Goal: Task Accomplishment & Management: Manage account settings

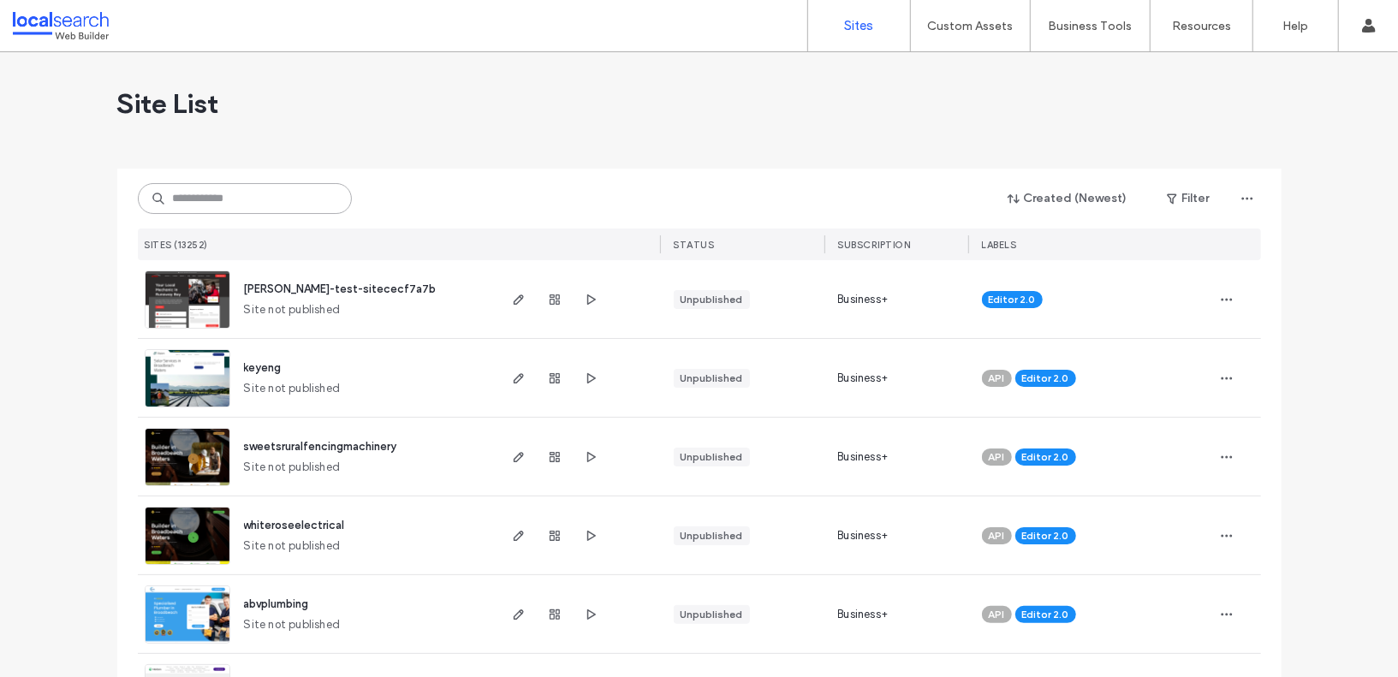
drag, startPoint x: 0, startPoint y: 0, endPoint x: 308, endPoint y: 181, distance: 357.3
click at [308, 193] on input at bounding box center [245, 198] width 214 height 31
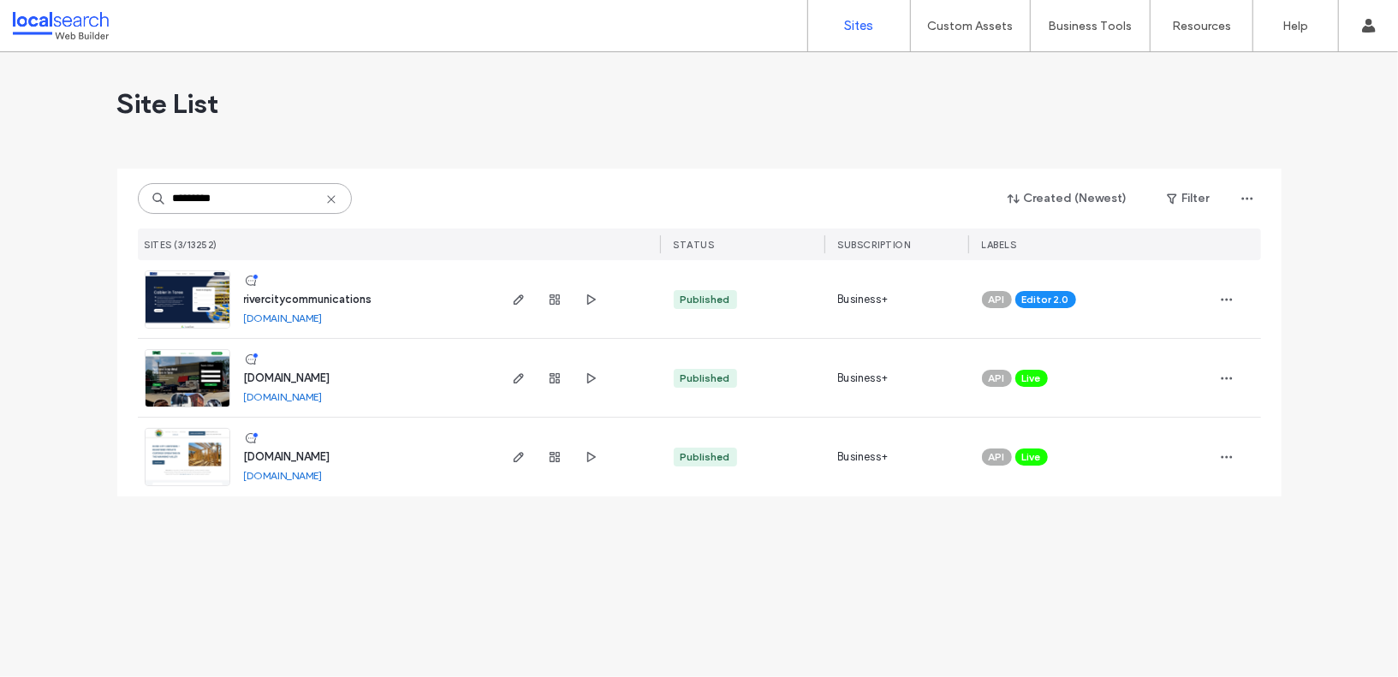
type input "*********"
click at [307, 294] on span "rivercitycommunications" at bounding box center [308, 299] width 128 height 13
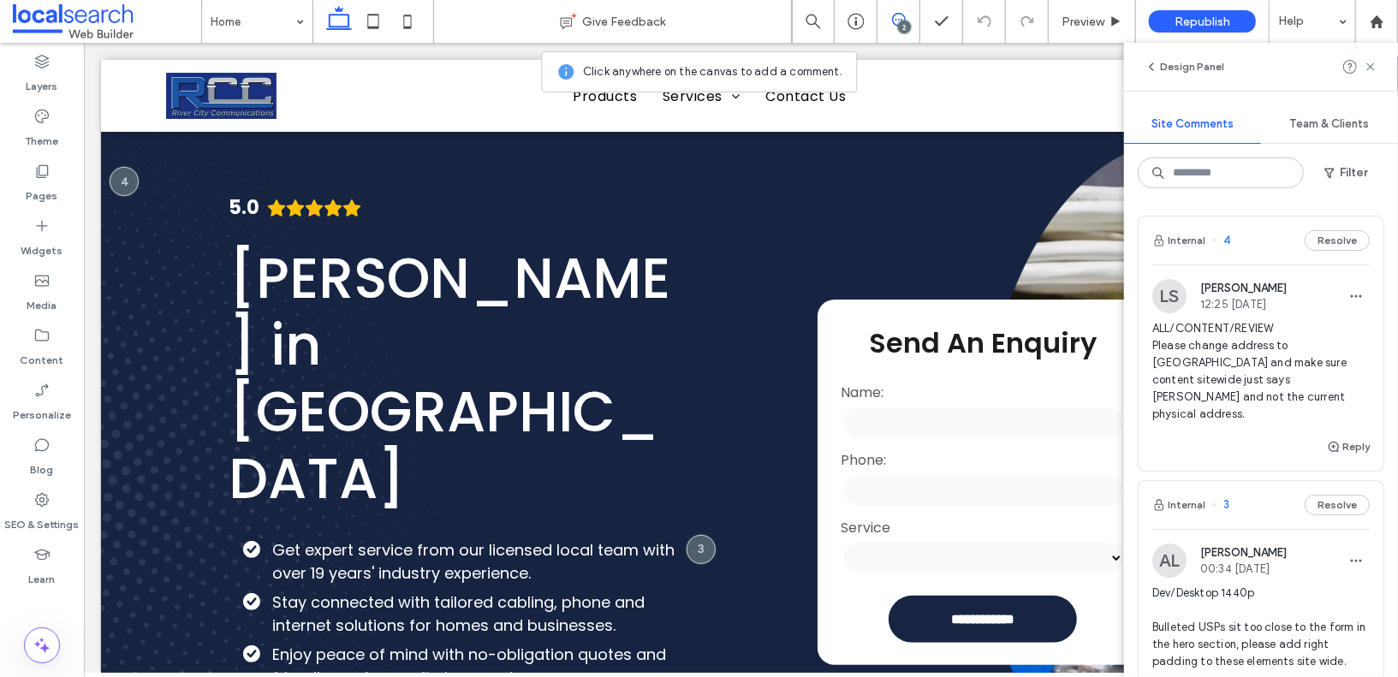
click at [1183, 361] on span "ALL/CONTENT/REVIEW Please change address to Taree 2430 NSW and make sure conten…" at bounding box center [1261, 371] width 217 height 103
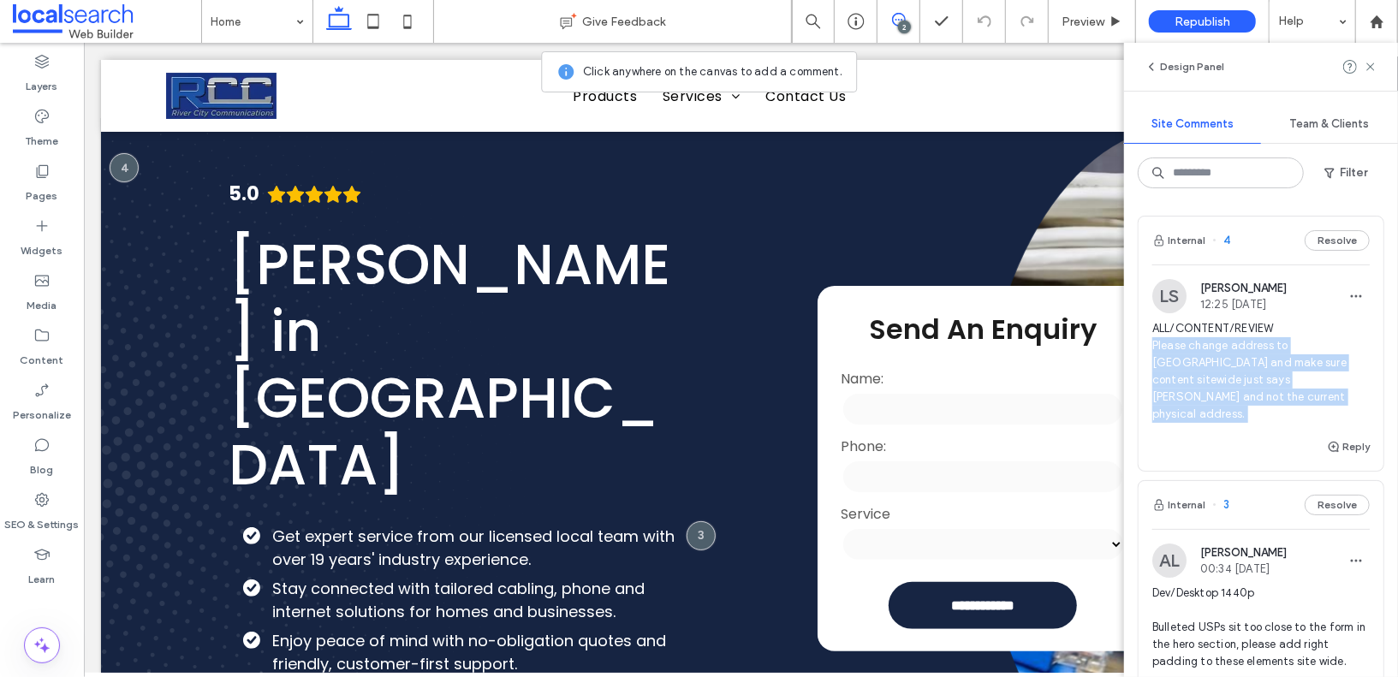
click at [1183, 361] on span "ALL/CONTENT/REVIEW Please change address to Taree 2430 NSW and make sure conten…" at bounding box center [1261, 371] width 217 height 103
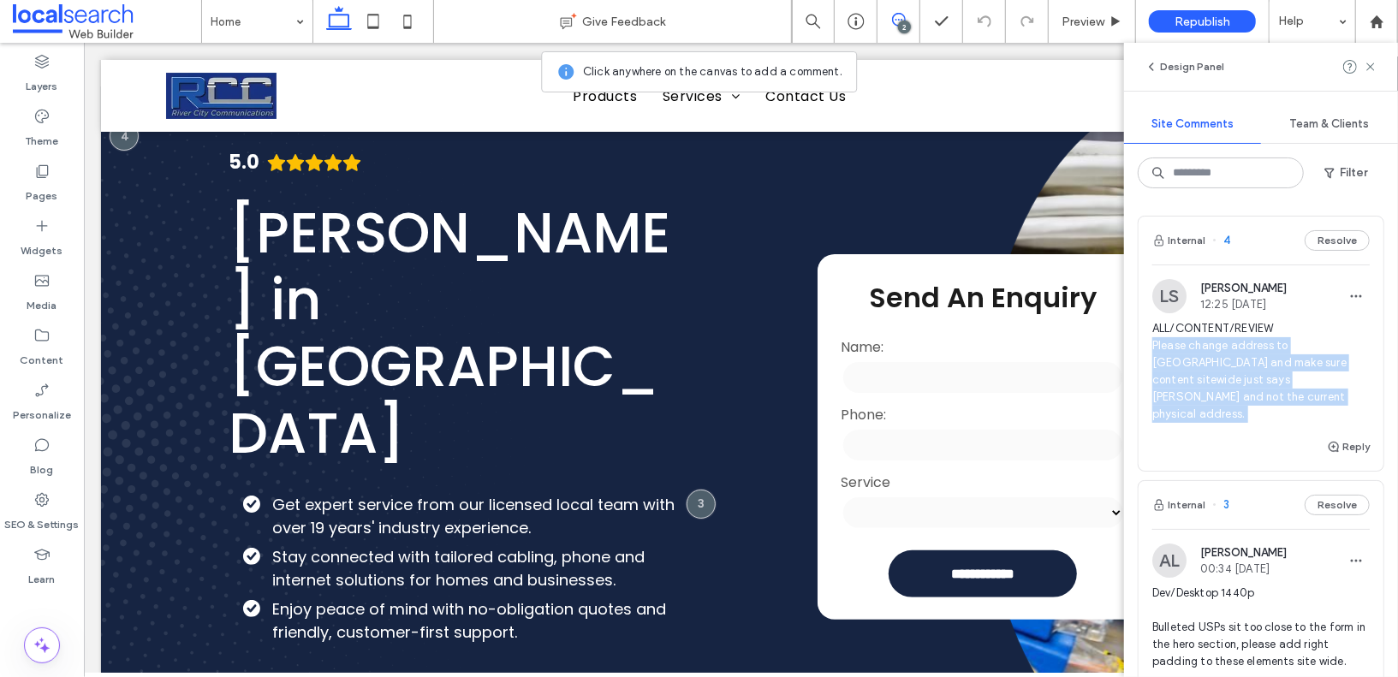
scroll to position [45, 0]
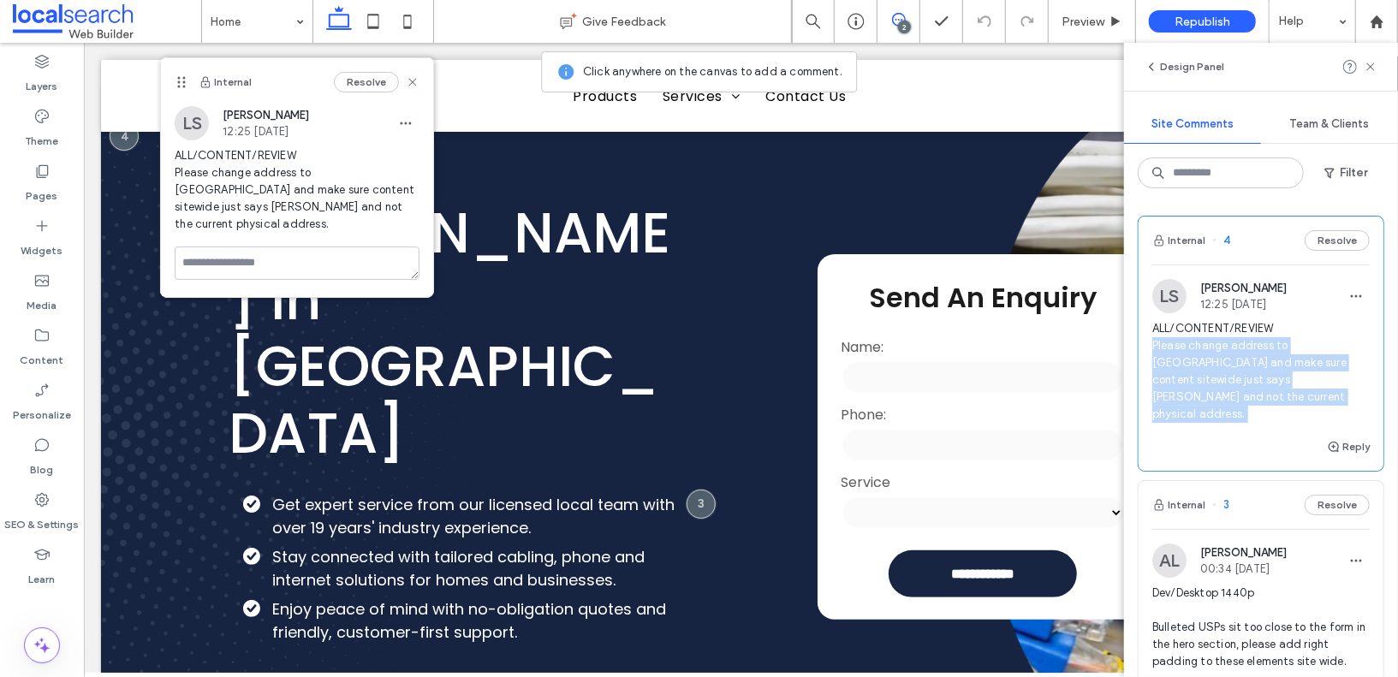
click at [1181, 372] on span "ALL/CONTENT/REVIEW Please change address to Taree 2430 NSW and make sure conten…" at bounding box center [1261, 371] width 217 height 103
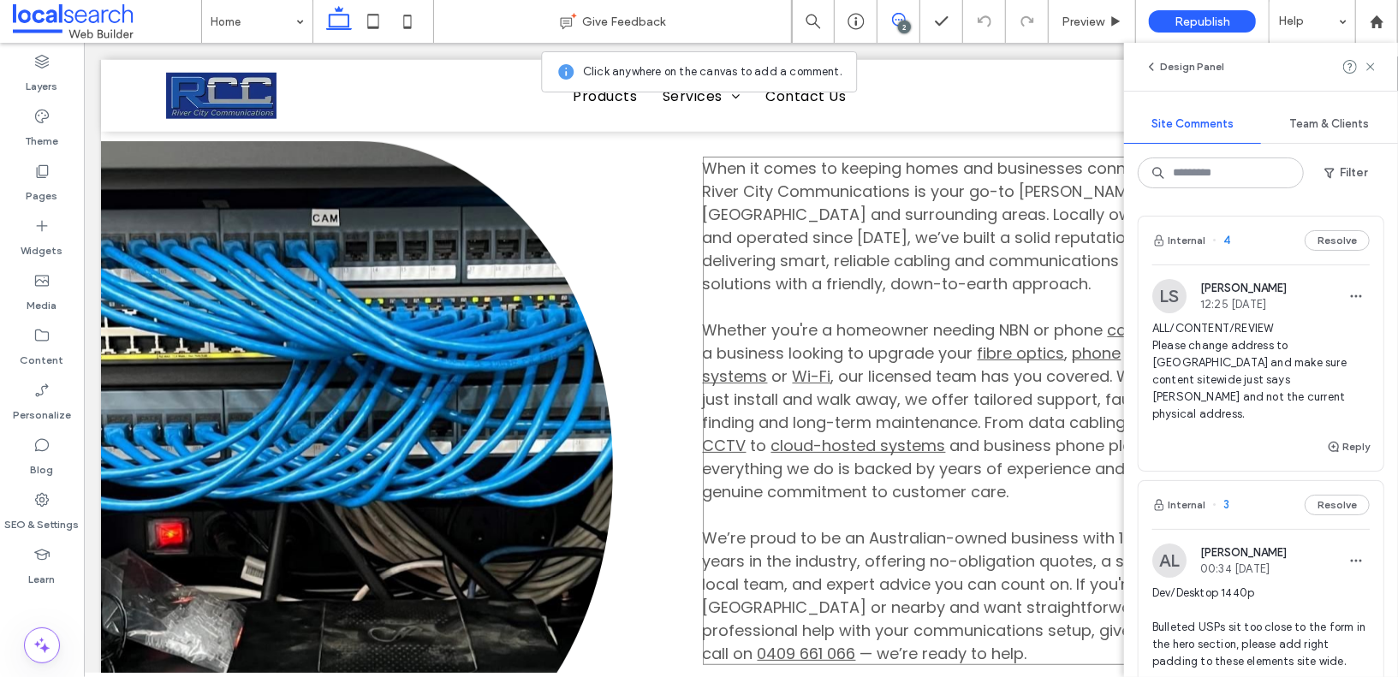
scroll to position [1007, 0]
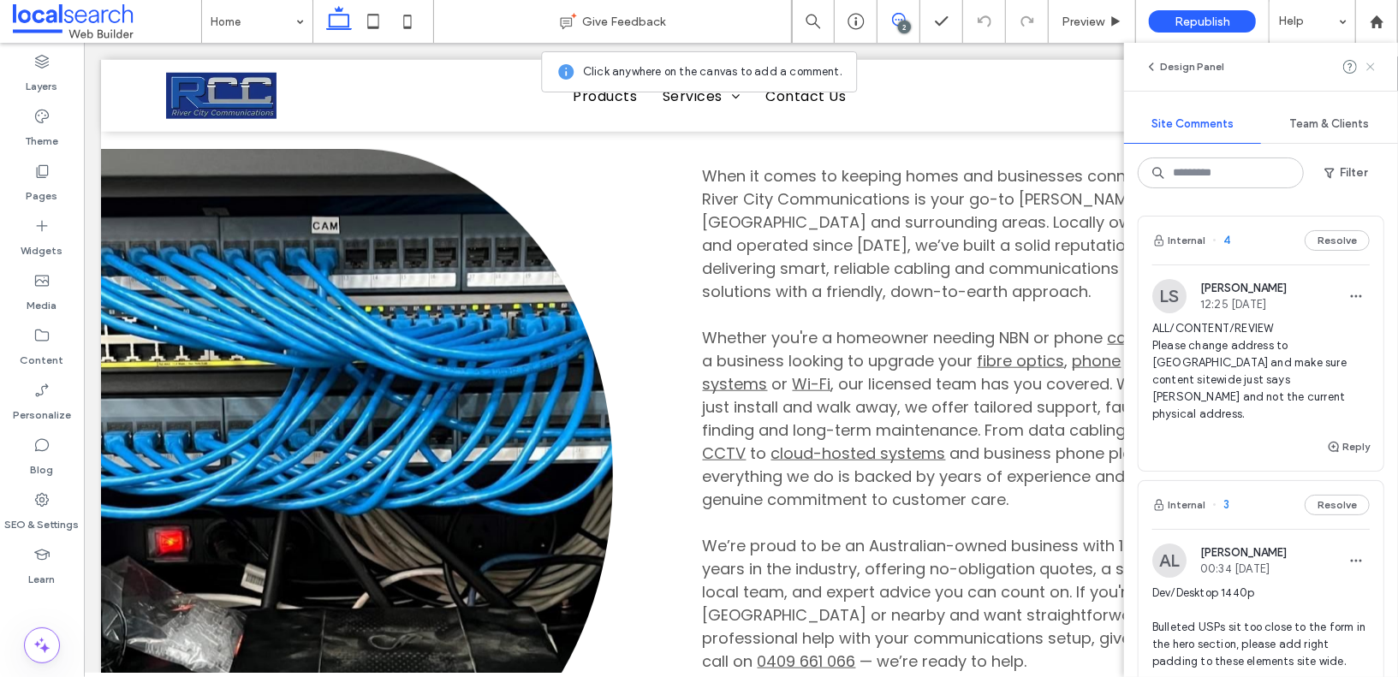
click at [1373, 74] on span at bounding box center [1371, 67] width 14 height 21
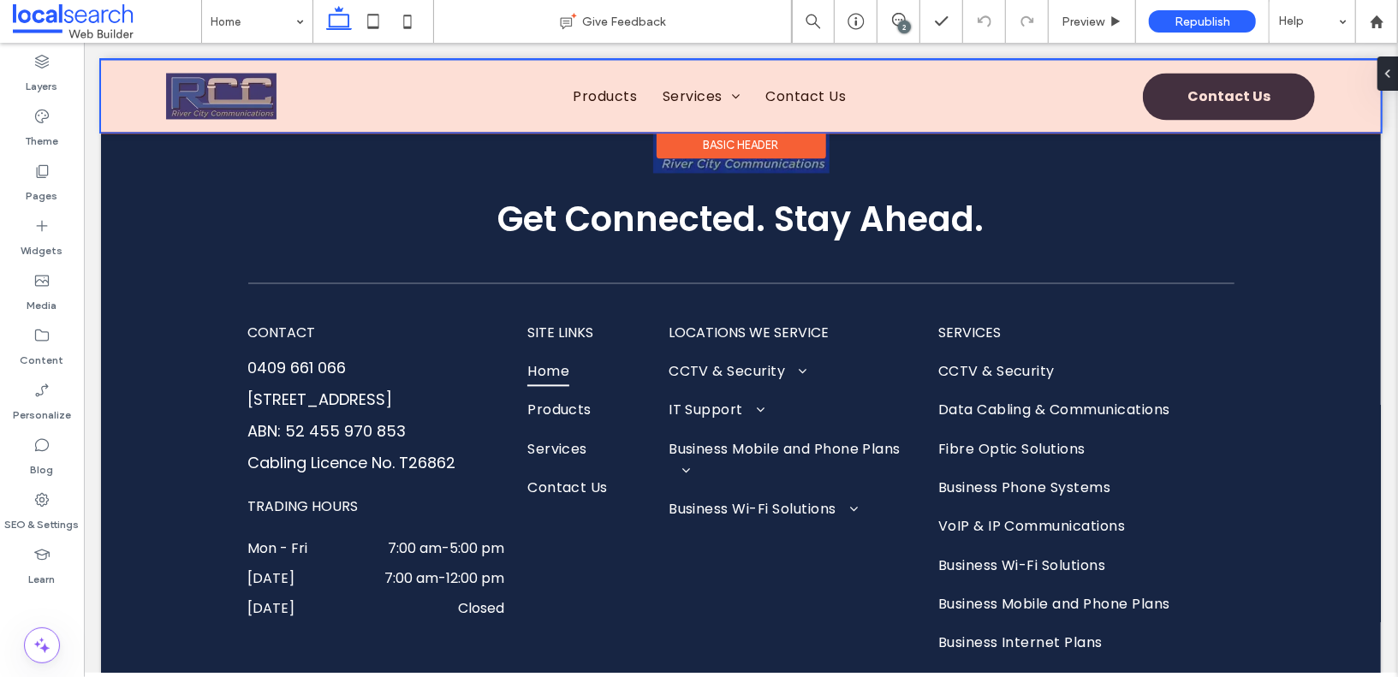
scroll to position [6395, 0]
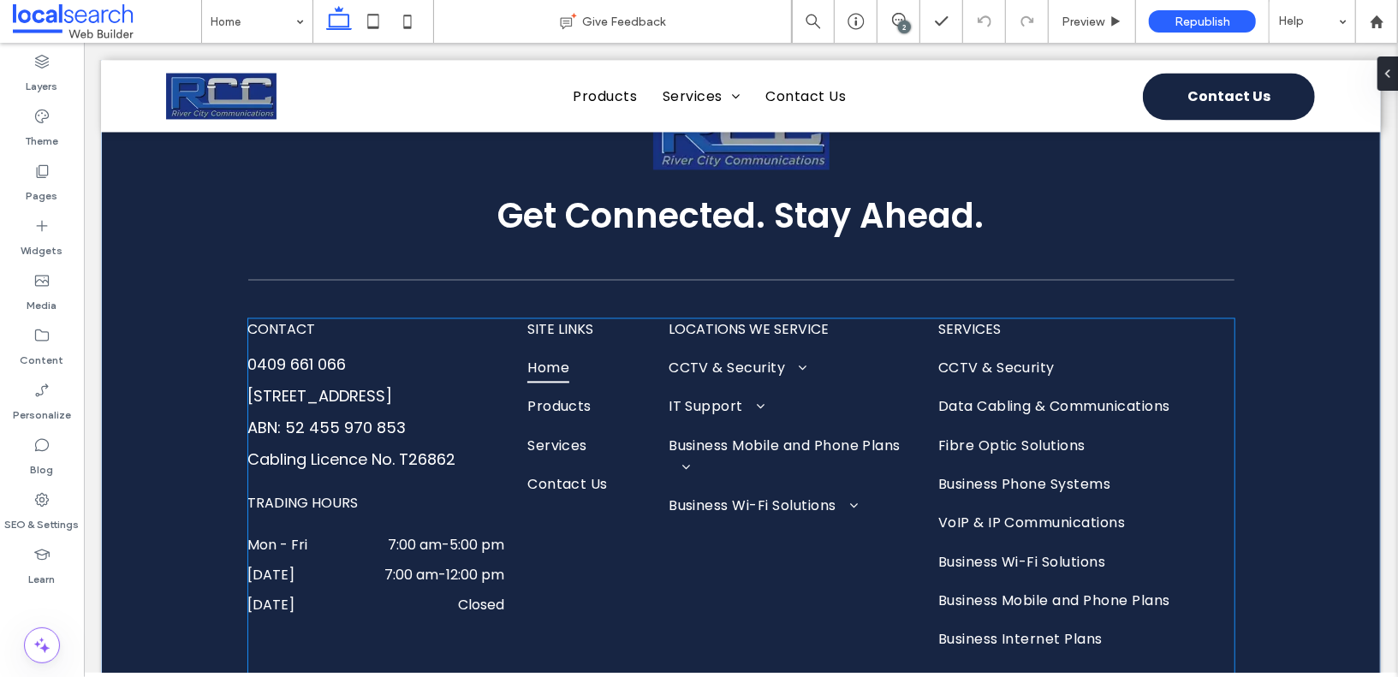
click at [353, 384] on link "[STREET_ADDRESS]" at bounding box center [319, 394] width 145 height 21
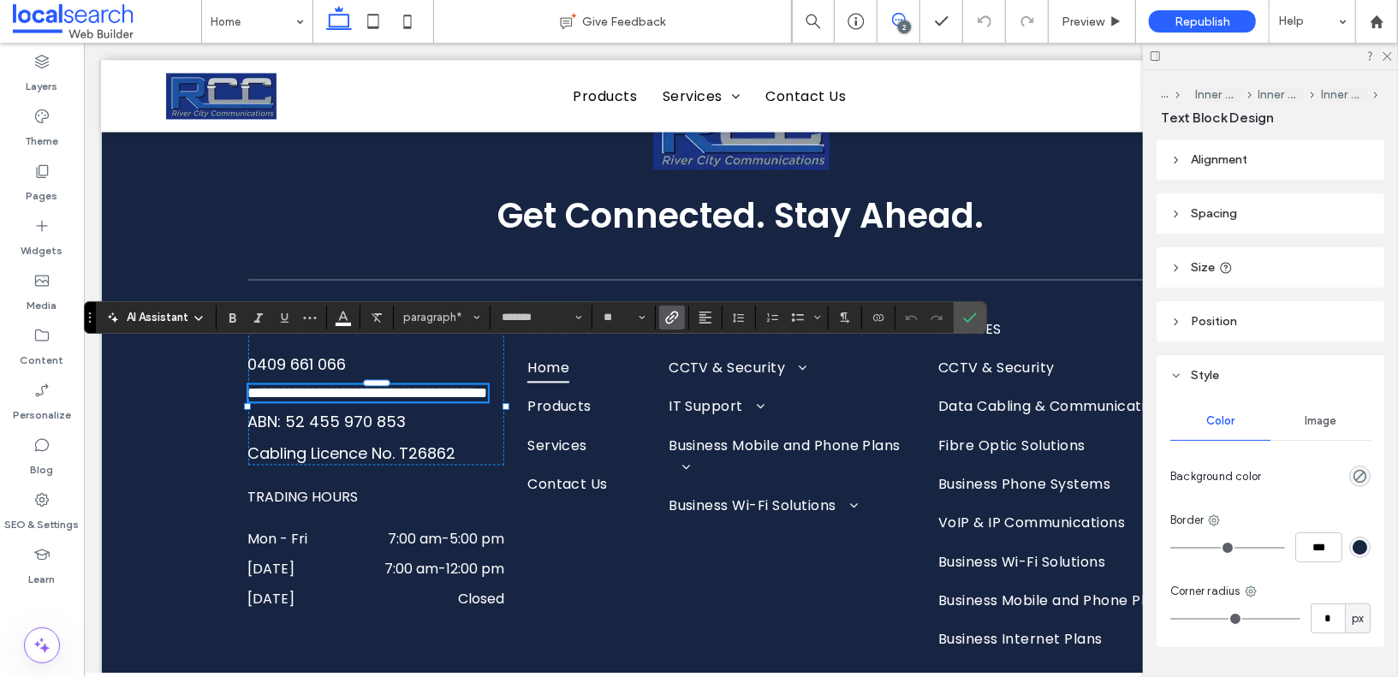
click at [897, 21] on icon at bounding box center [899, 20] width 14 height 14
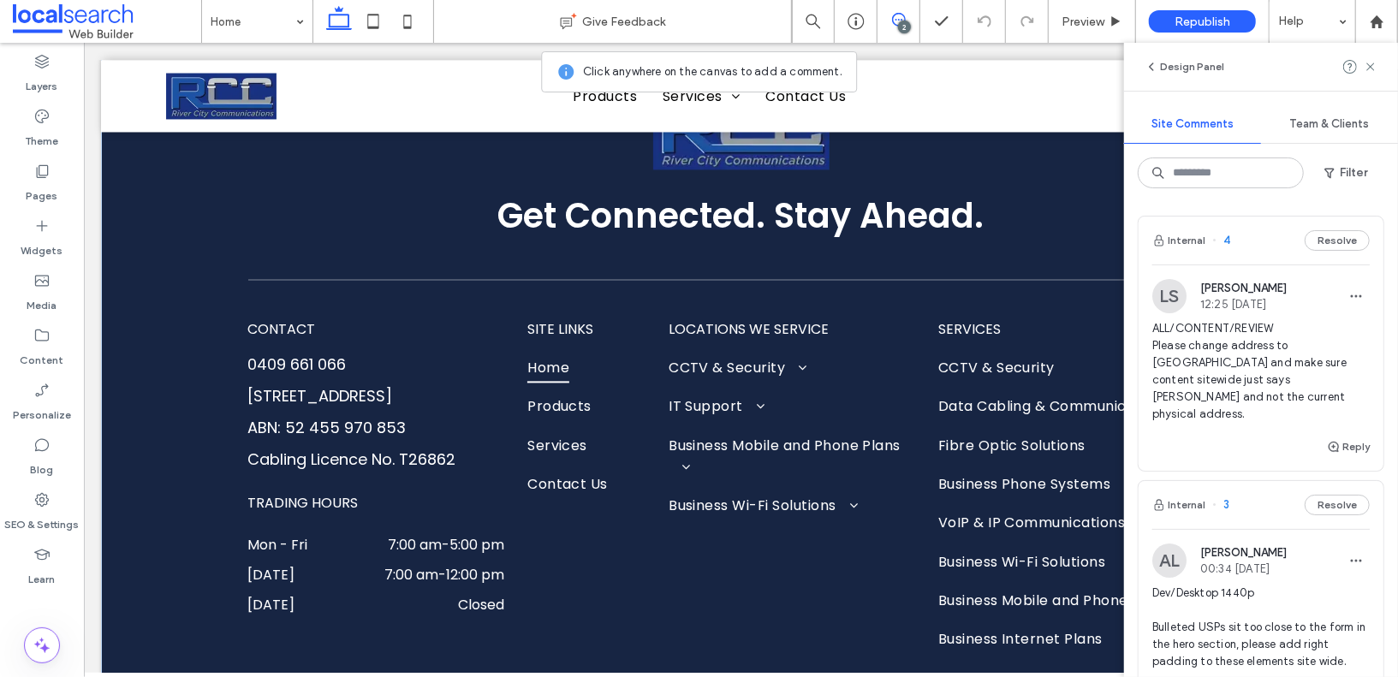
click at [1304, 346] on span "ALL/CONTENT/REVIEW Please change address to Taree 2430 NSW and make sure conten…" at bounding box center [1261, 371] width 217 height 103
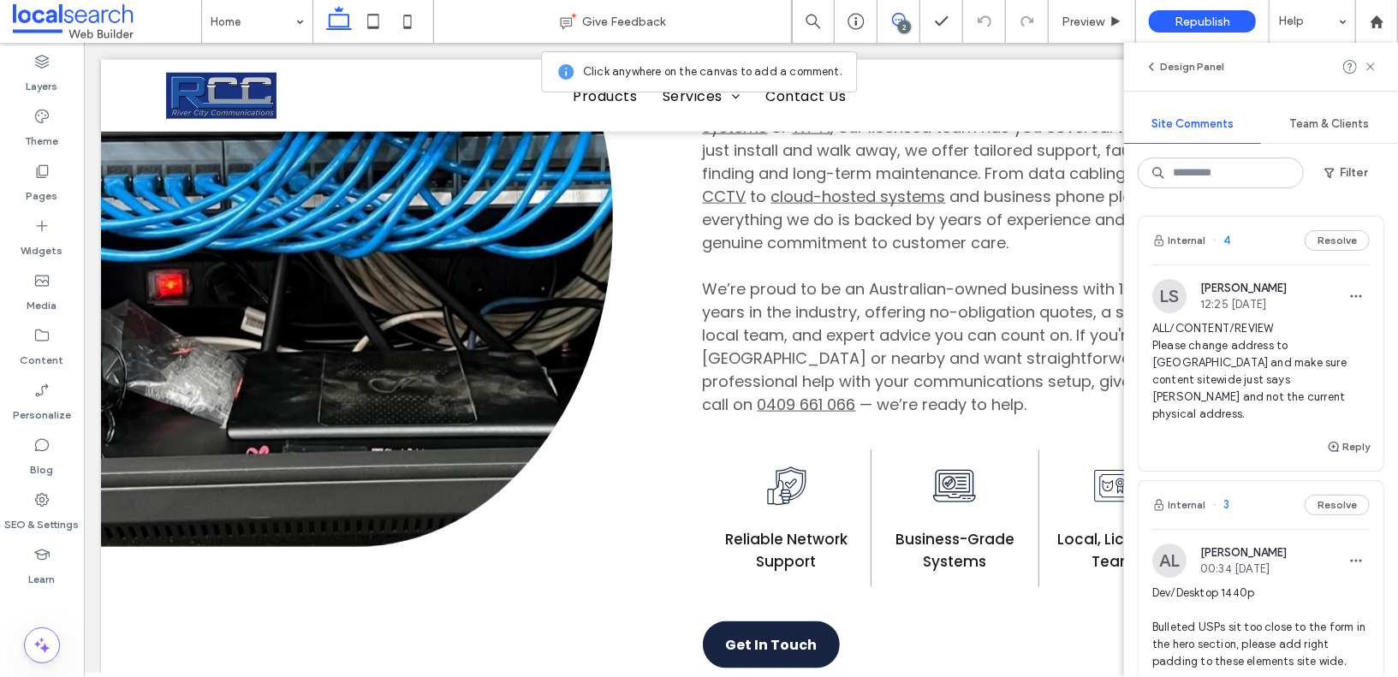
scroll to position [45, 0]
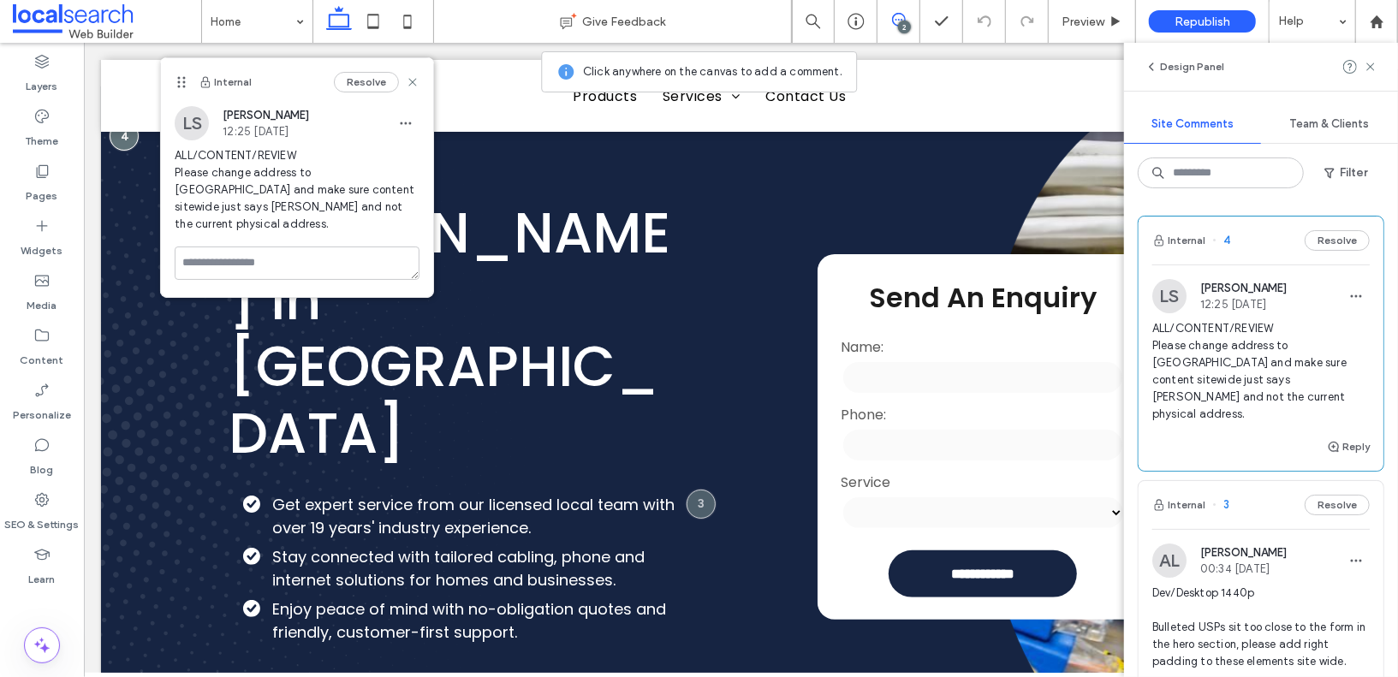
click at [1304, 346] on span "ALL/CONTENT/REVIEW Please change address to Taree 2430 NSW and make sure conten…" at bounding box center [1261, 371] width 217 height 103
drag, startPoint x: 1304, startPoint y: 346, endPoint x: 1155, endPoint y: 365, distance: 150.2
click at [1155, 365] on span "ALL/CONTENT/REVIEW Please change address to Taree 2430 NSW and make sure conten…" at bounding box center [1261, 371] width 217 height 103
copy span "Taree 2430 [GEOGRAPHIC_DATA]"
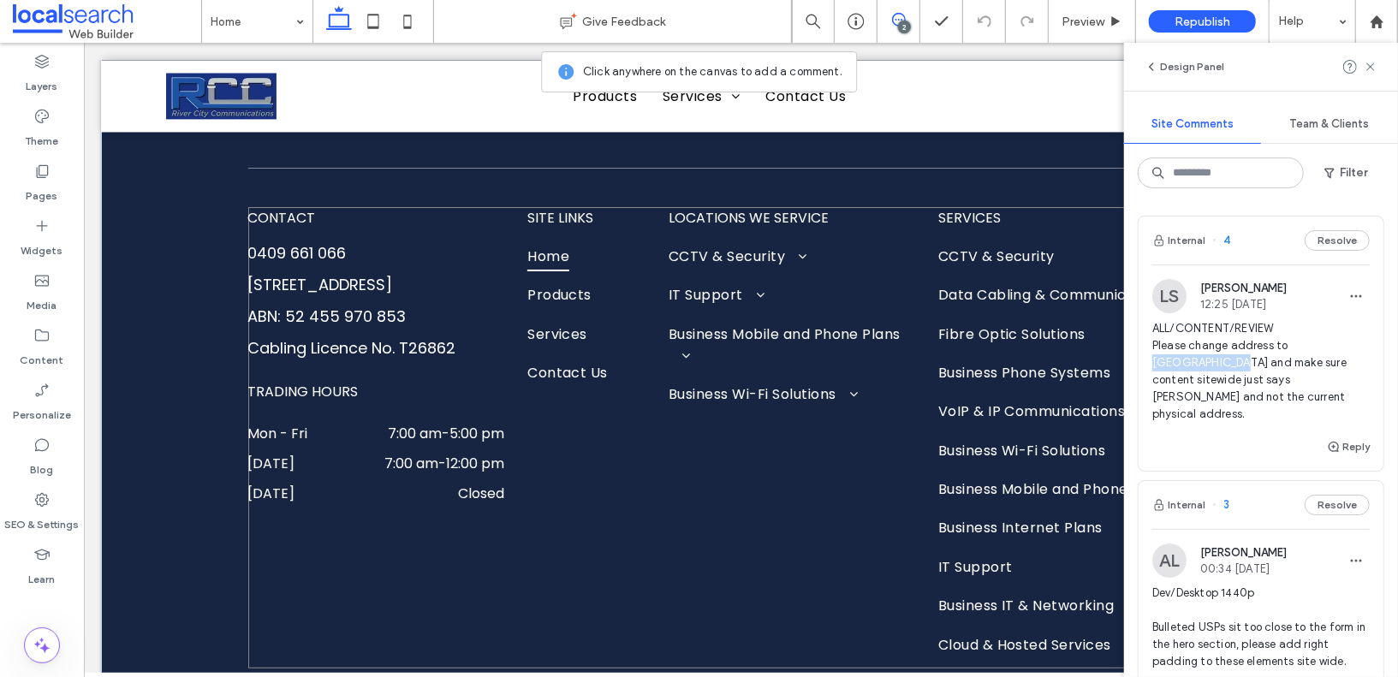
scroll to position [6495, 0]
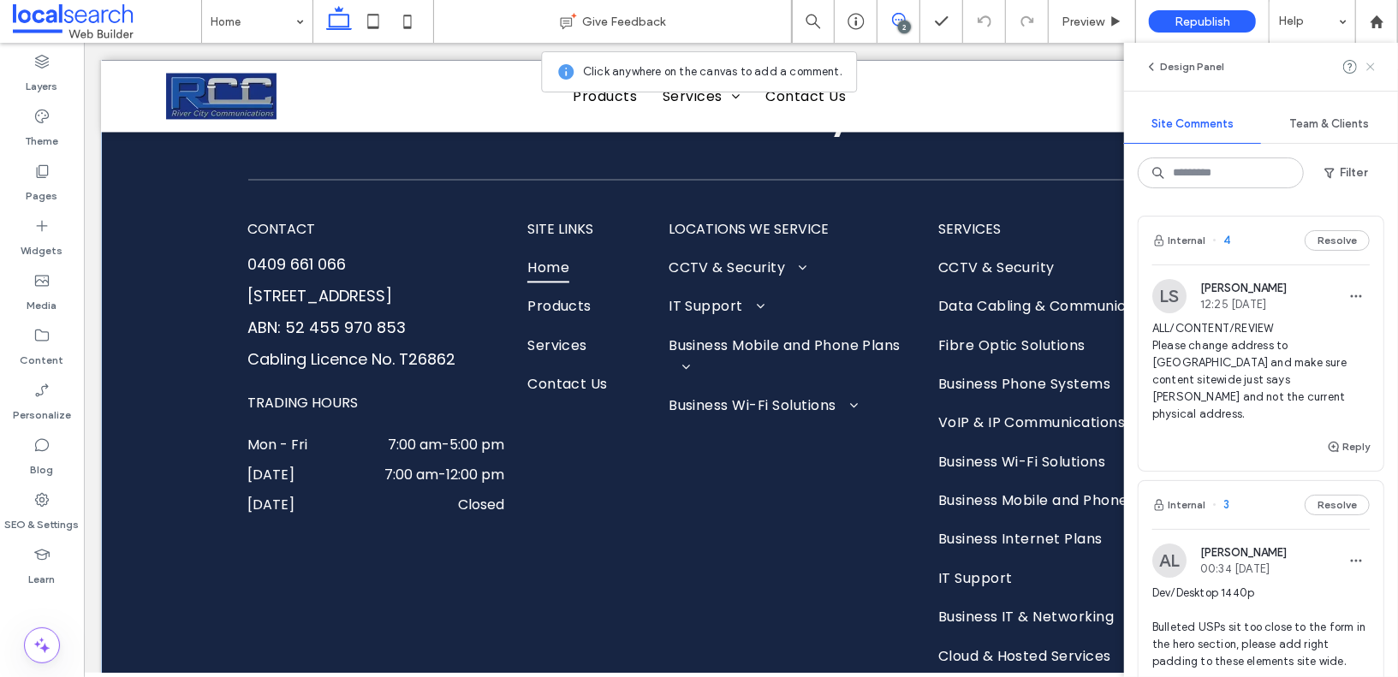
click at [1370, 63] on icon at bounding box center [1371, 67] width 14 height 14
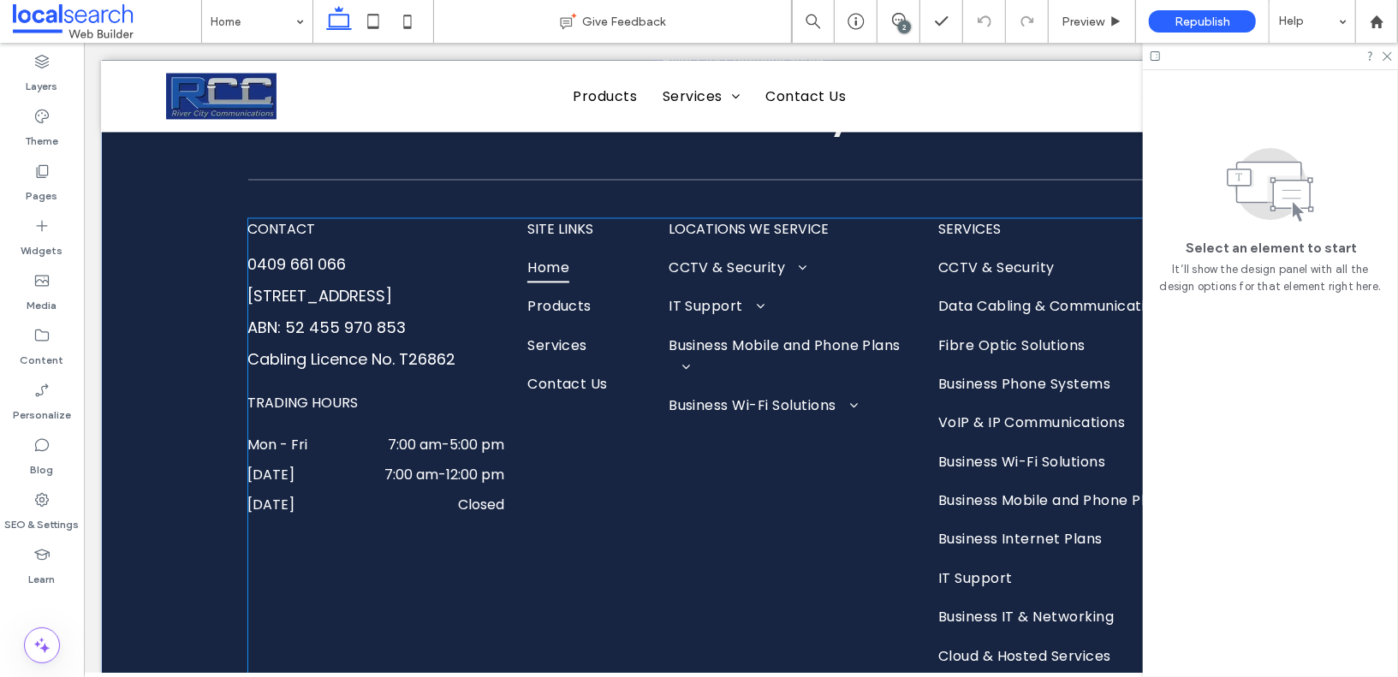
click at [372, 284] on link "[STREET_ADDRESS]" at bounding box center [319, 294] width 145 height 21
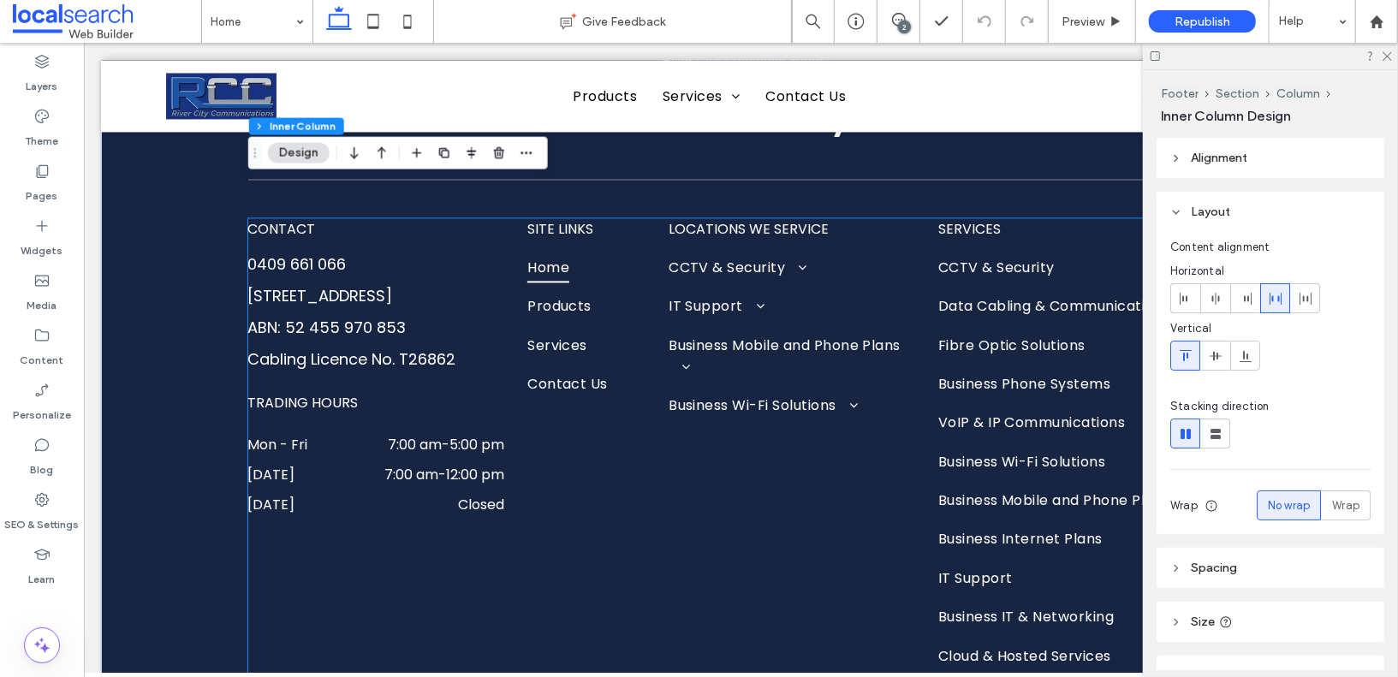
click at [372, 284] on link "[STREET_ADDRESS]" at bounding box center [319, 294] width 145 height 21
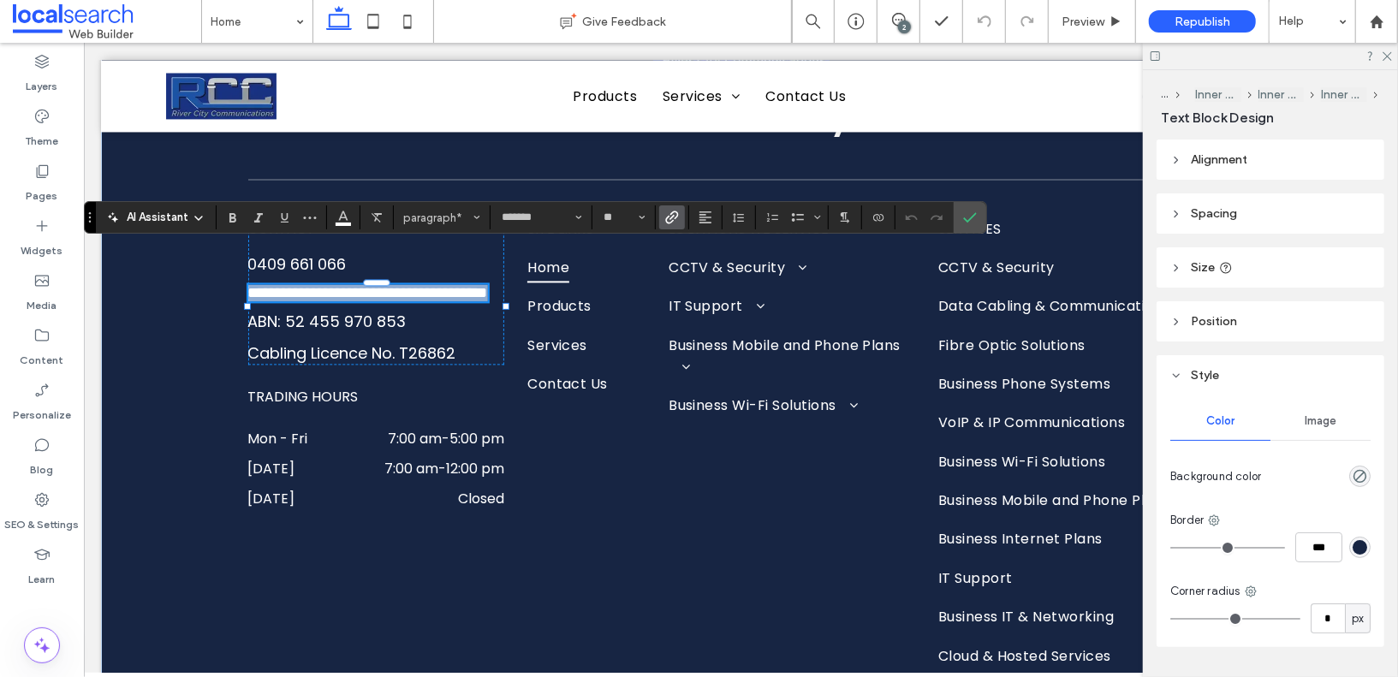
scroll to position [0, 0]
click at [364, 284] on link "**********" at bounding box center [367, 291] width 240 height 15
click at [957, 213] on label "Confirm" at bounding box center [970, 217] width 26 height 31
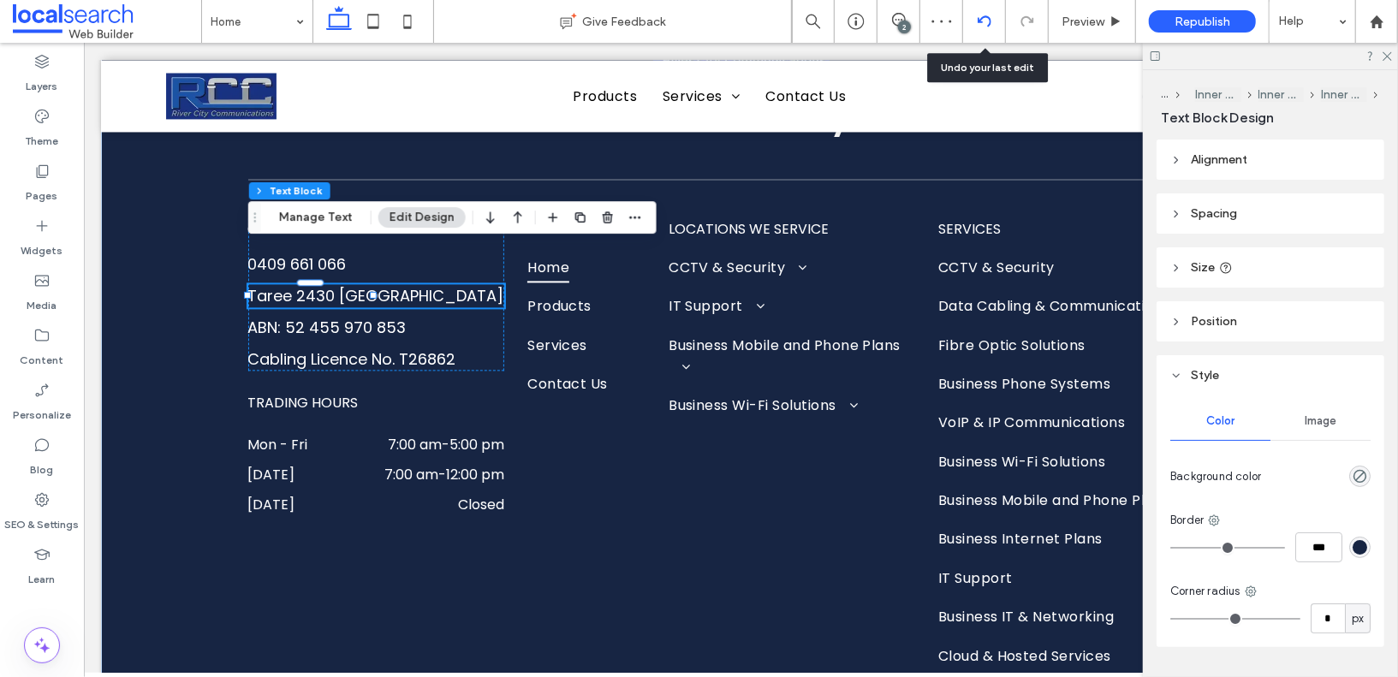
click at [990, 25] on use at bounding box center [984, 20] width 14 height 11
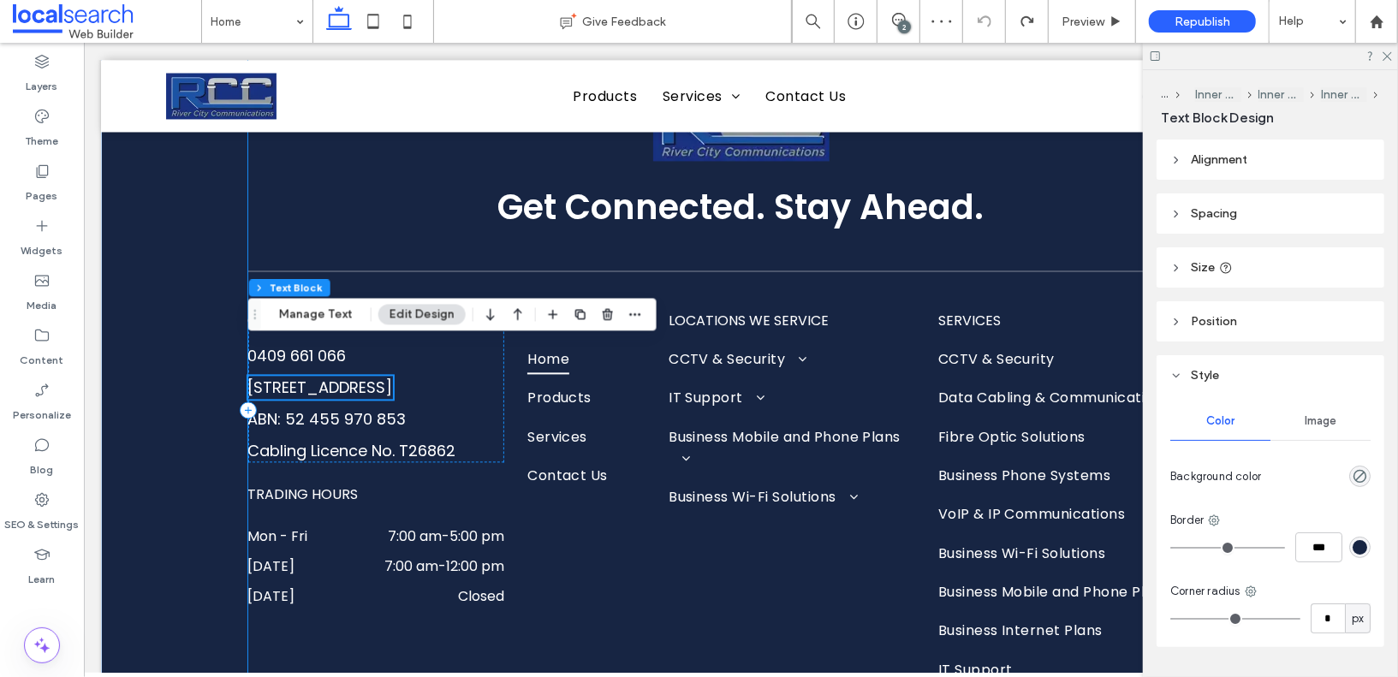
scroll to position [6407, 0]
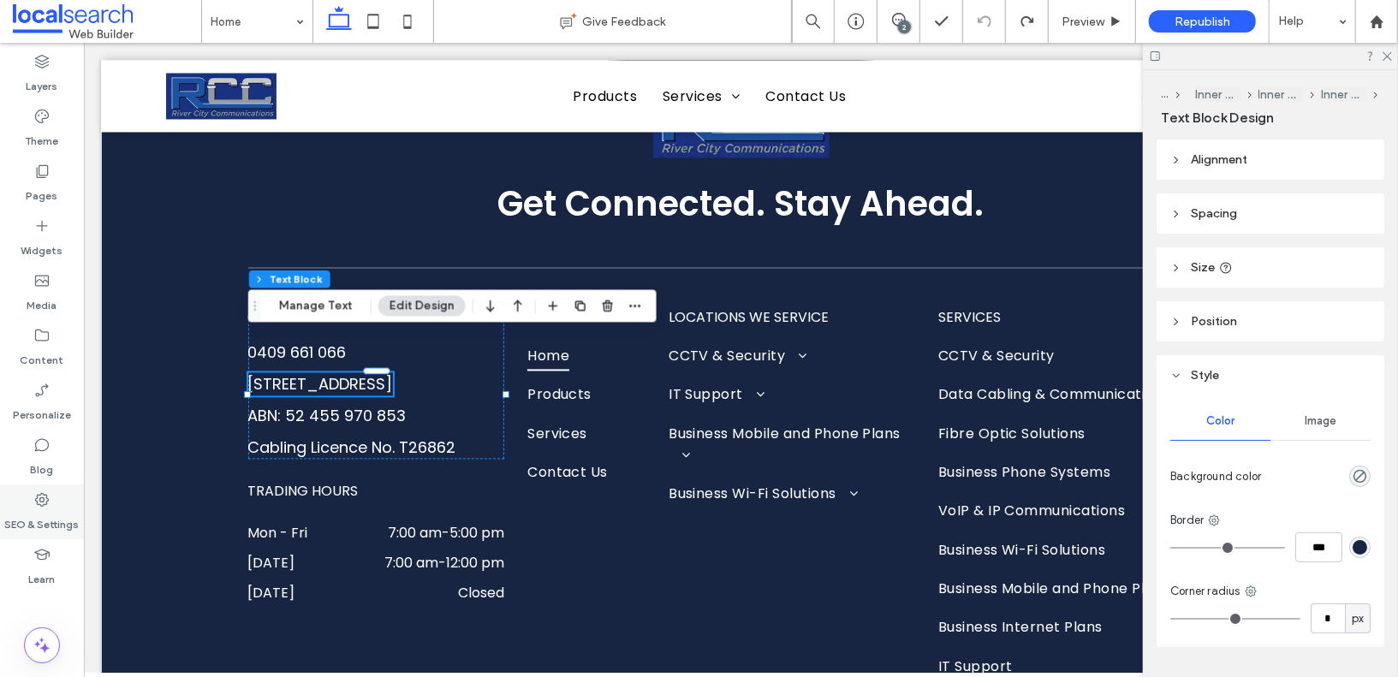
click at [35, 511] on label "SEO & Settings" at bounding box center [42, 521] width 74 height 24
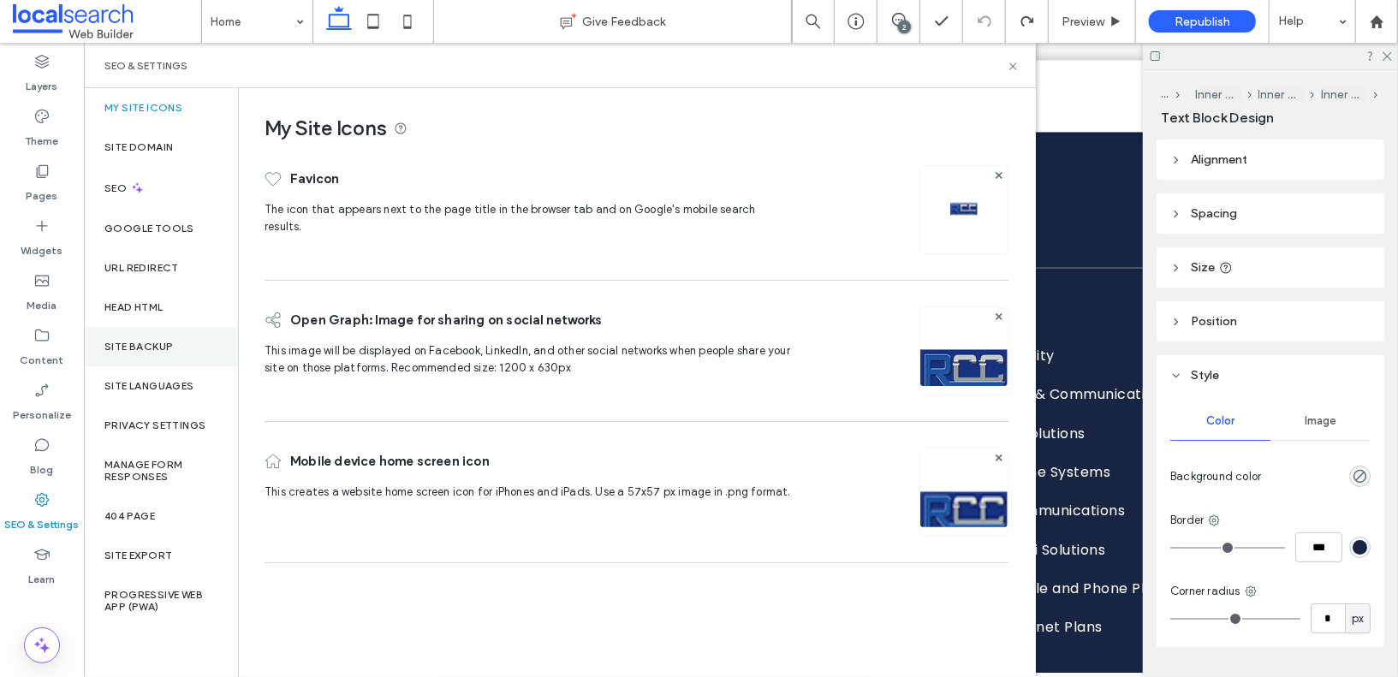
click at [164, 334] on div "Site Backup" at bounding box center [161, 346] width 154 height 39
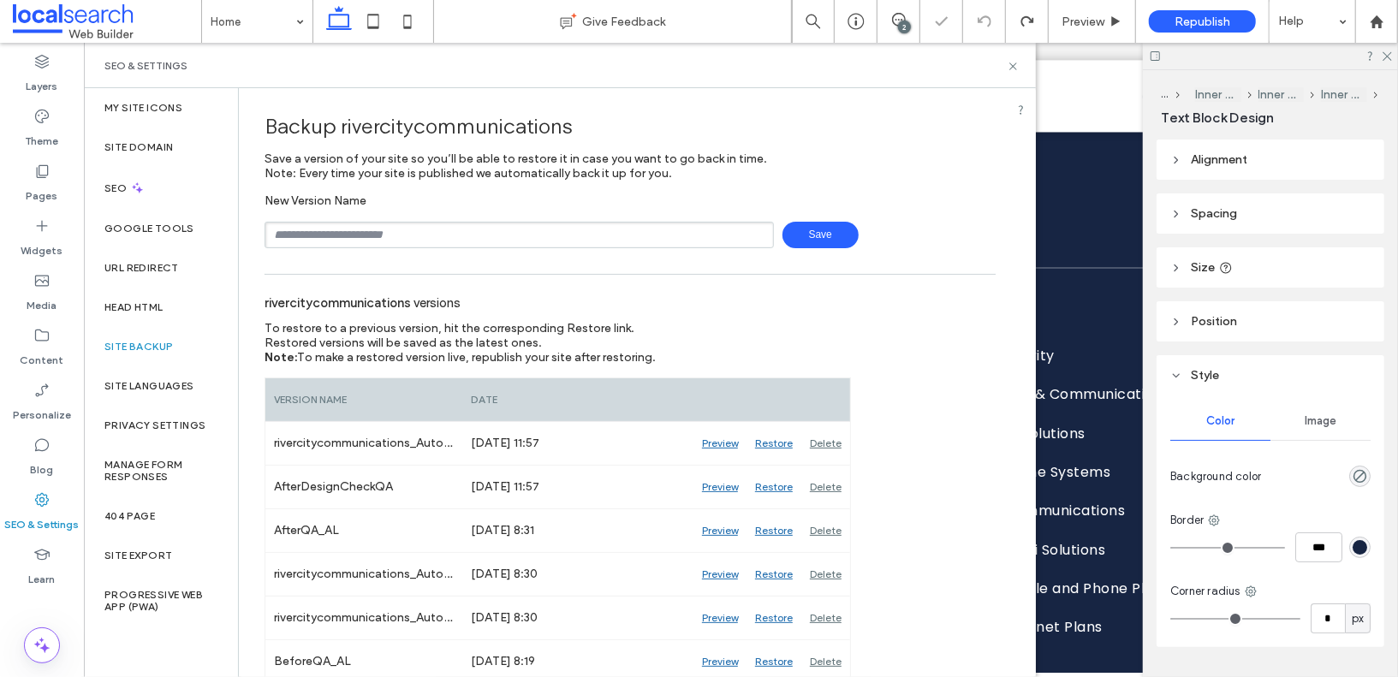
click at [360, 237] on input "text" at bounding box center [519, 235] width 509 height 27
type input "**********"
click at [813, 240] on span "Save" at bounding box center [821, 235] width 76 height 27
click at [1012, 66] on use at bounding box center [1013, 66] width 7 height 7
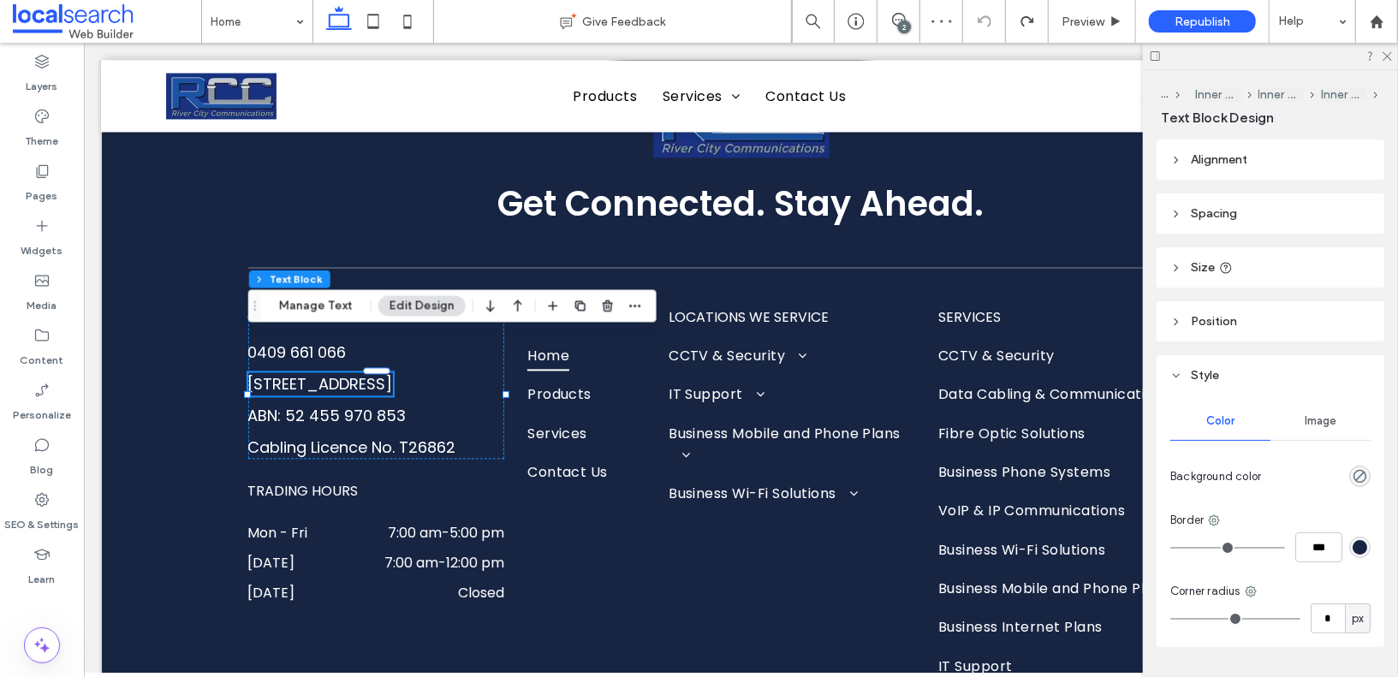
click at [356, 373] on link "[STREET_ADDRESS]" at bounding box center [319, 382] width 145 height 21
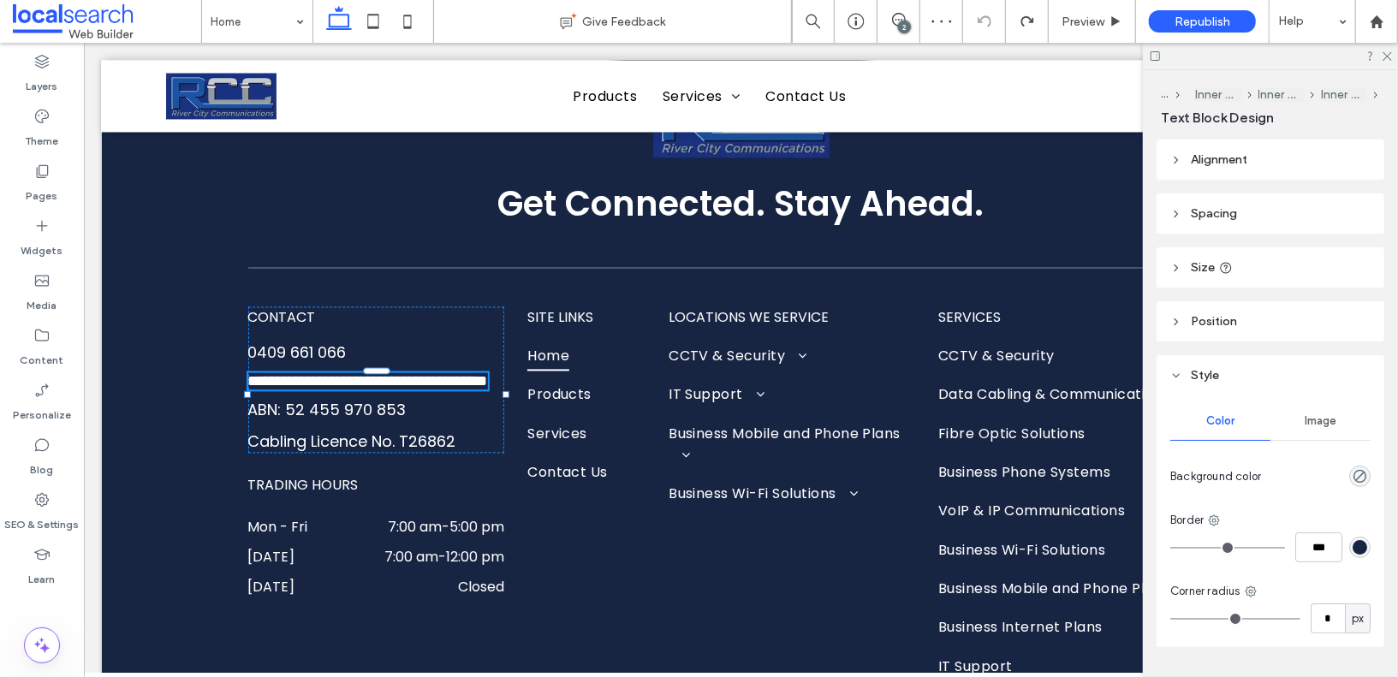
type input "*******"
type input "**"
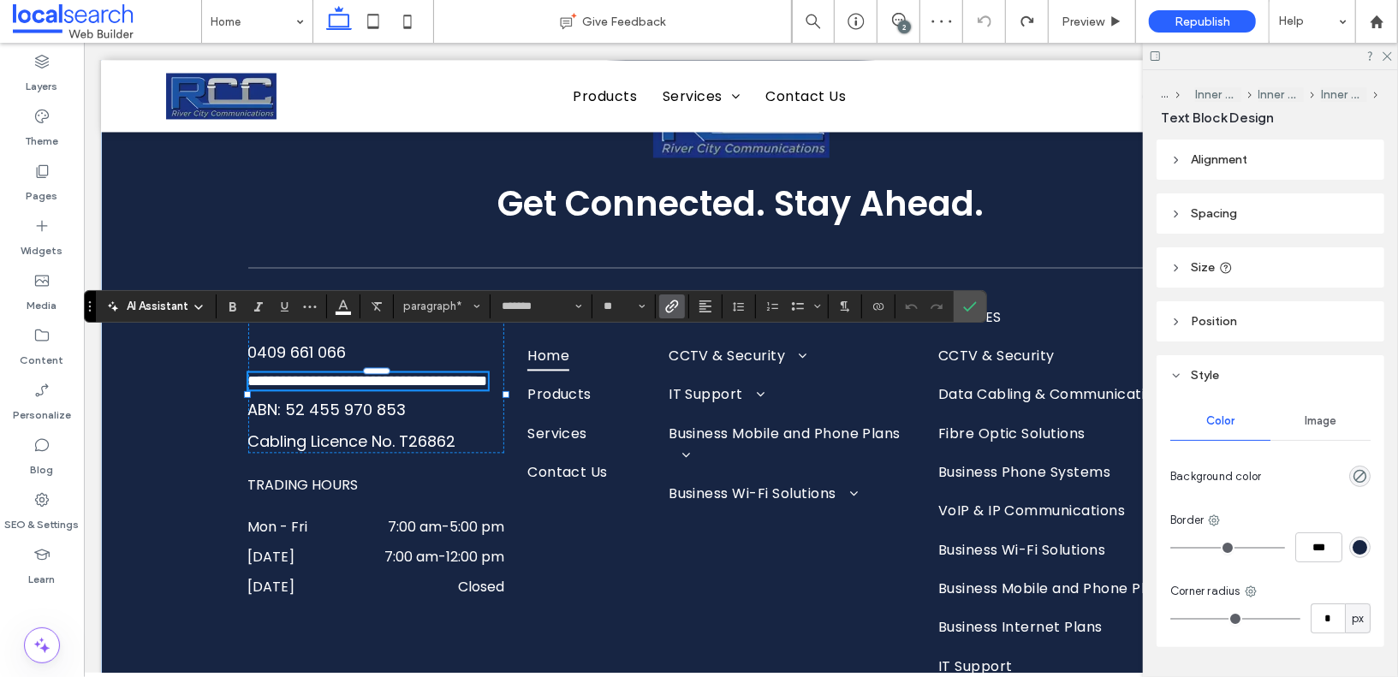
click at [356, 373] on link "**********" at bounding box center [367, 379] width 240 height 15
click at [965, 298] on span "Confirm" at bounding box center [970, 306] width 14 height 29
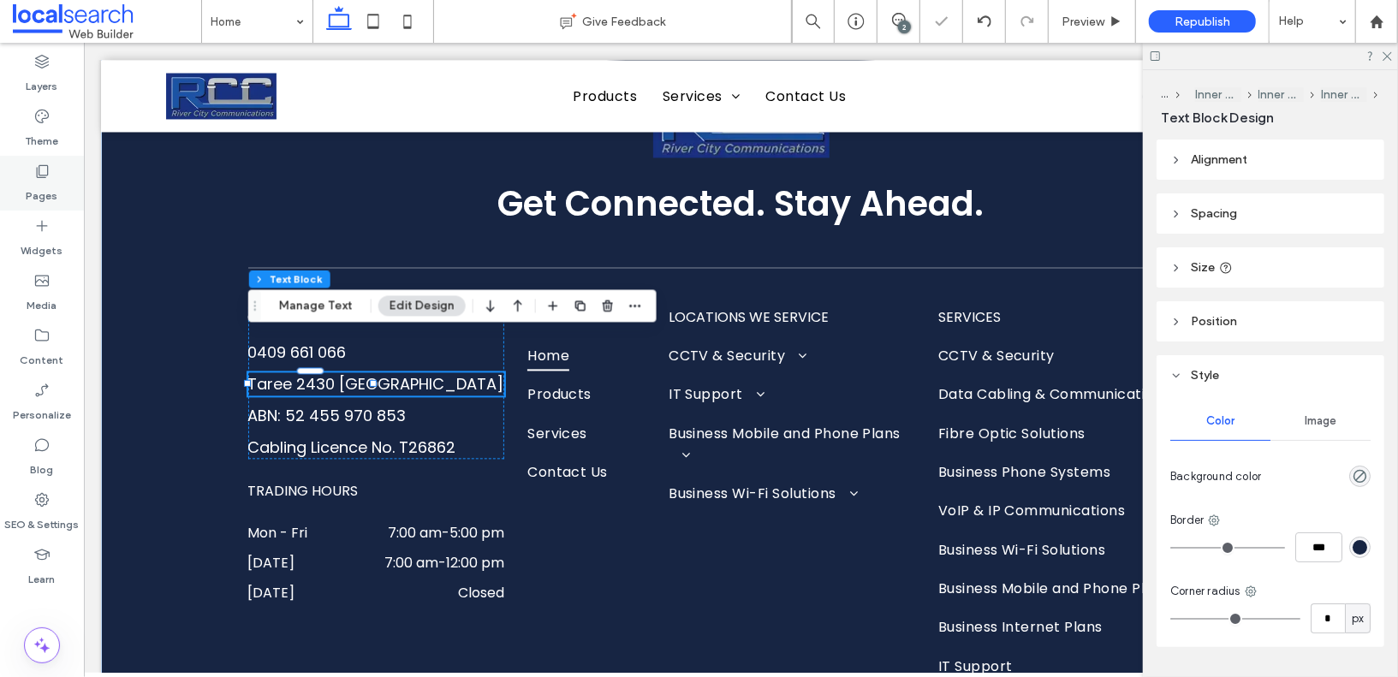
click at [30, 183] on label "Pages" at bounding box center [43, 192] width 32 height 24
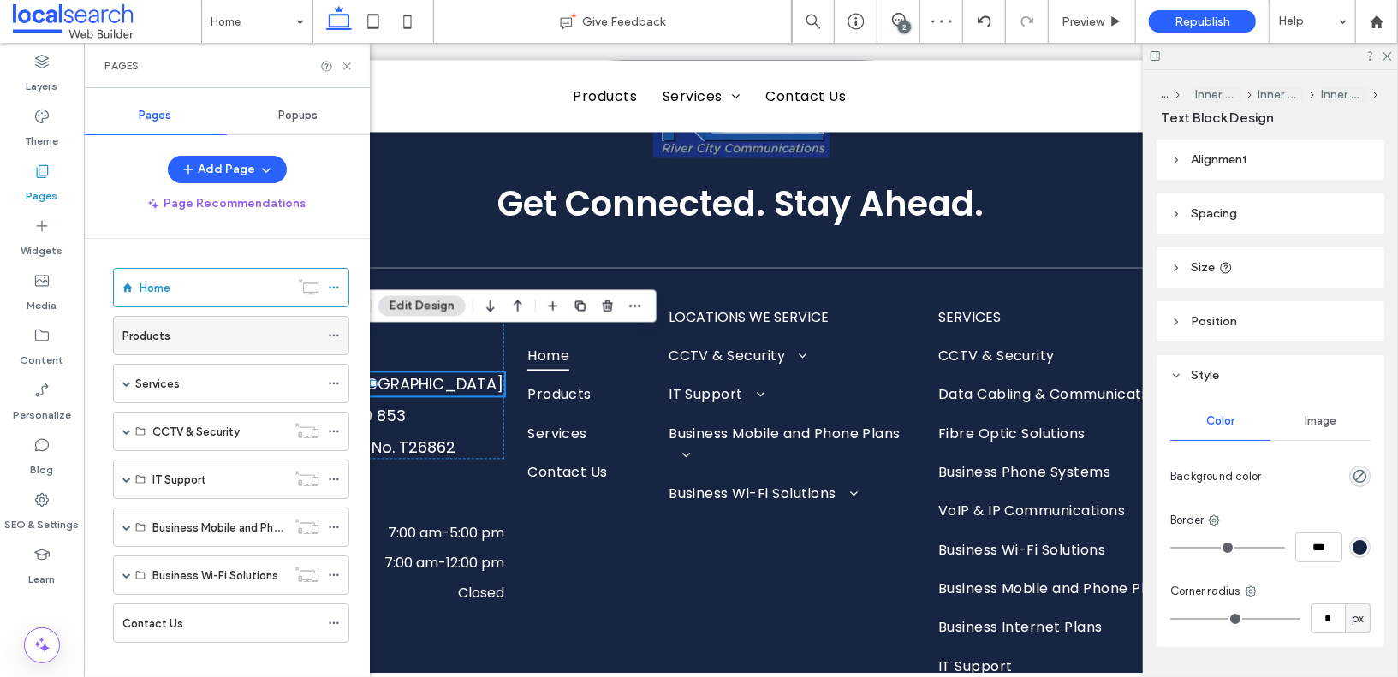
click at [160, 330] on label "Products" at bounding box center [146, 336] width 48 height 30
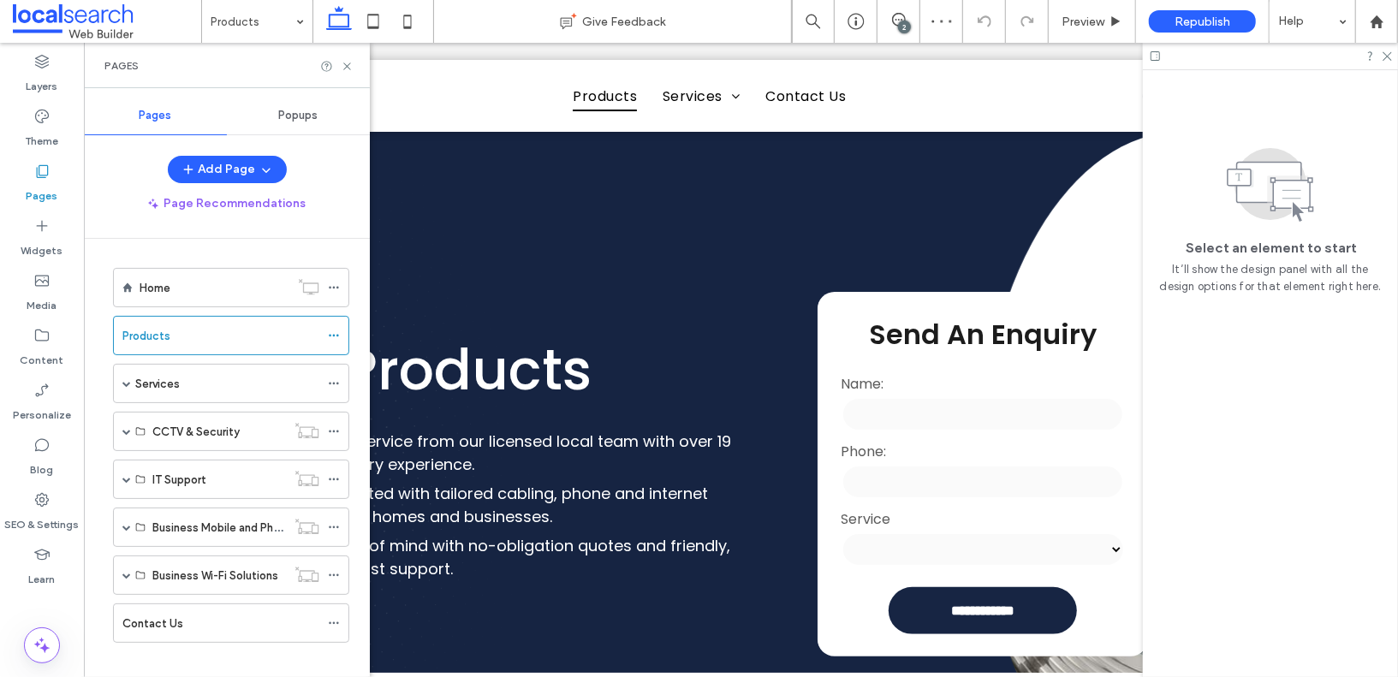
scroll to position [3278, 0]
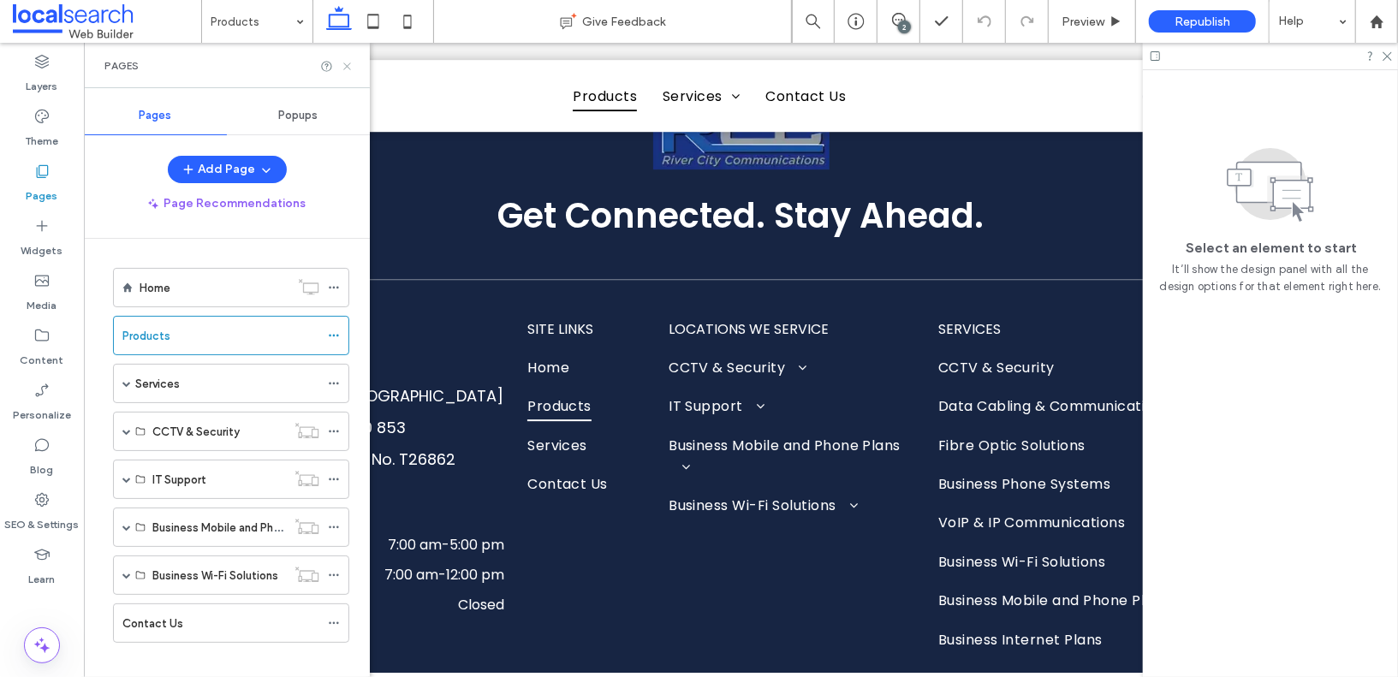
click at [346, 65] on icon at bounding box center [347, 66] width 13 height 13
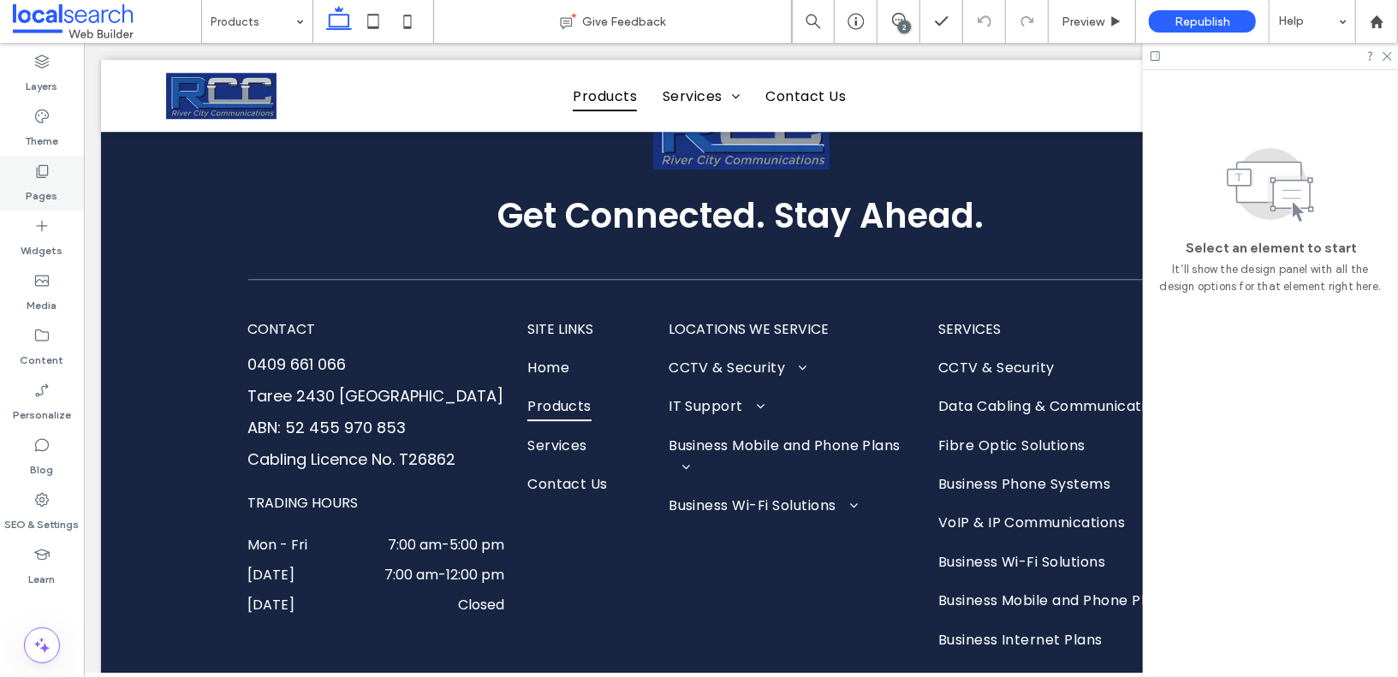
click at [37, 175] on use at bounding box center [43, 171] width 12 height 13
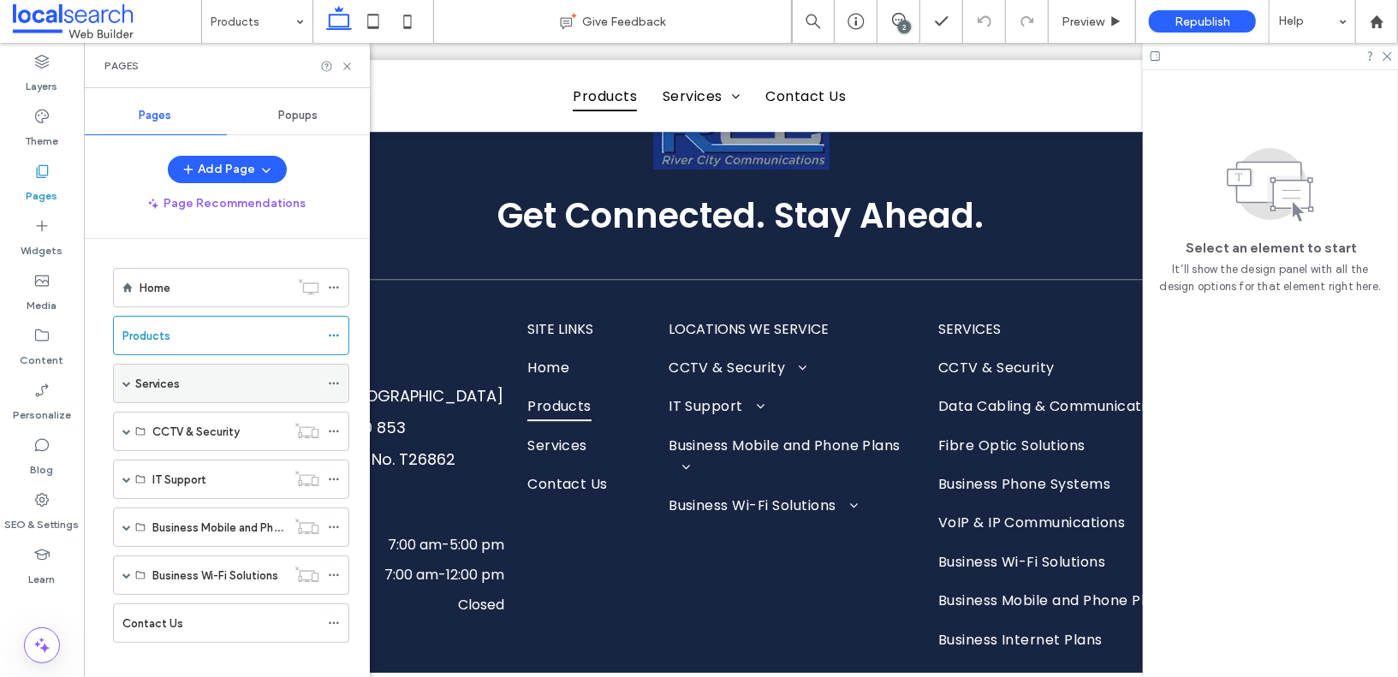
click at [127, 384] on span at bounding box center [126, 383] width 9 height 9
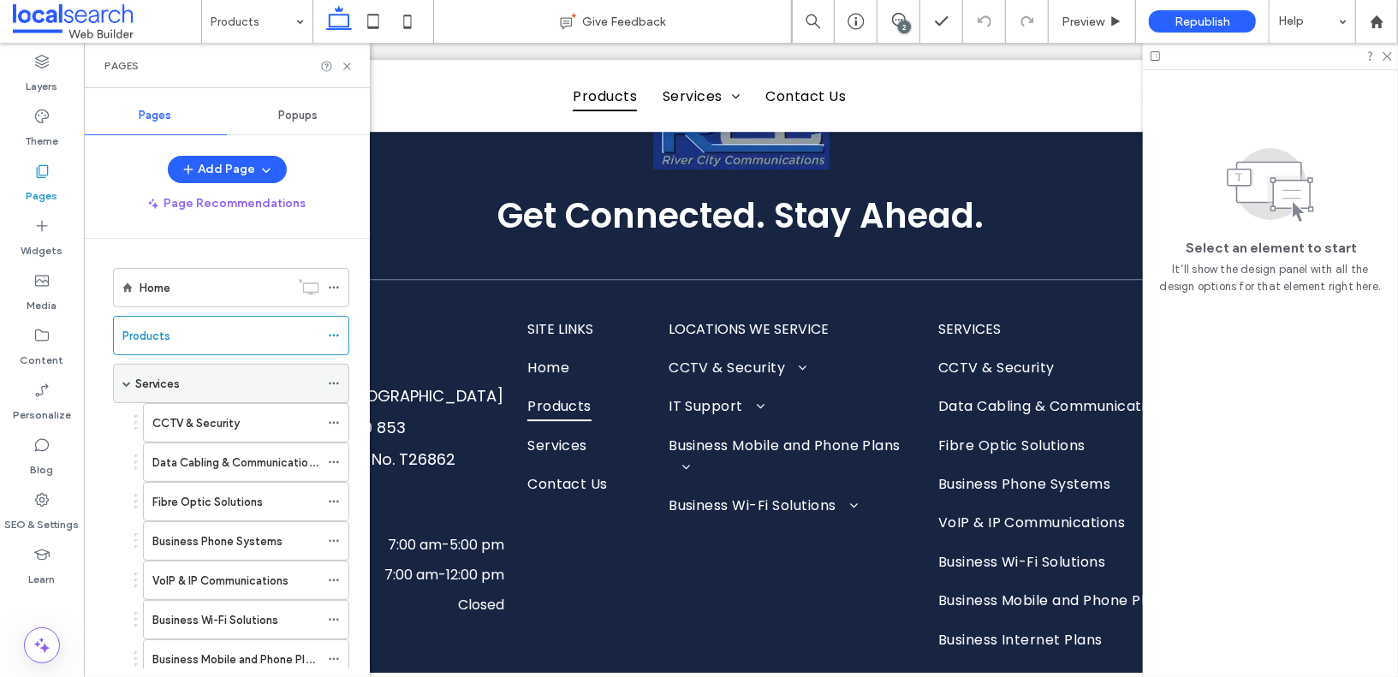
click at [193, 384] on div "Services" at bounding box center [227, 384] width 184 height 18
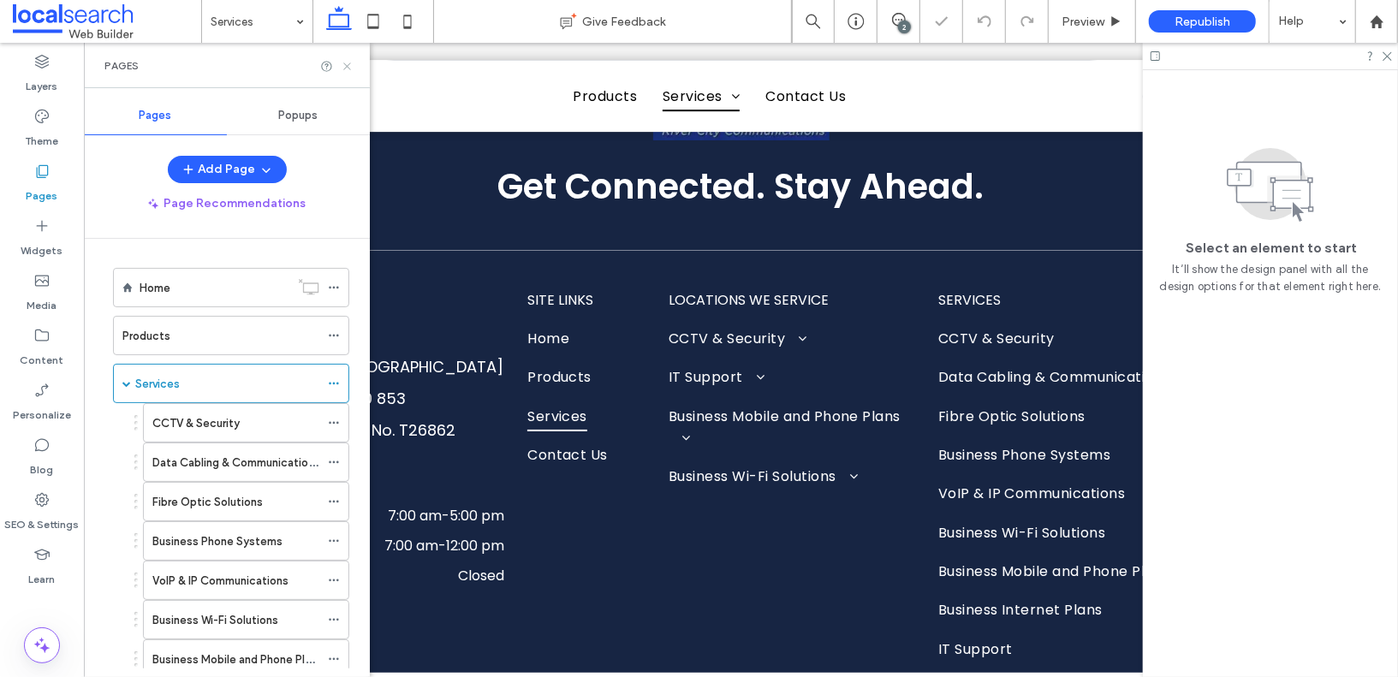
click at [349, 72] on icon at bounding box center [347, 66] width 13 height 13
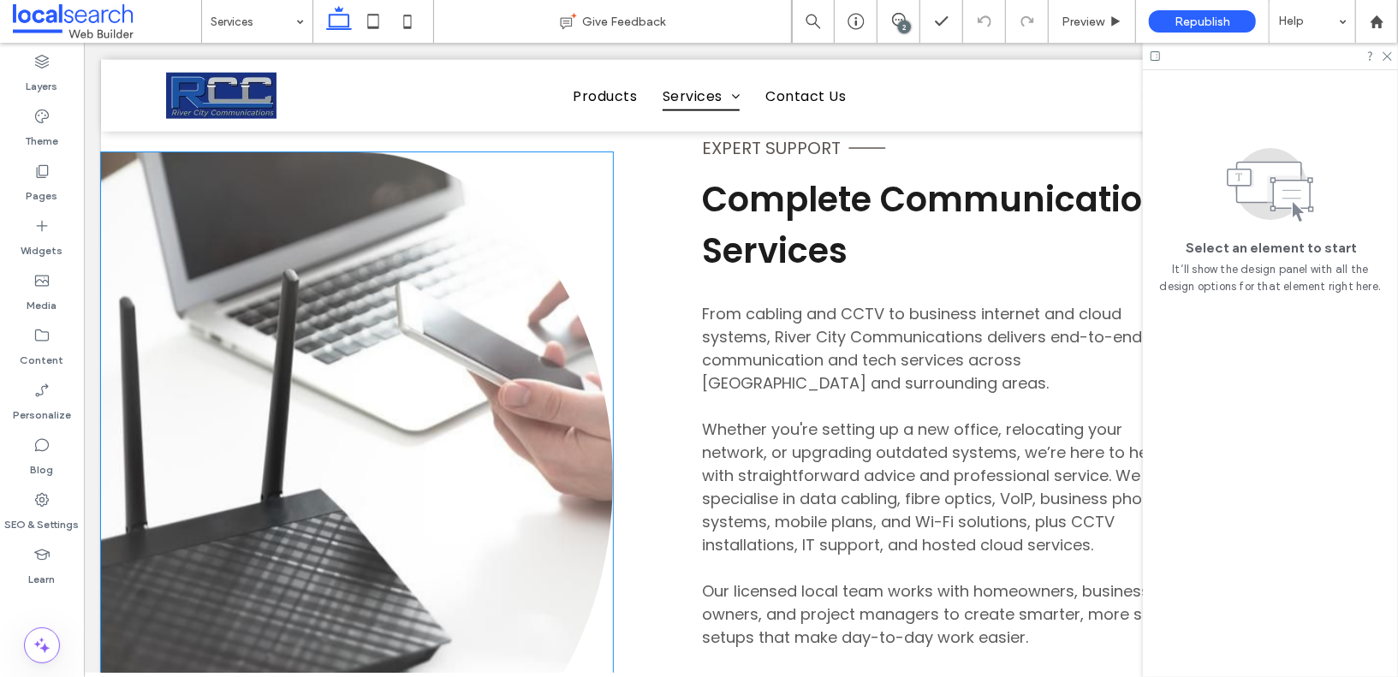
scroll to position [493, 0]
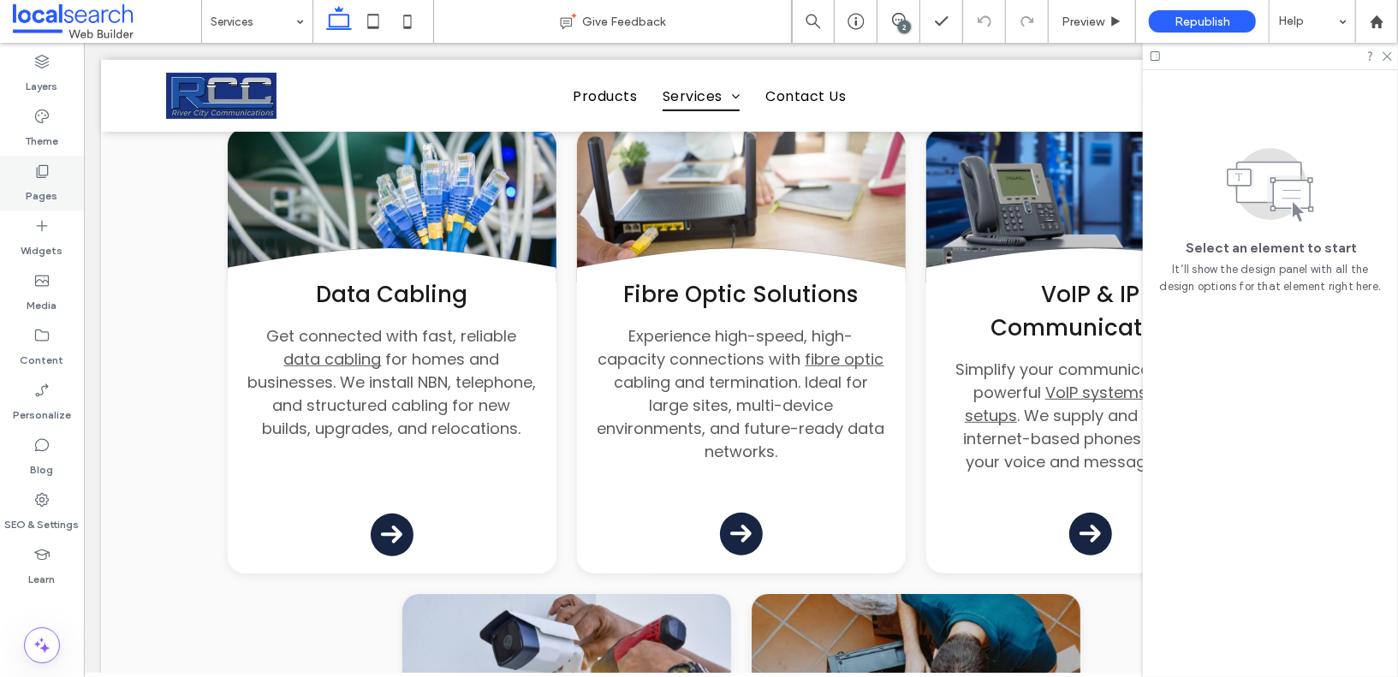
click at [42, 173] on icon at bounding box center [41, 171] width 17 height 17
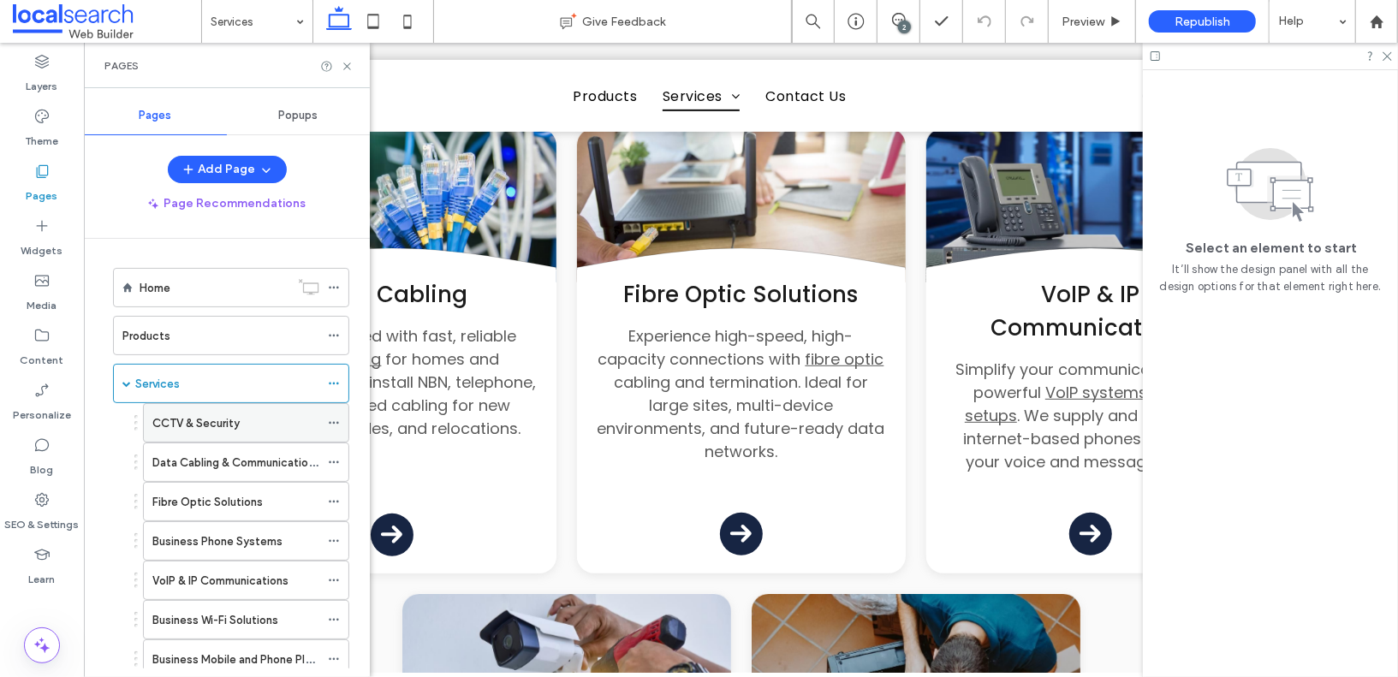
click at [186, 414] on label "CCTV & Security" at bounding box center [195, 423] width 87 height 30
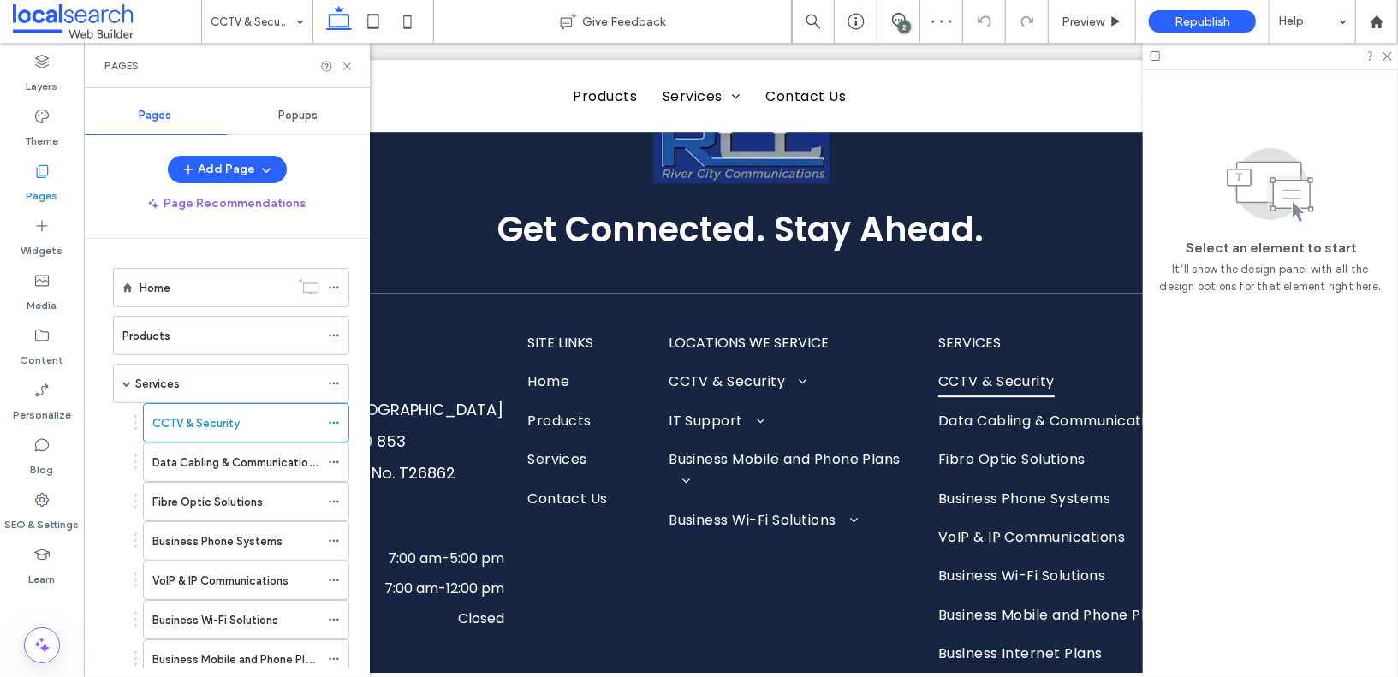
scroll to position [81, 0]
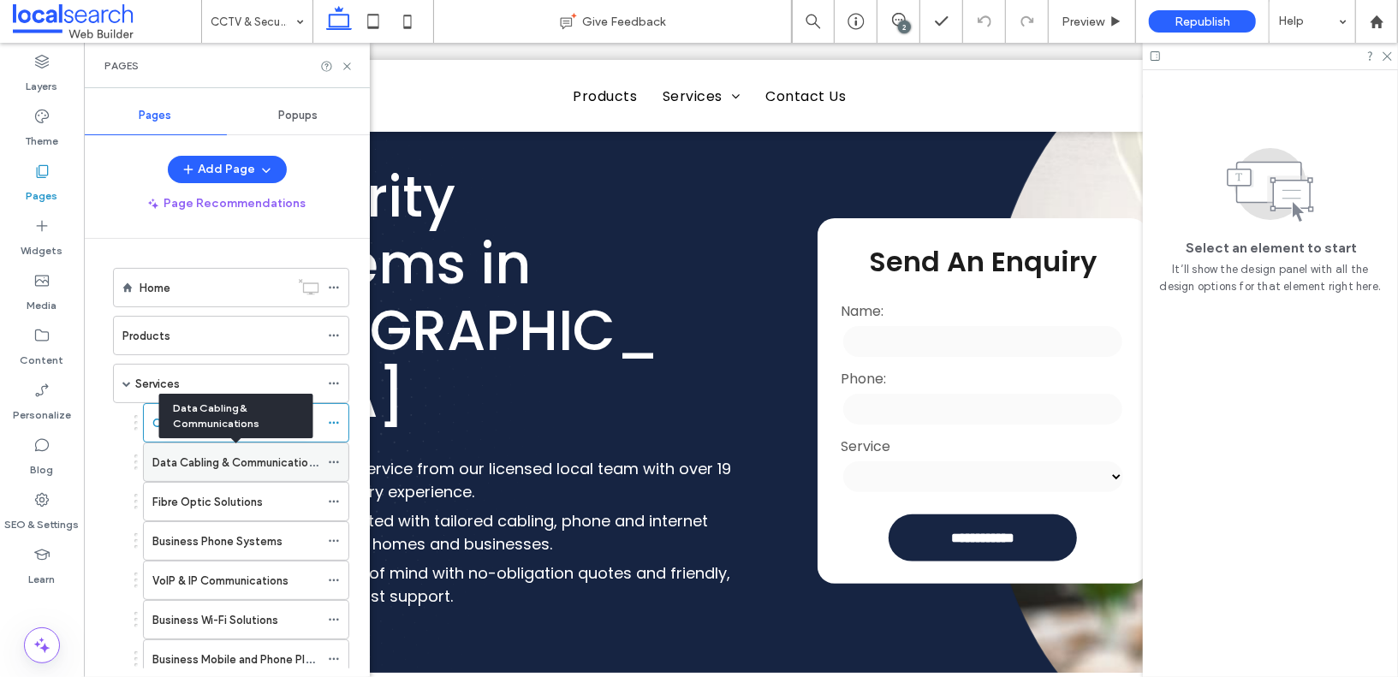
click at [218, 462] on label "Data Cabling & Communications" at bounding box center [236, 463] width 168 height 30
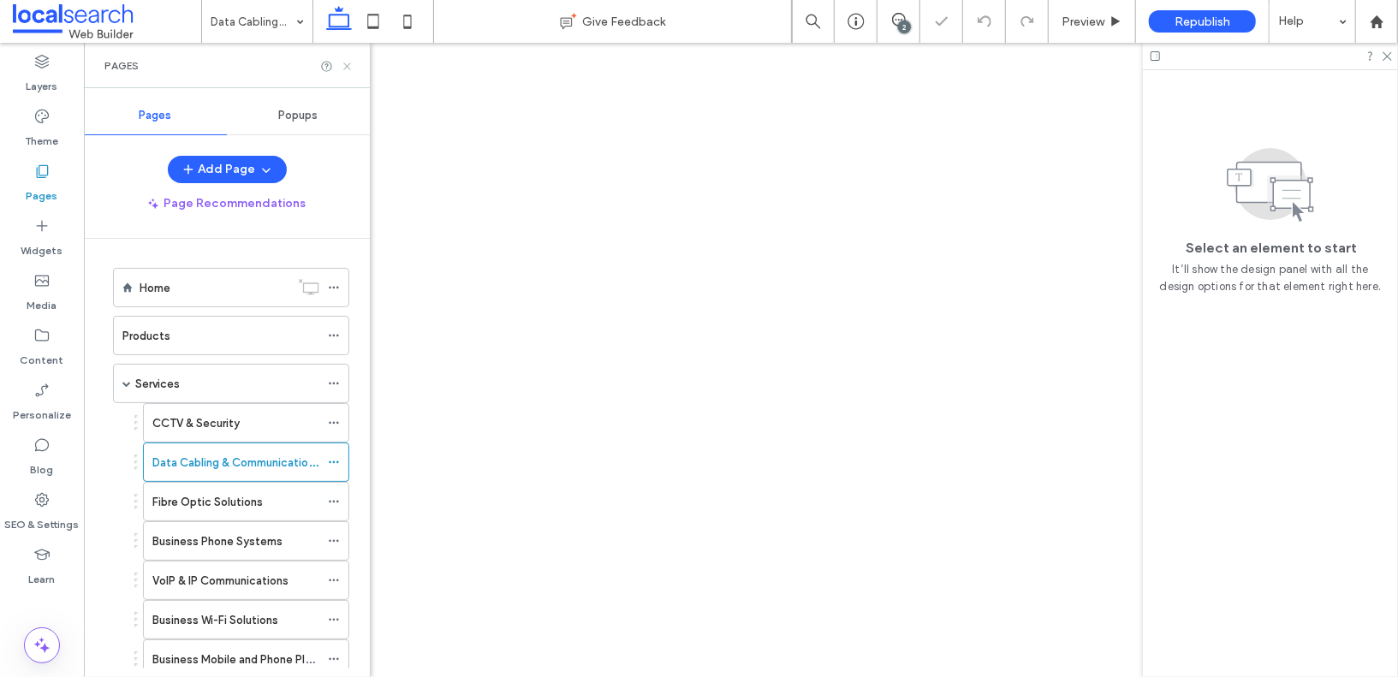
click at [352, 63] on icon at bounding box center [347, 66] width 13 height 13
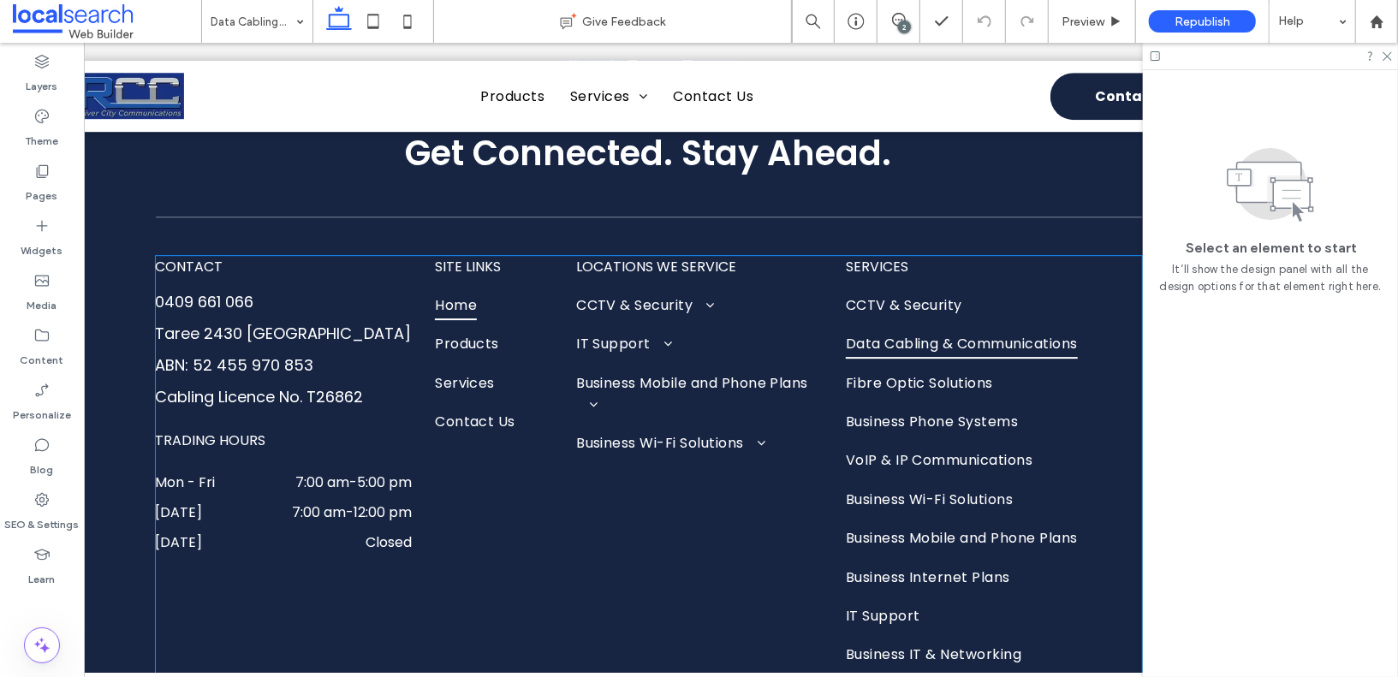
scroll to position [3357, 0]
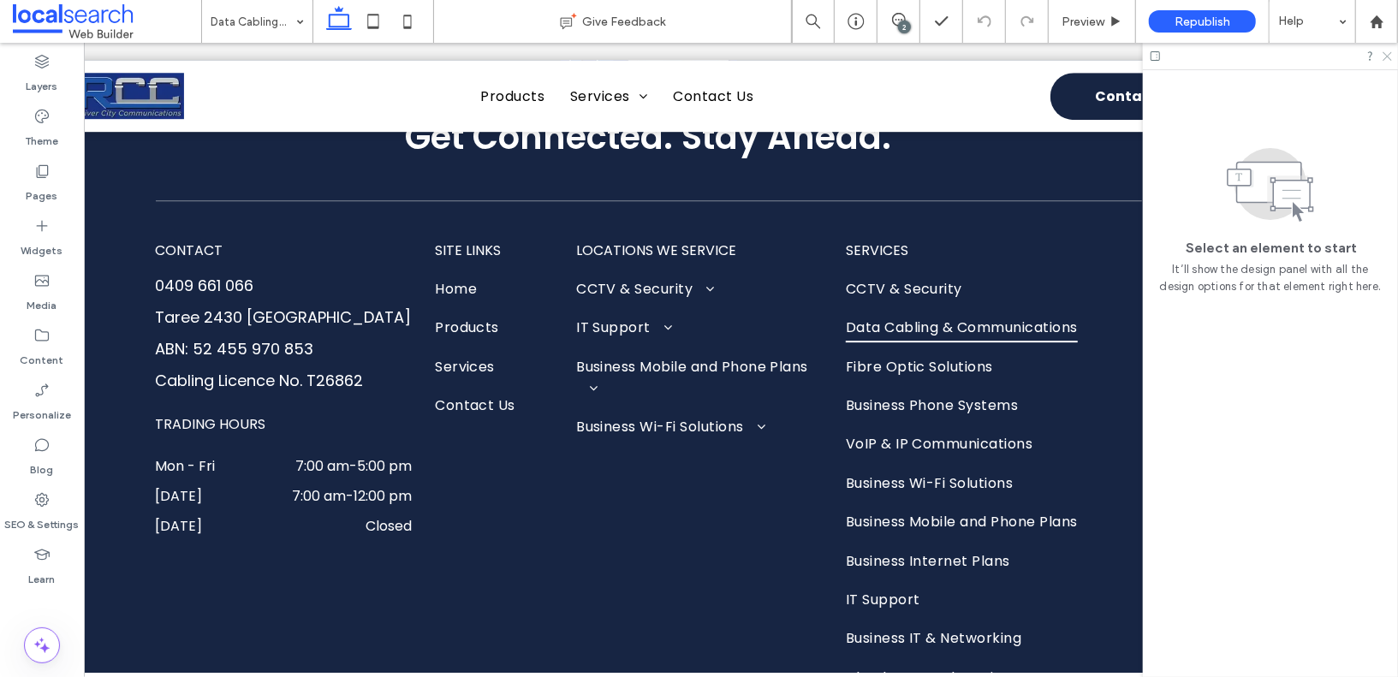
click at [1387, 57] on icon at bounding box center [1386, 55] width 11 height 11
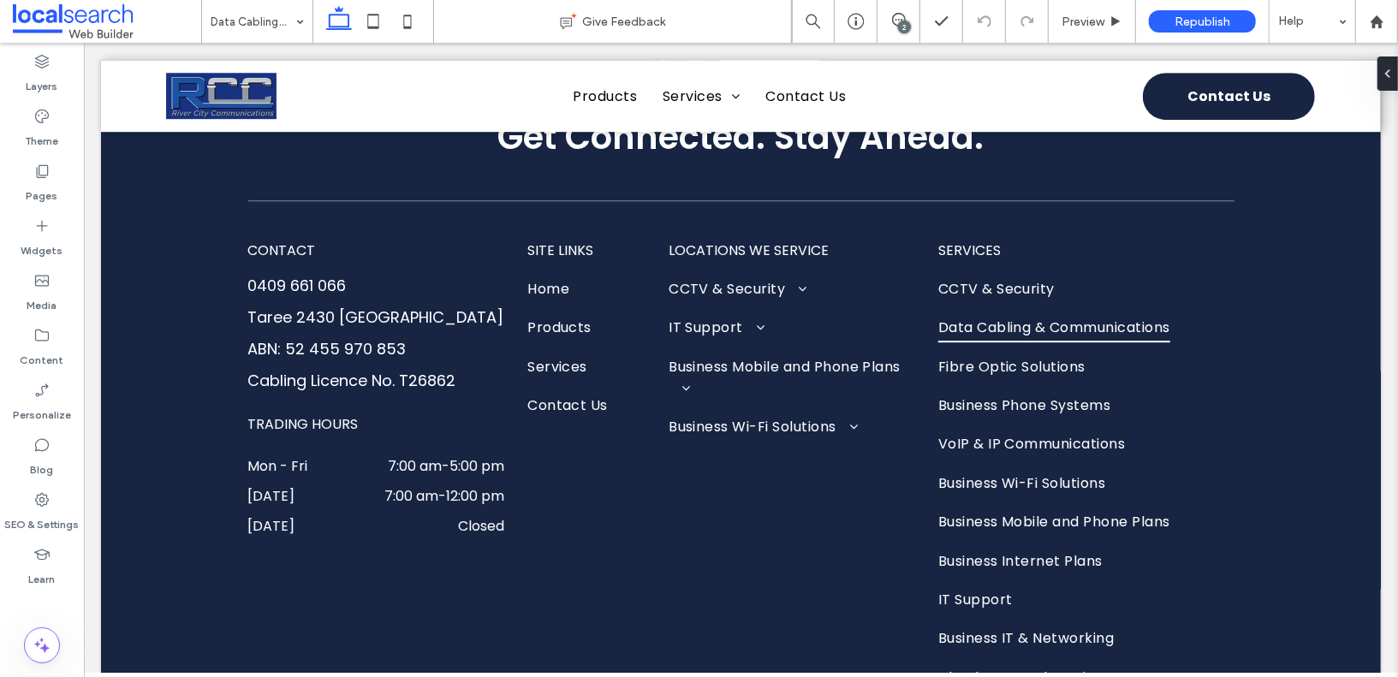
scroll to position [0, 0]
click at [897, 21] on icon at bounding box center [899, 20] width 14 height 14
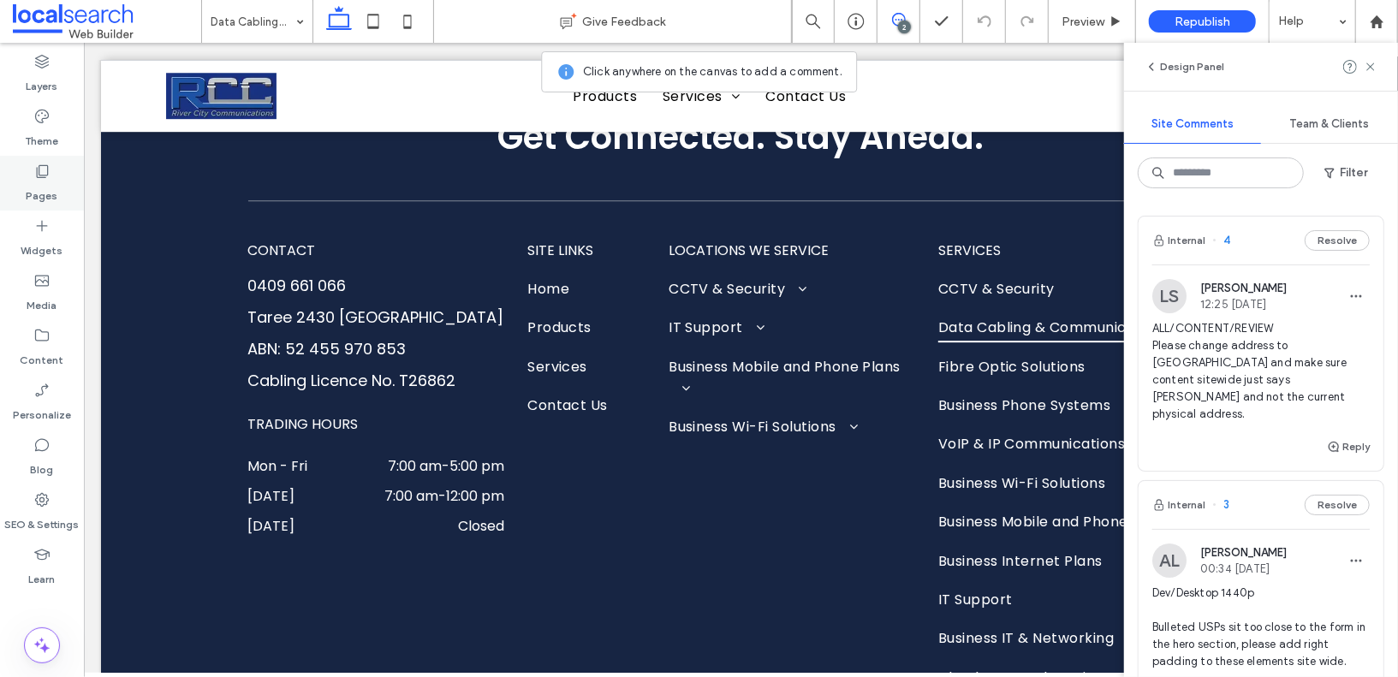
click at [46, 177] on icon at bounding box center [41, 171] width 17 height 17
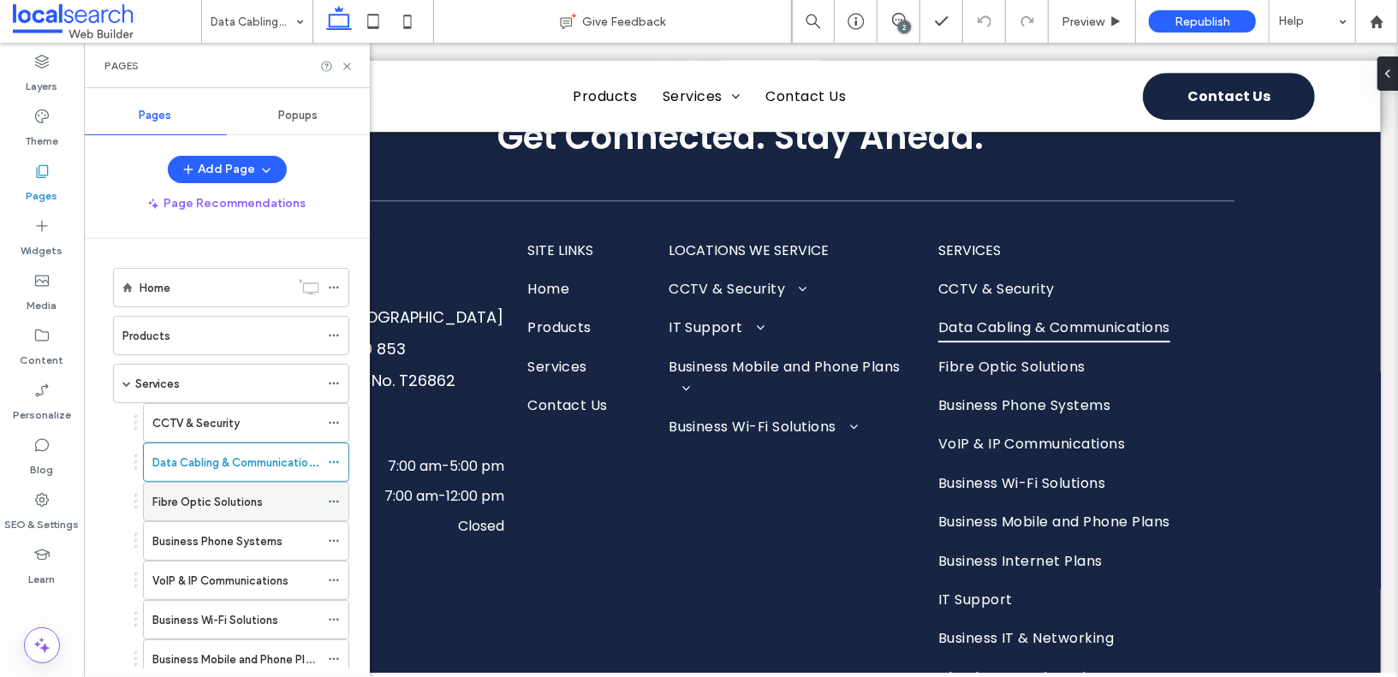
click at [191, 486] on div "Fibre Optic Solutions" at bounding box center [235, 502] width 167 height 38
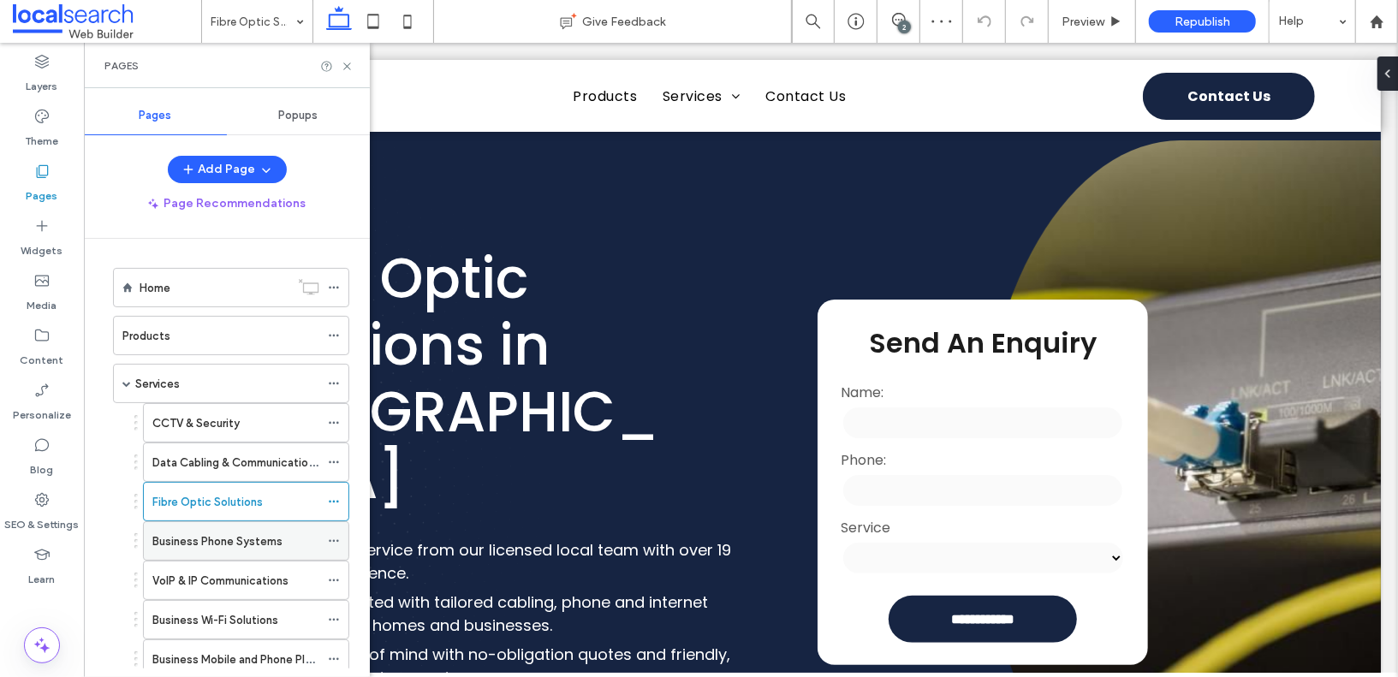
click at [192, 522] on div "Business Phone Systems" at bounding box center [235, 541] width 167 height 38
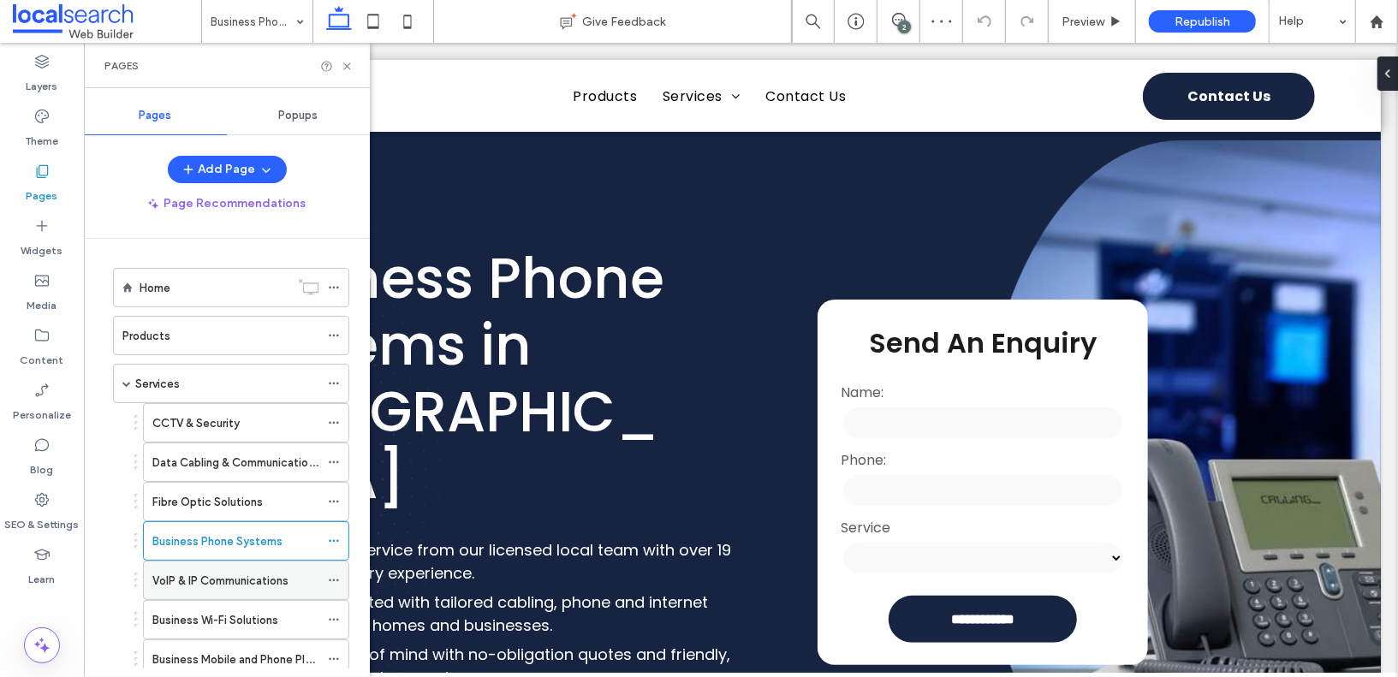
click at [193, 570] on label "VoIP & IP Communications" at bounding box center [220, 581] width 136 height 30
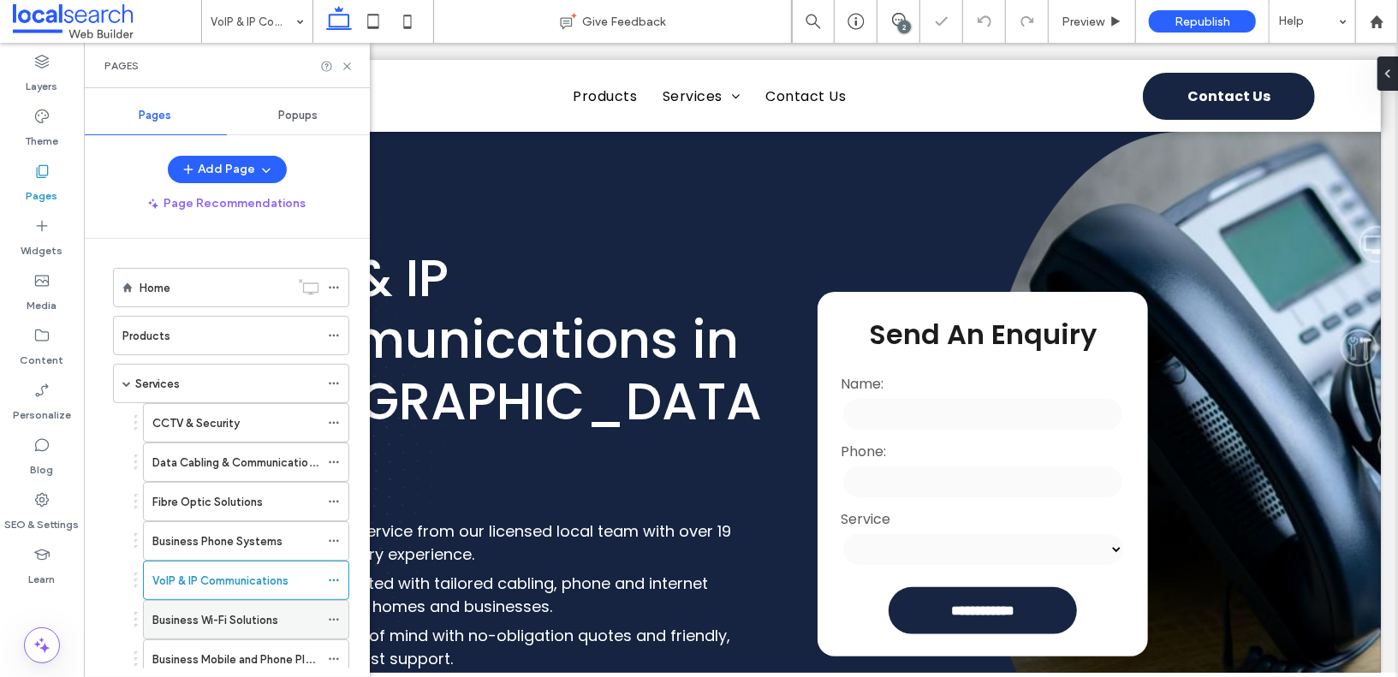
click at [189, 607] on label "Business Wi-Fi Solutions" at bounding box center [215, 620] width 126 height 30
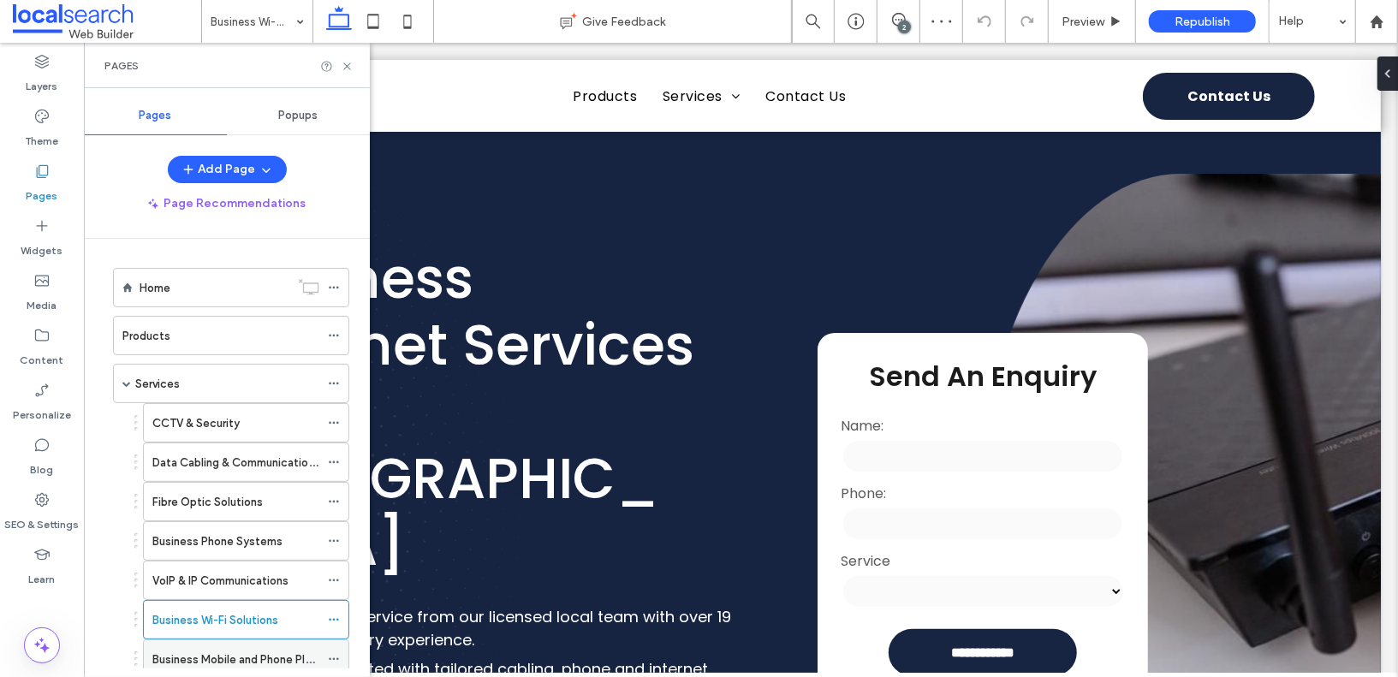
click at [187, 649] on label "Business Mobile and Phone Plans" at bounding box center [237, 660] width 170 height 30
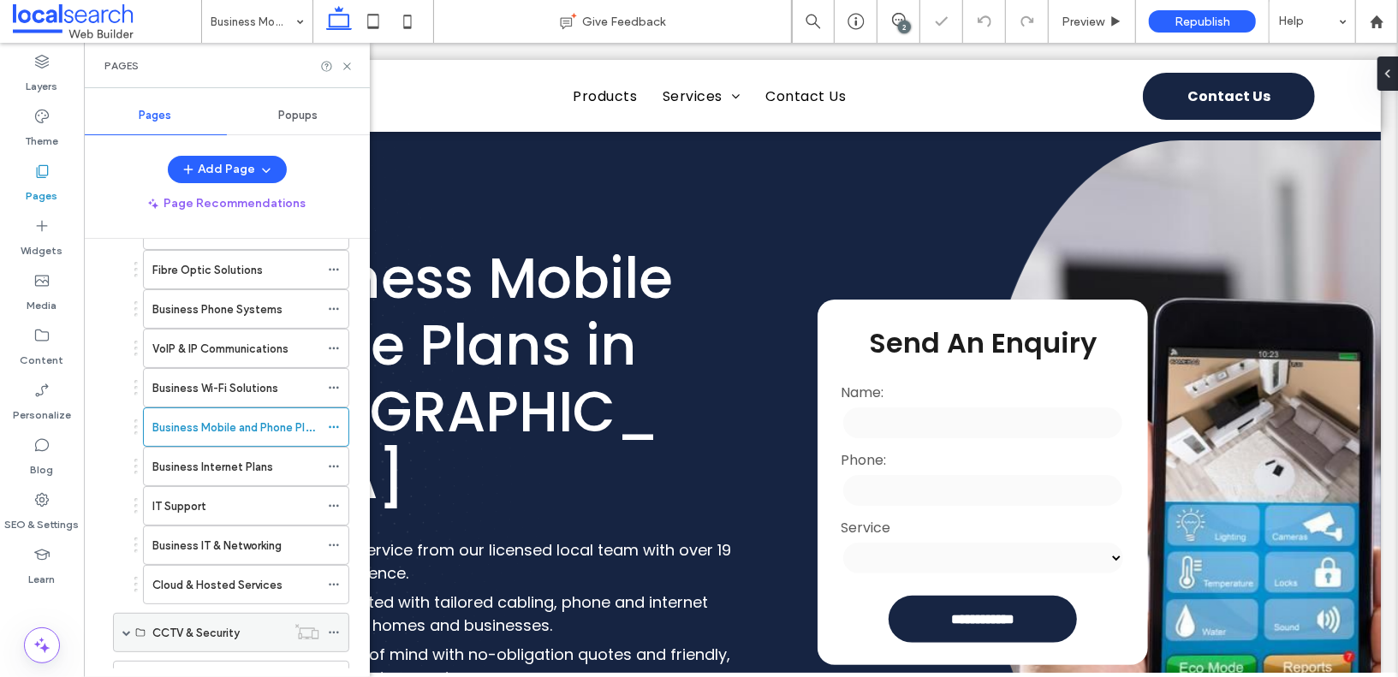
scroll to position [247, 0]
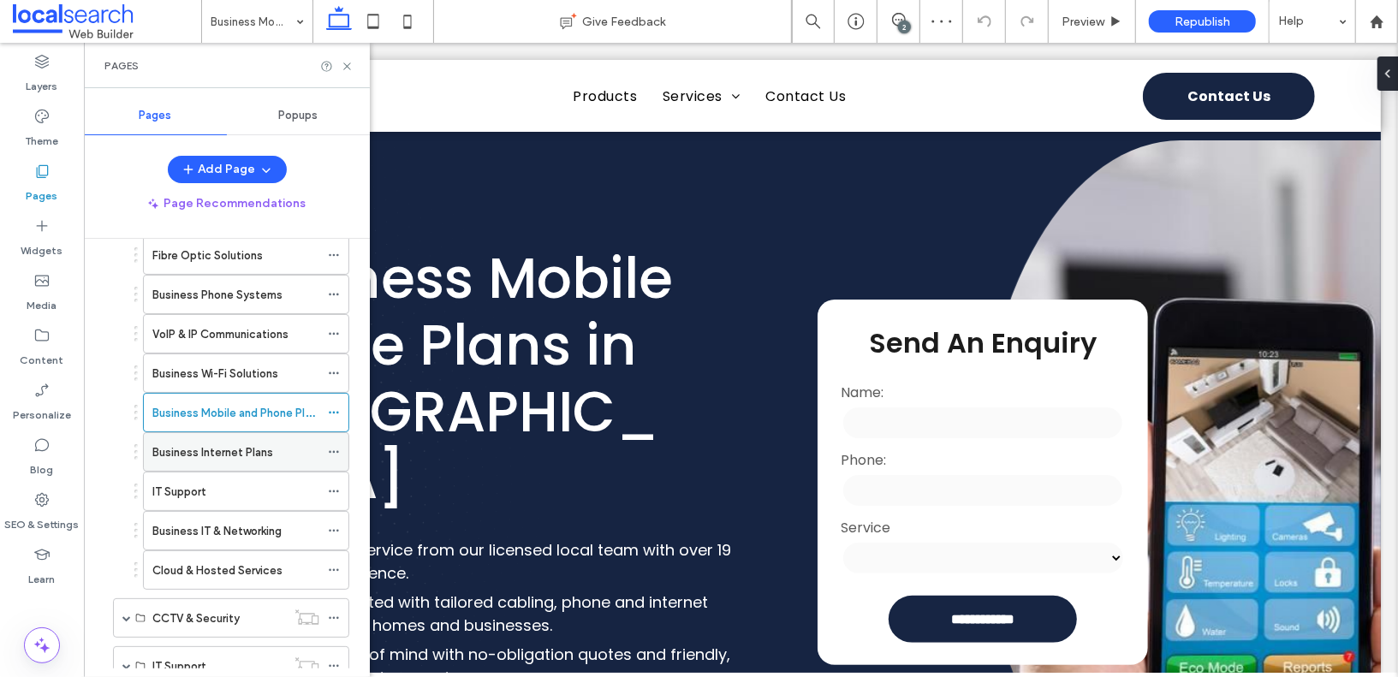
click at [258, 453] on div "Business Internet Plans" at bounding box center [235, 452] width 167 height 38
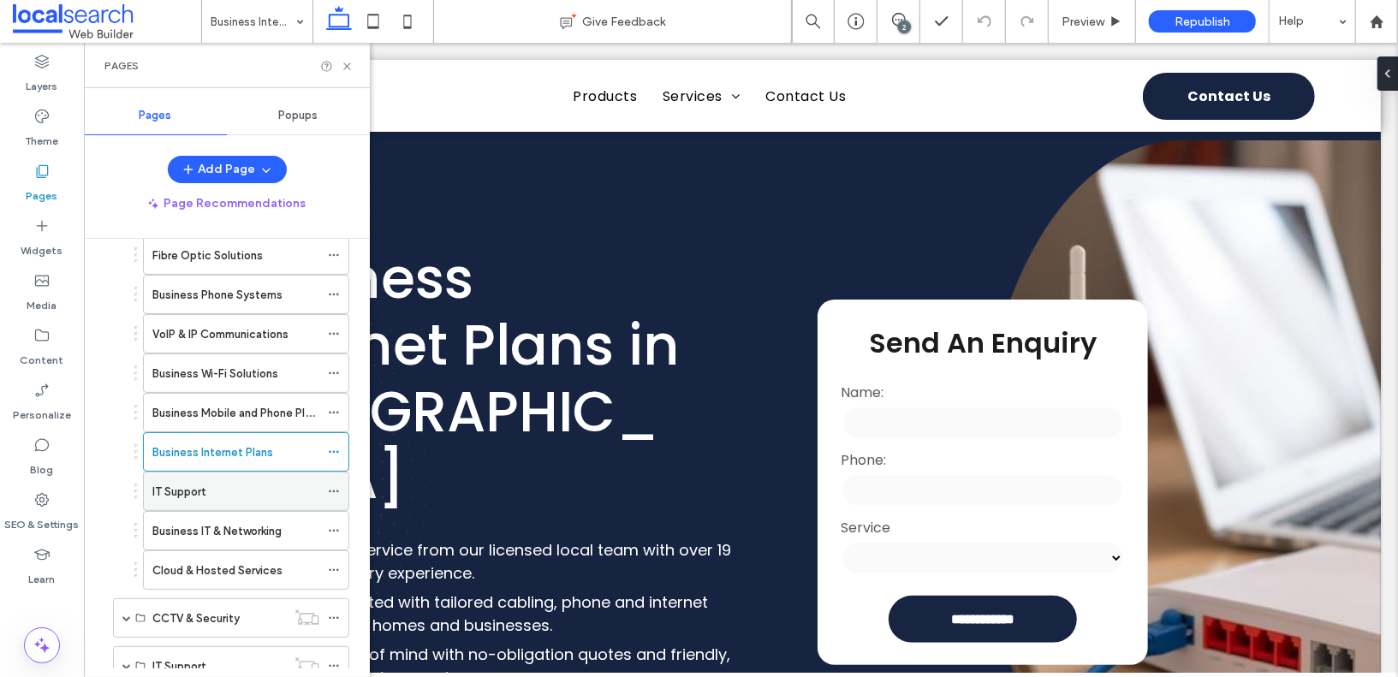
click at [194, 492] on div "IT Support" at bounding box center [235, 492] width 167 height 38
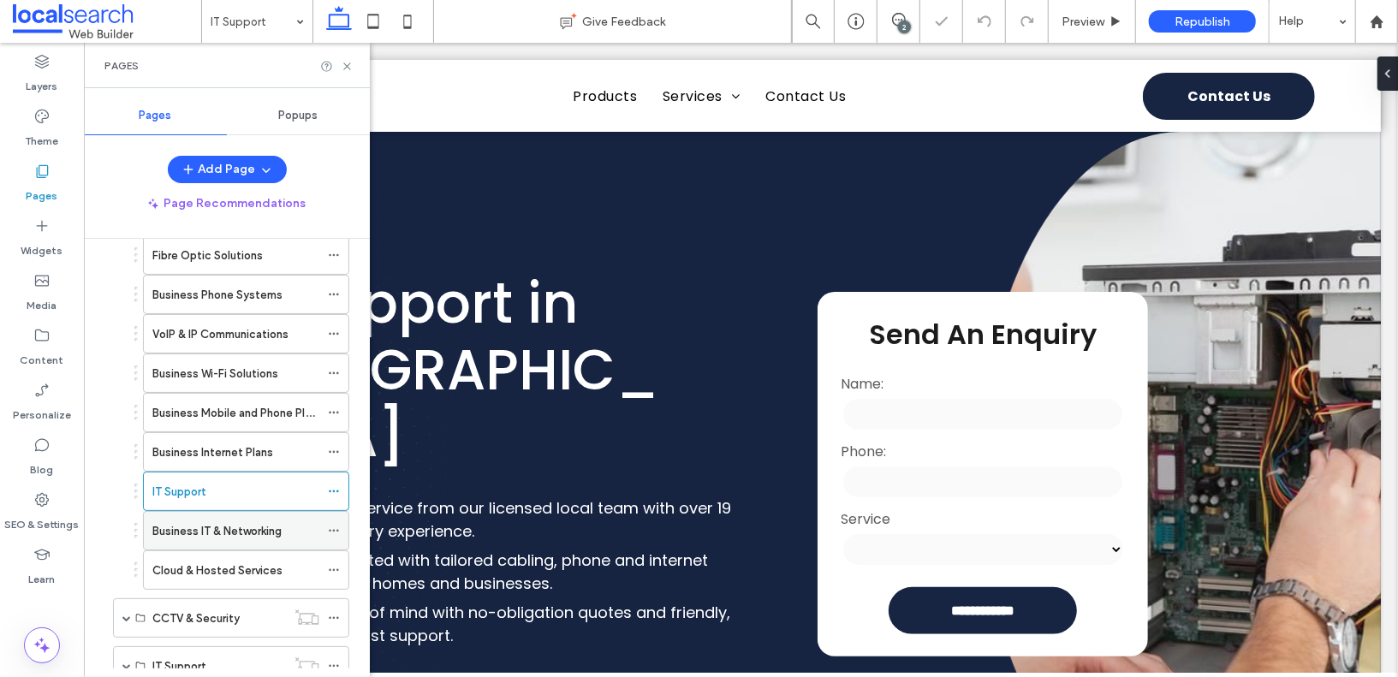
click at [194, 516] on label "Business IT & Networking" at bounding box center [216, 531] width 129 height 30
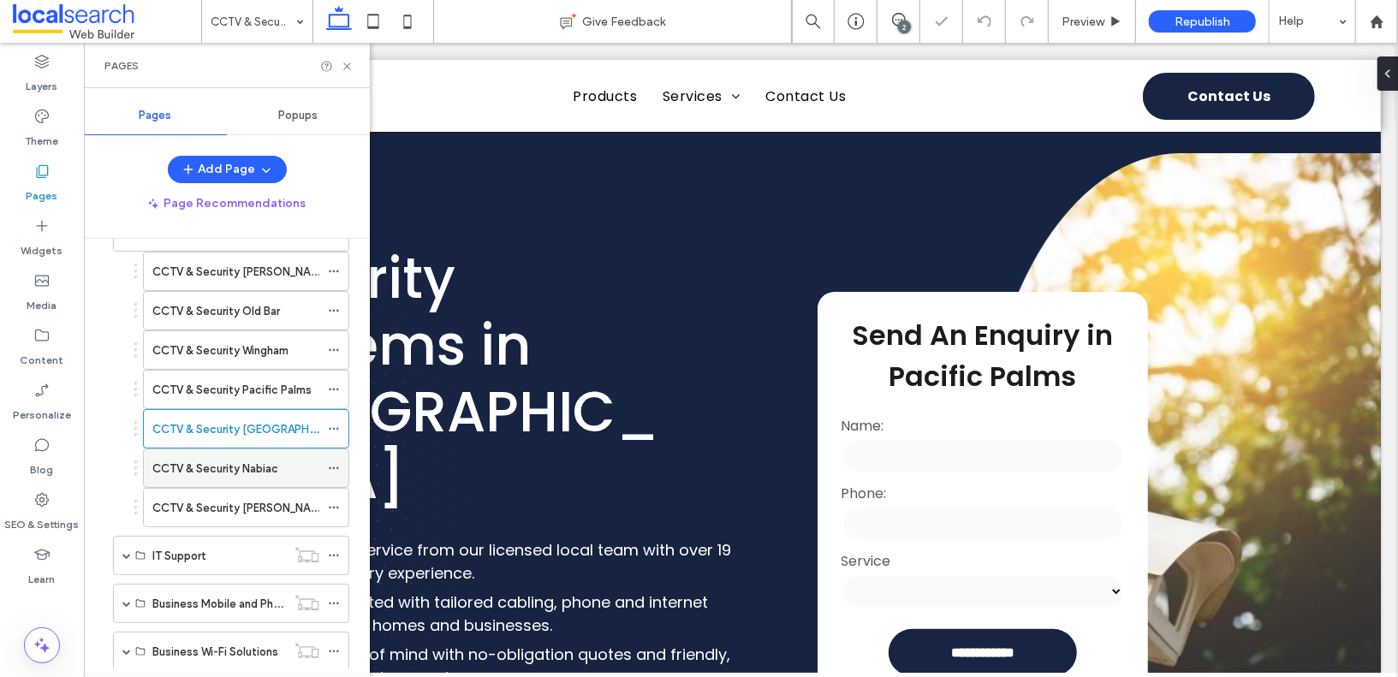
click at [240, 461] on div "CCTV & Security Nabiac" at bounding box center [235, 469] width 167 height 38
click at [255, 493] on label "CCTV & Security [PERSON_NAME]" at bounding box center [240, 508] width 176 height 30
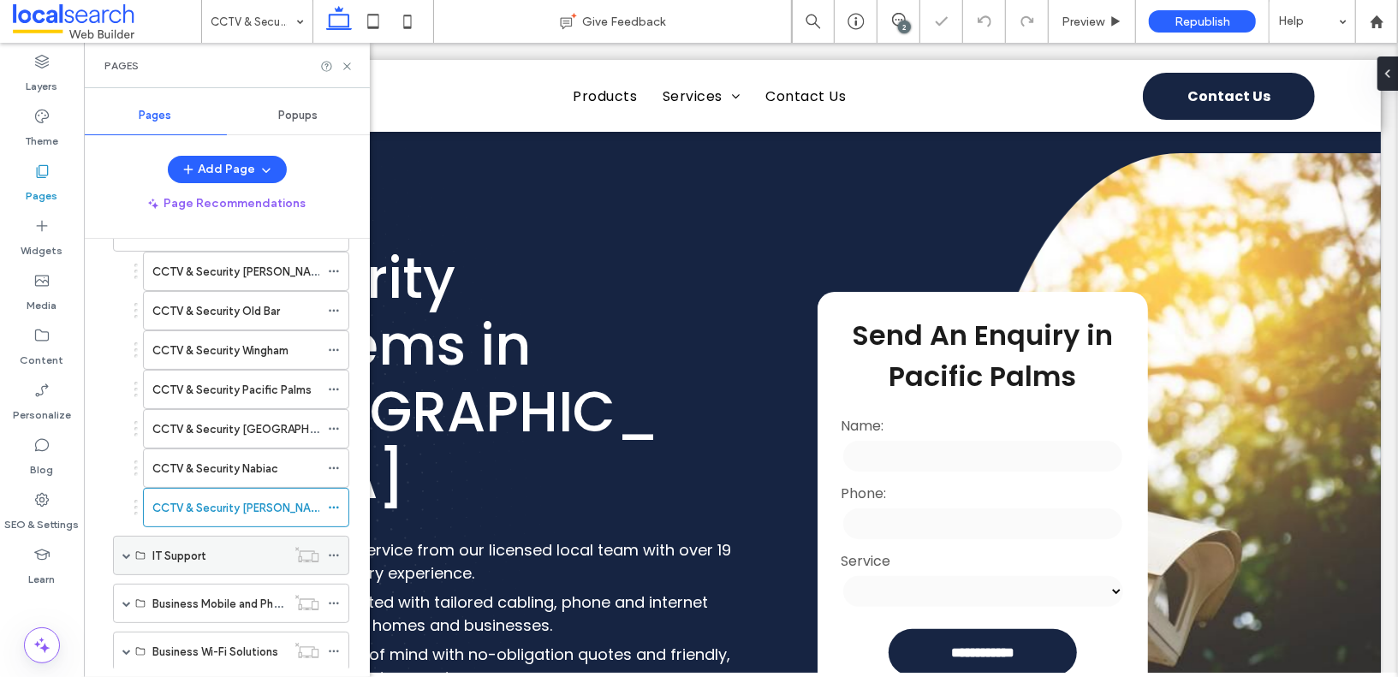
click at [124, 551] on span at bounding box center [126, 555] width 9 height 9
click at [188, 581] on label "IT Support [PERSON_NAME]" at bounding box center [223, 596] width 142 height 30
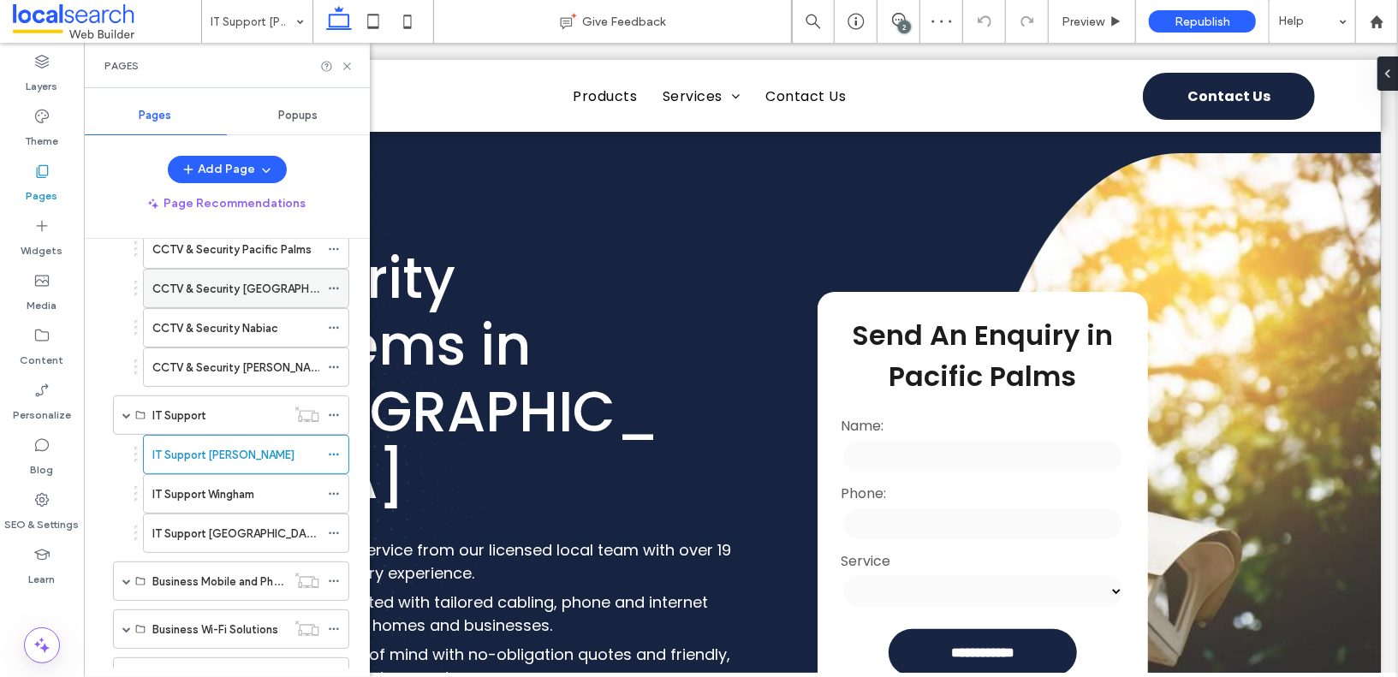
scroll to position [820, 0]
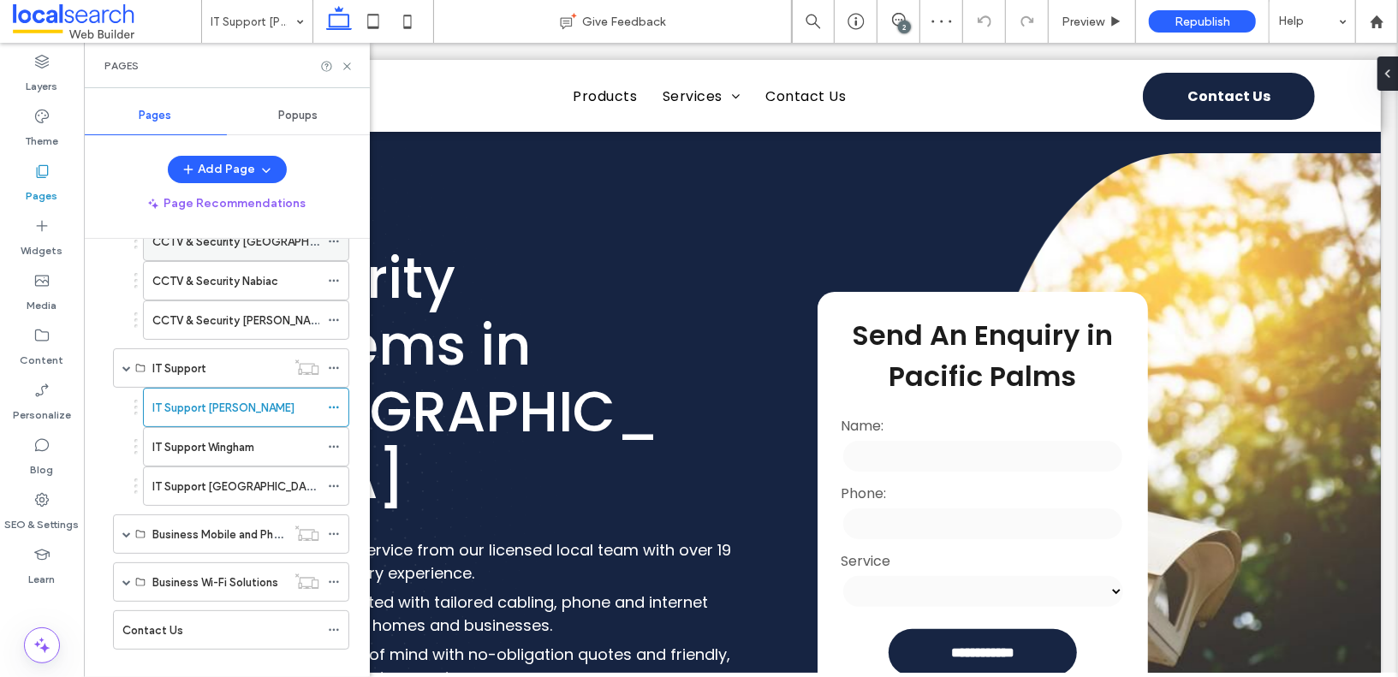
click at [229, 432] on label "IT Support Wingham" at bounding box center [203, 447] width 102 height 30
click at [224, 472] on label "IT Support [GEOGRAPHIC_DATA]" at bounding box center [237, 487] width 170 height 30
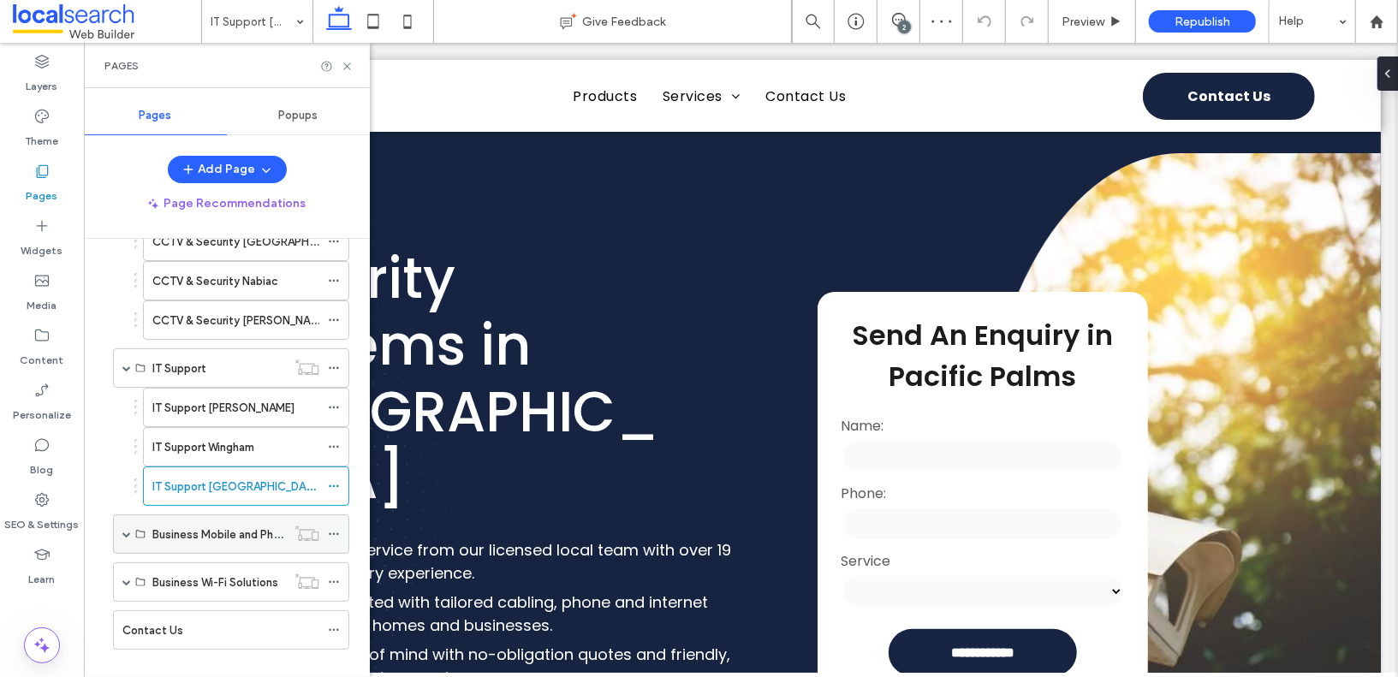
click at [133, 515] on div "Business Mobile and Phone Plans" at bounding box center [231, 534] width 236 height 39
click at [128, 530] on span at bounding box center [126, 534] width 9 height 9
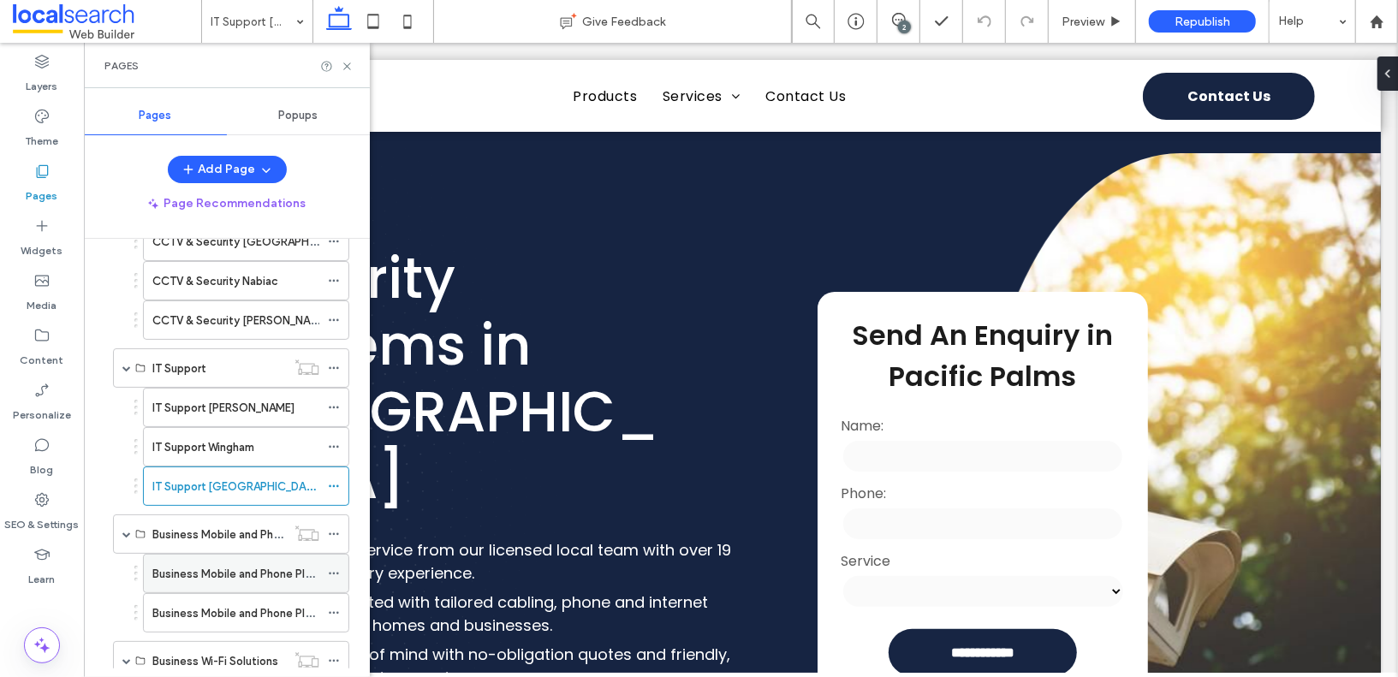
click at [176, 559] on label "Business Mobile and Phone Plans [GEOGRAPHIC_DATA]" at bounding box center [296, 574] width 288 height 30
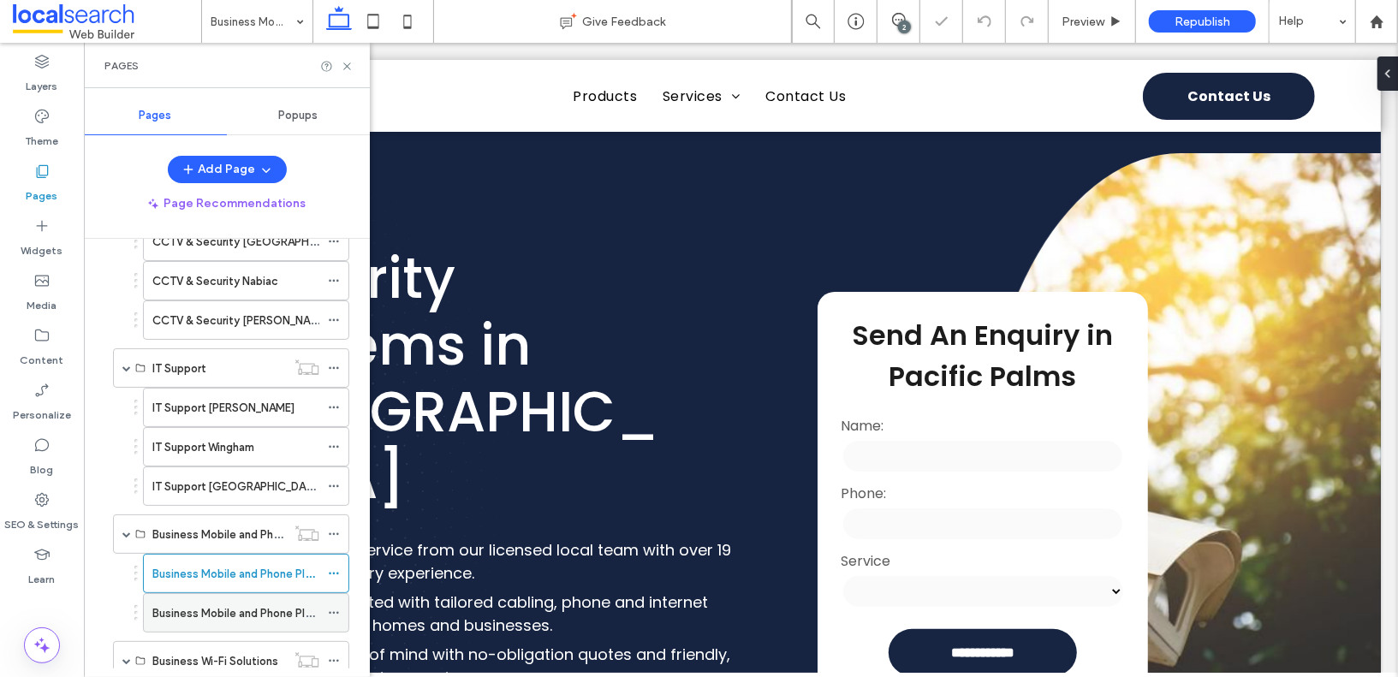
click at [247, 599] on label "Business Mobile and Phone Plans [GEOGRAPHIC_DATA]" at bounding box center [296, 614] width 288 height 30
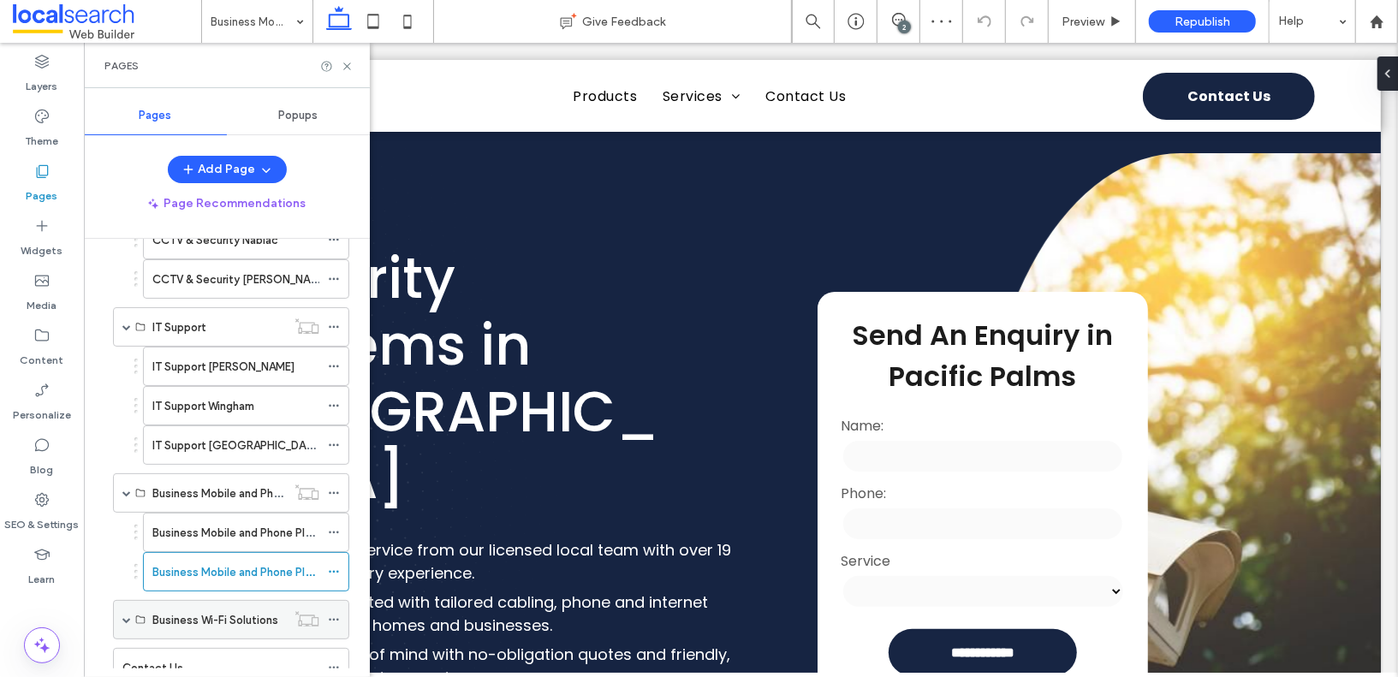
scroll to position [864, 0]
click at [128, 613] on span at bounding box center [126, 617] width 9 height 9
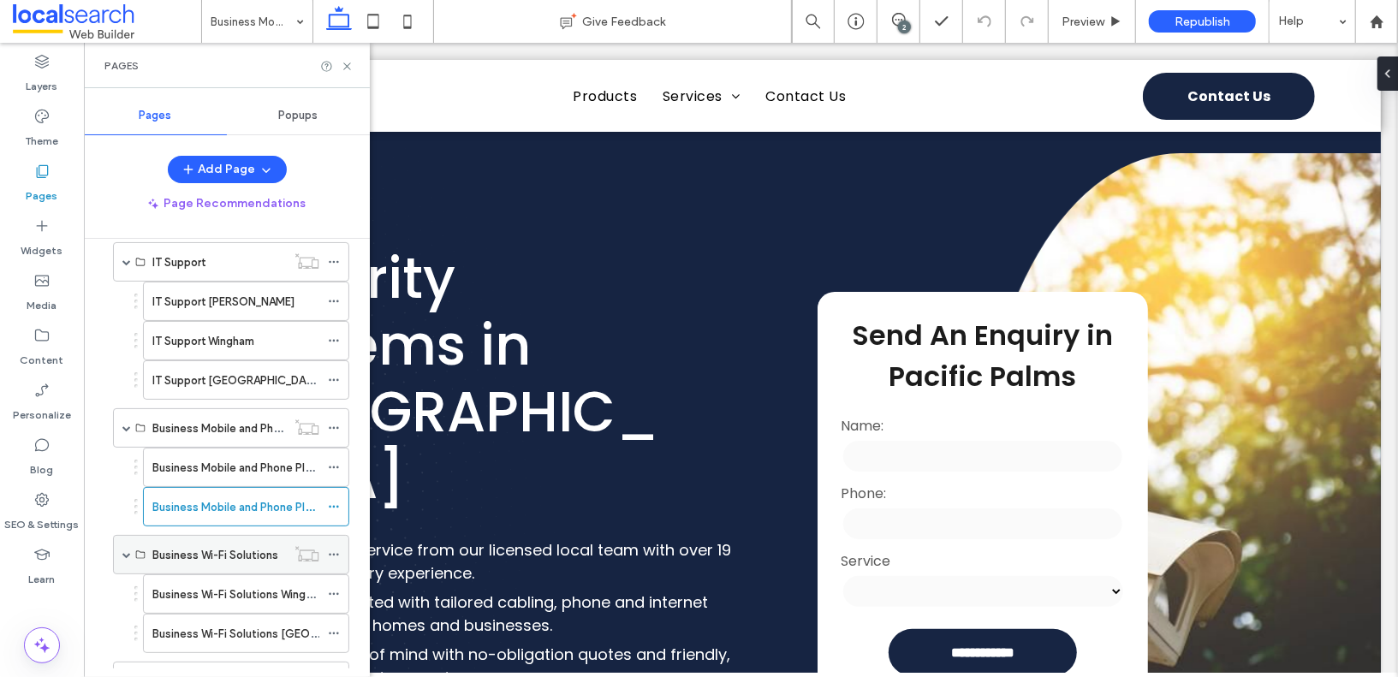
scroll to position [974, 0]
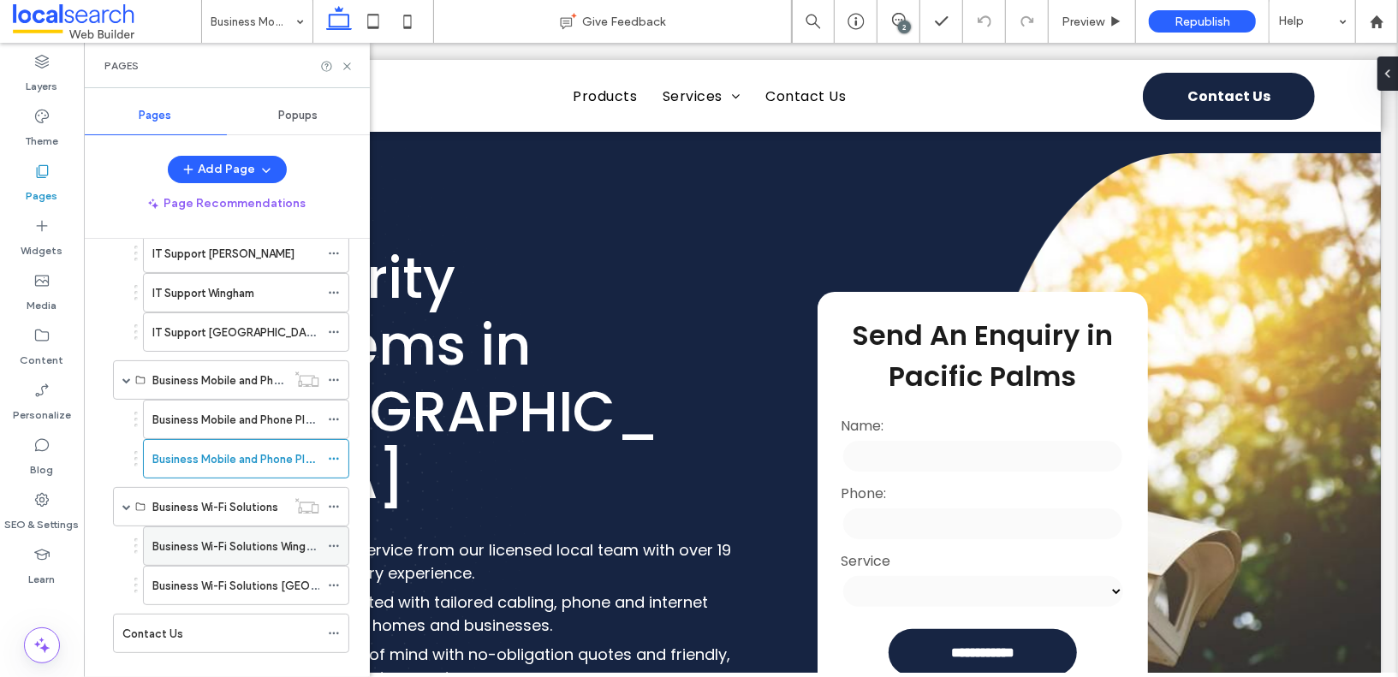
click at [194, 531] on div "Business Wi-Fi Solutions Wingham" at bounding box center [235, 546] width 167 height 38
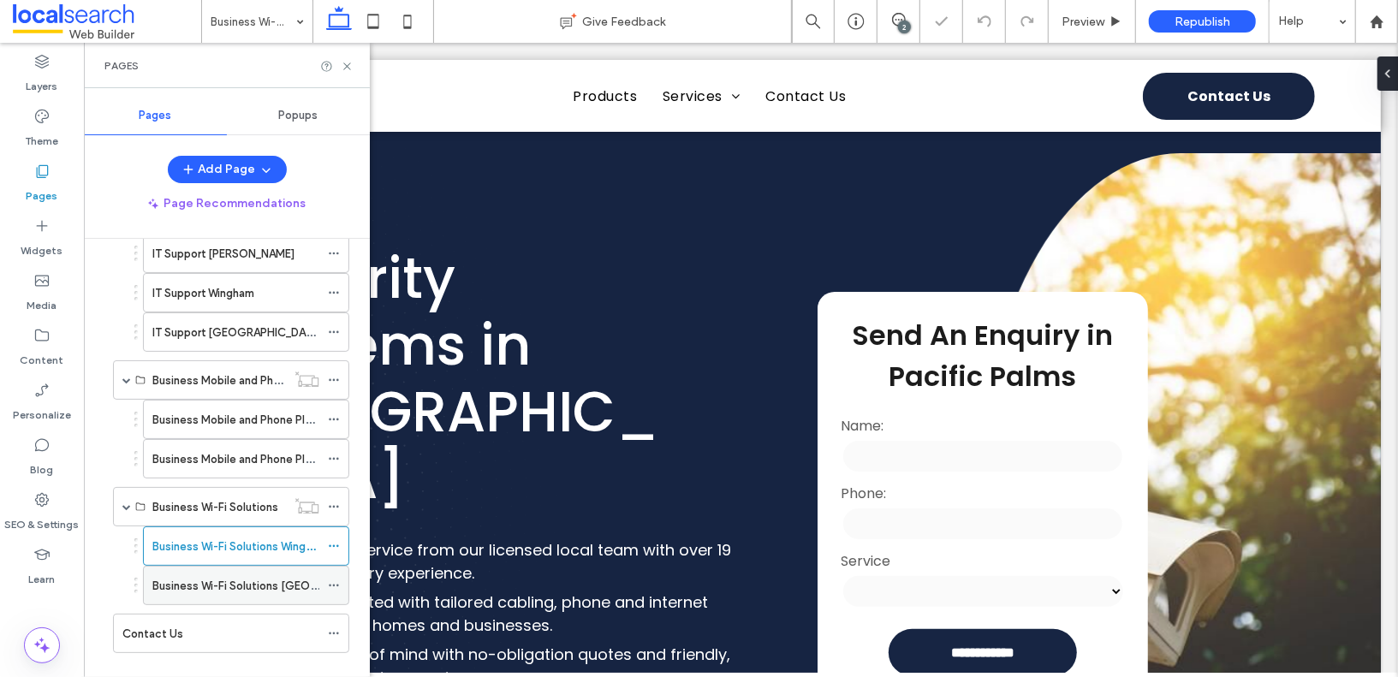
click at [194, 569] on div "Business Wi-Fi Solutions [GEOGRAPHIC_DATA]" at bounding box center [235, 586] width 167 height 38
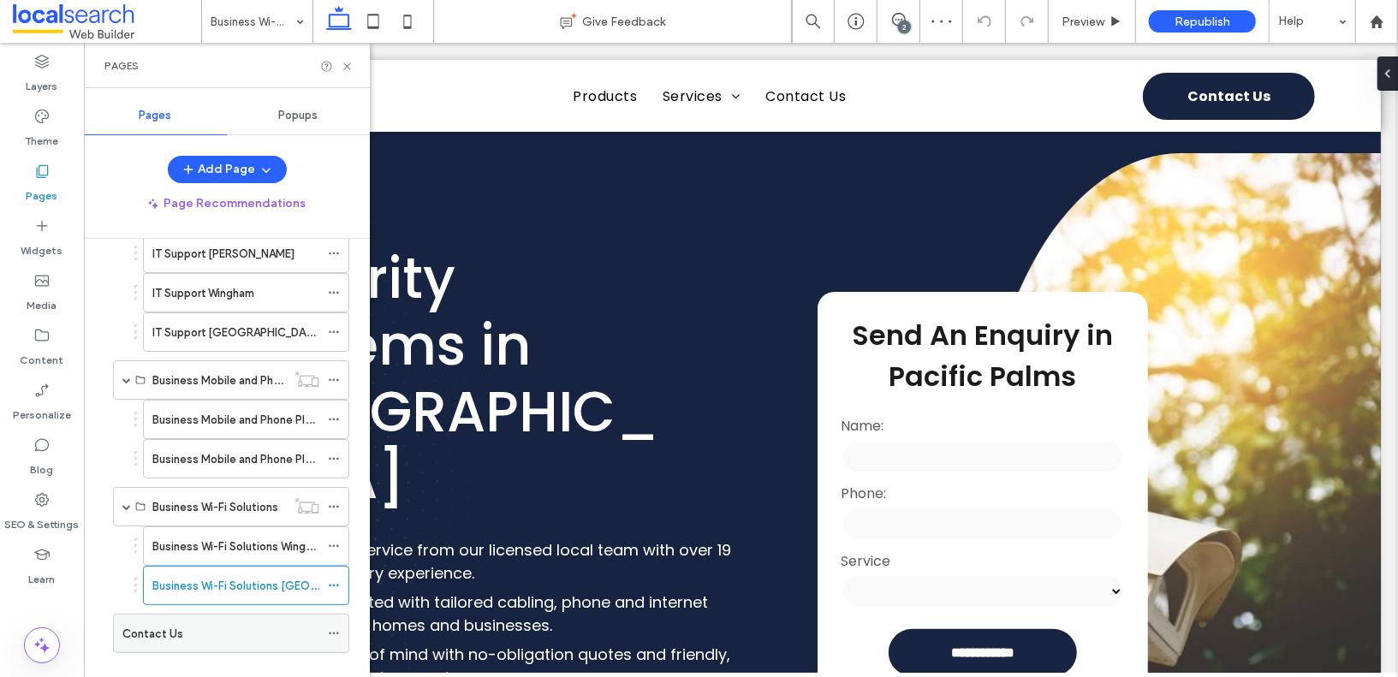
click at [165, 619] on label "Contact Us" at bounding box center [152, 634] width 61 height 30
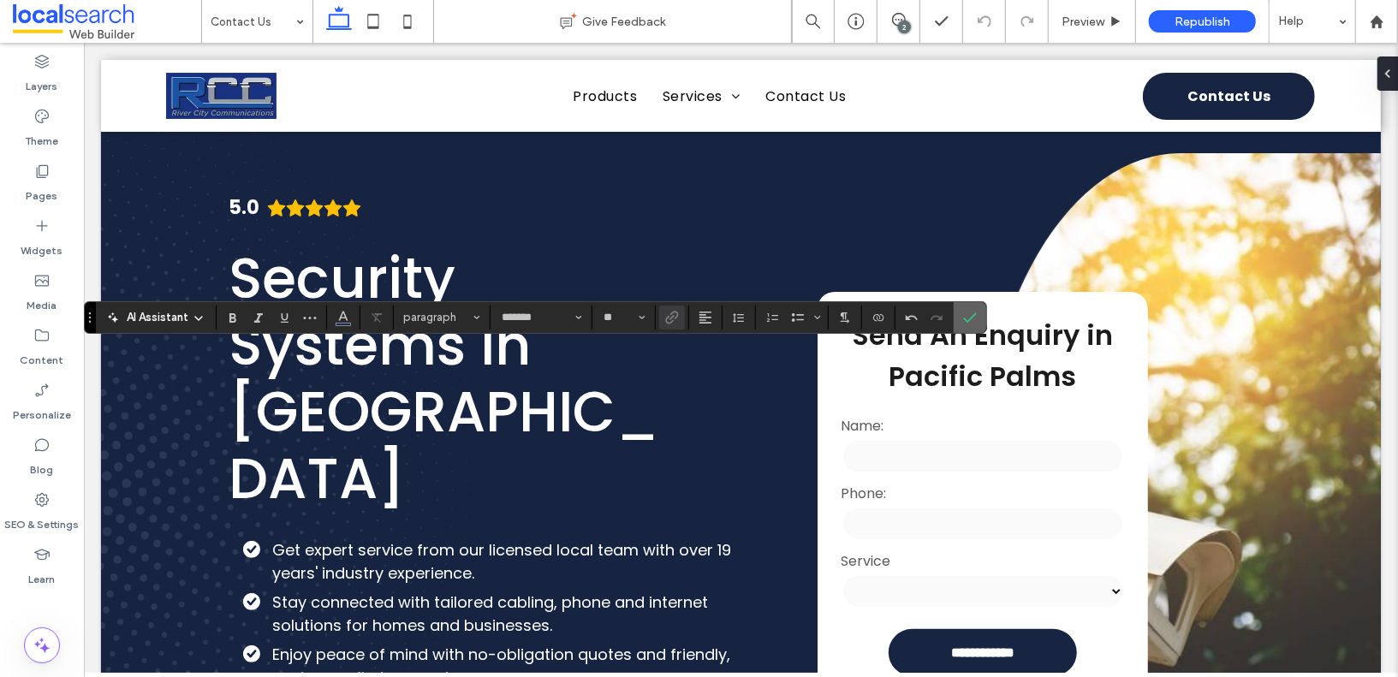
click at [957, 320] on label "Confirm" at bounding box center [970, 317] width 26 height 31
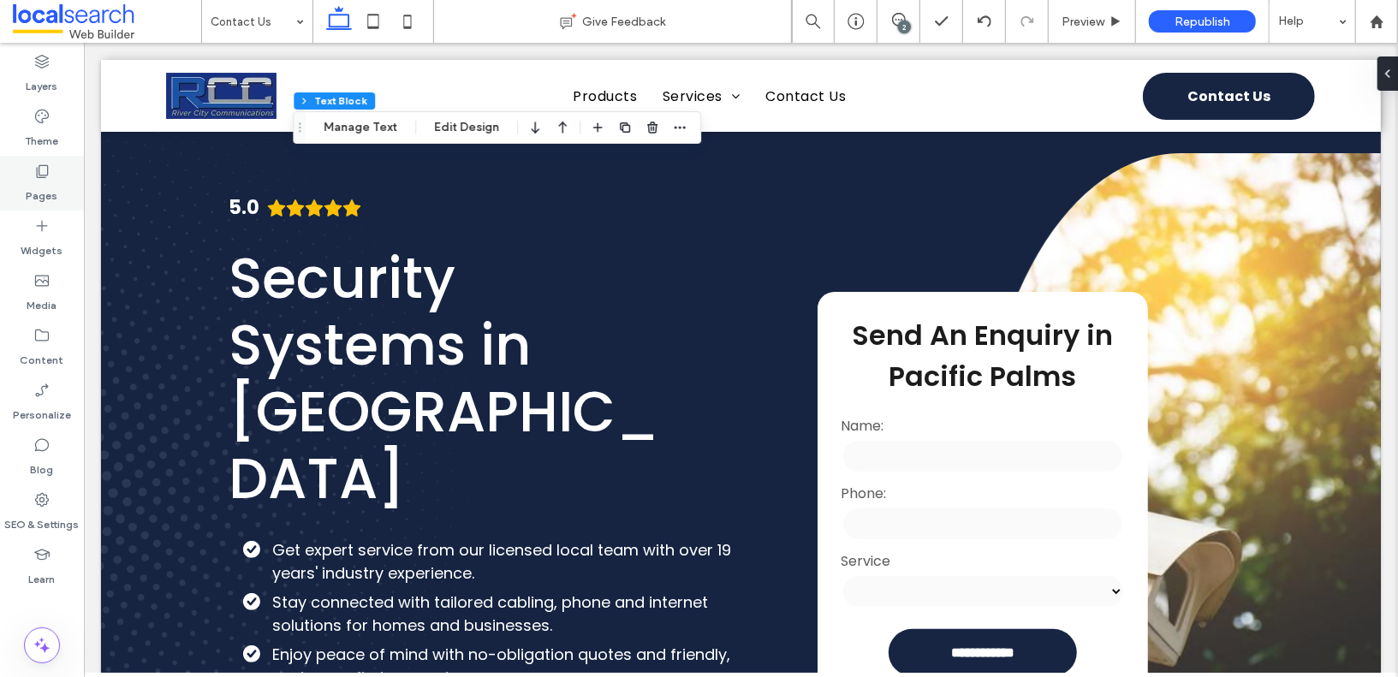
click at [39, 178] on use at bounding box center [43, 171] width 12 height 13
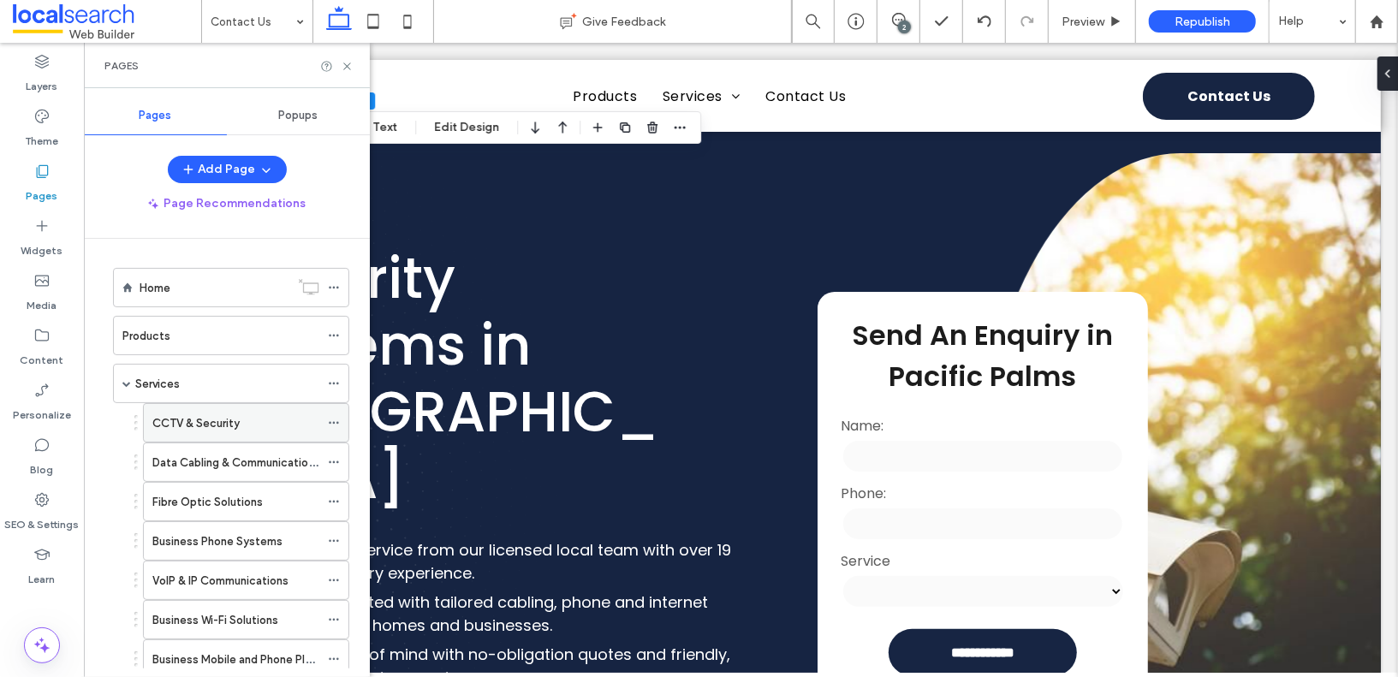
click at [186, 420] on label "CCTV & Security" at bounding box center [195, 423] width 87 height 30
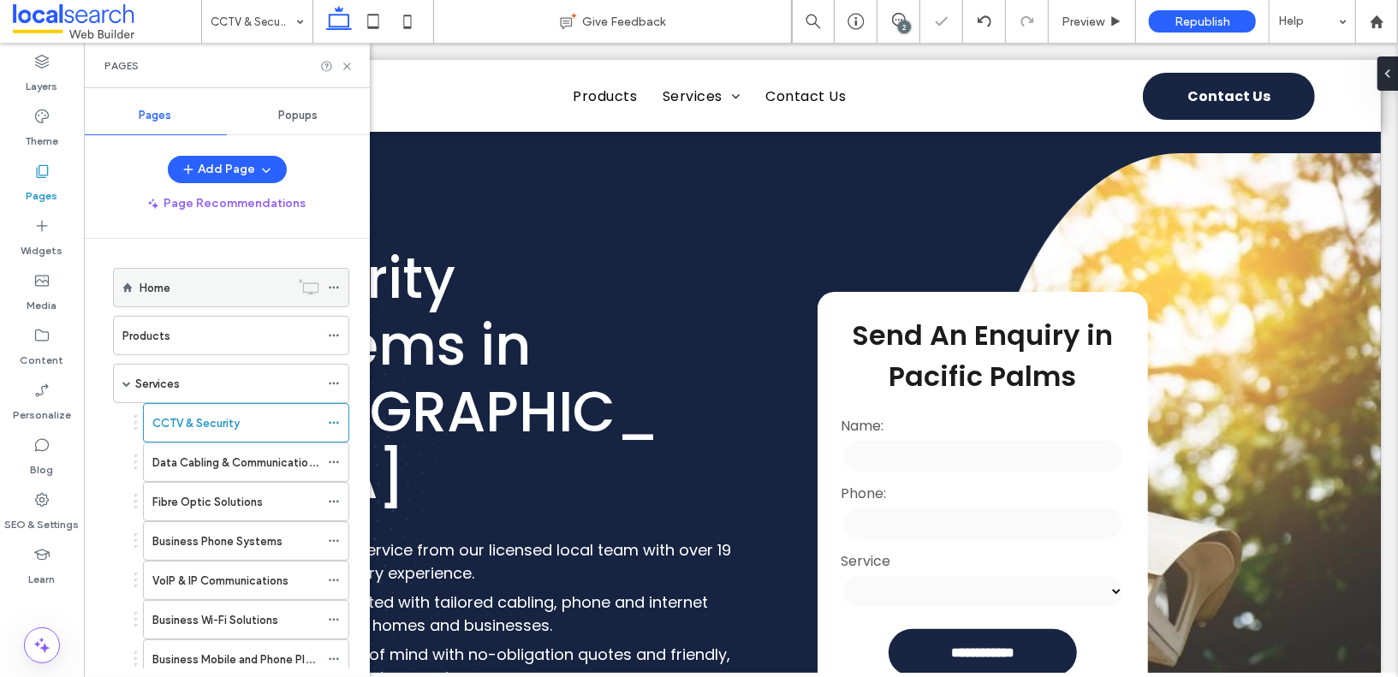
click at [188, 289] on div "Home" at bounding box center [215, 288] width 150 height 18
click at [204, 327] on div "Products" at bounding box center [220, 336] width 197 height 18
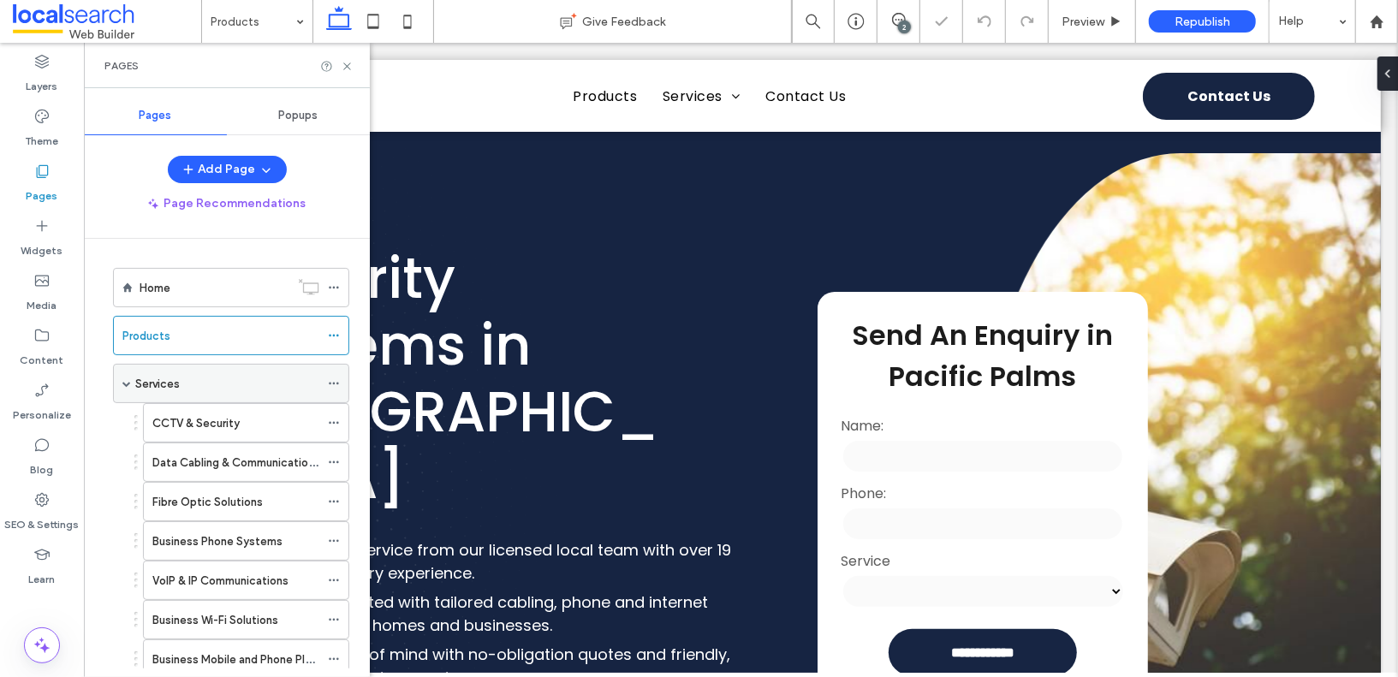
click at [190, 370] on div "Services" at bounding box center [227, 384] width 184 height 38
click at [200, 423] on label "CCTV & Security" at bounding box center [195, 423] width 87 height 30
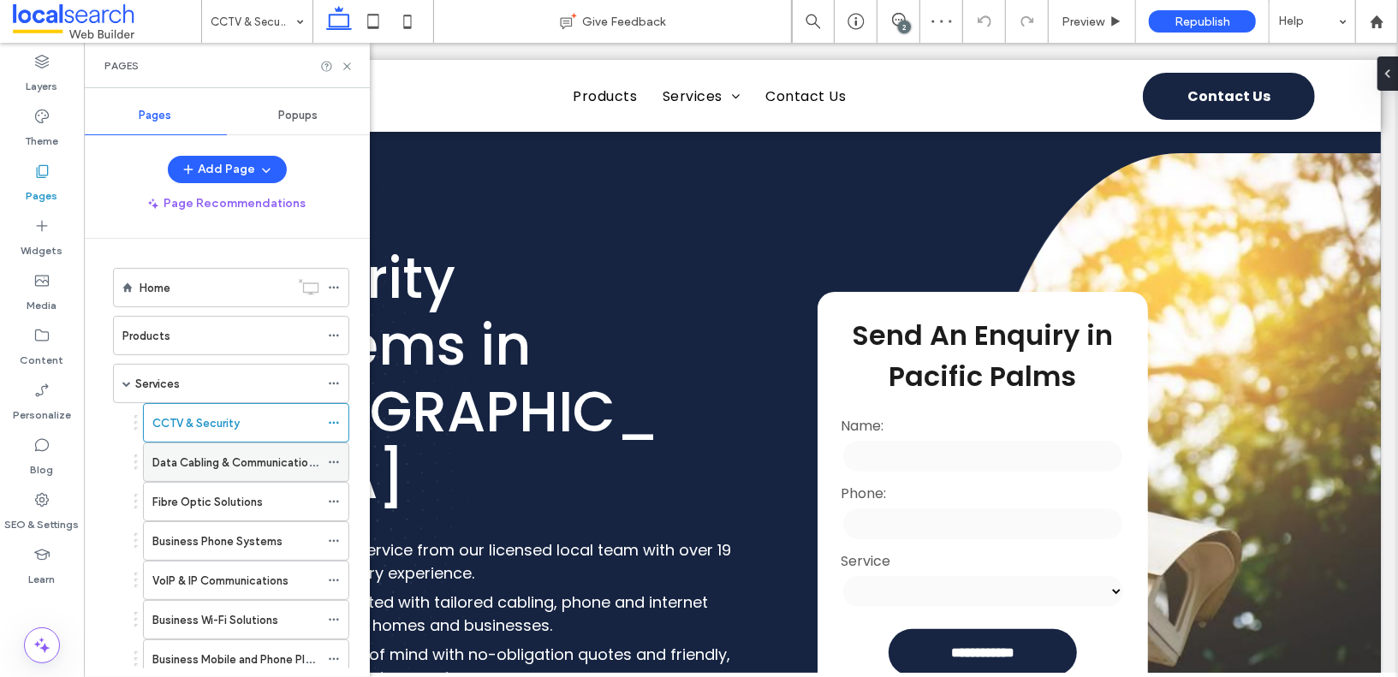
click at [201, 462] on label "Data Cabling & Communications" at bounding box center [236, 463] width 168 height 30
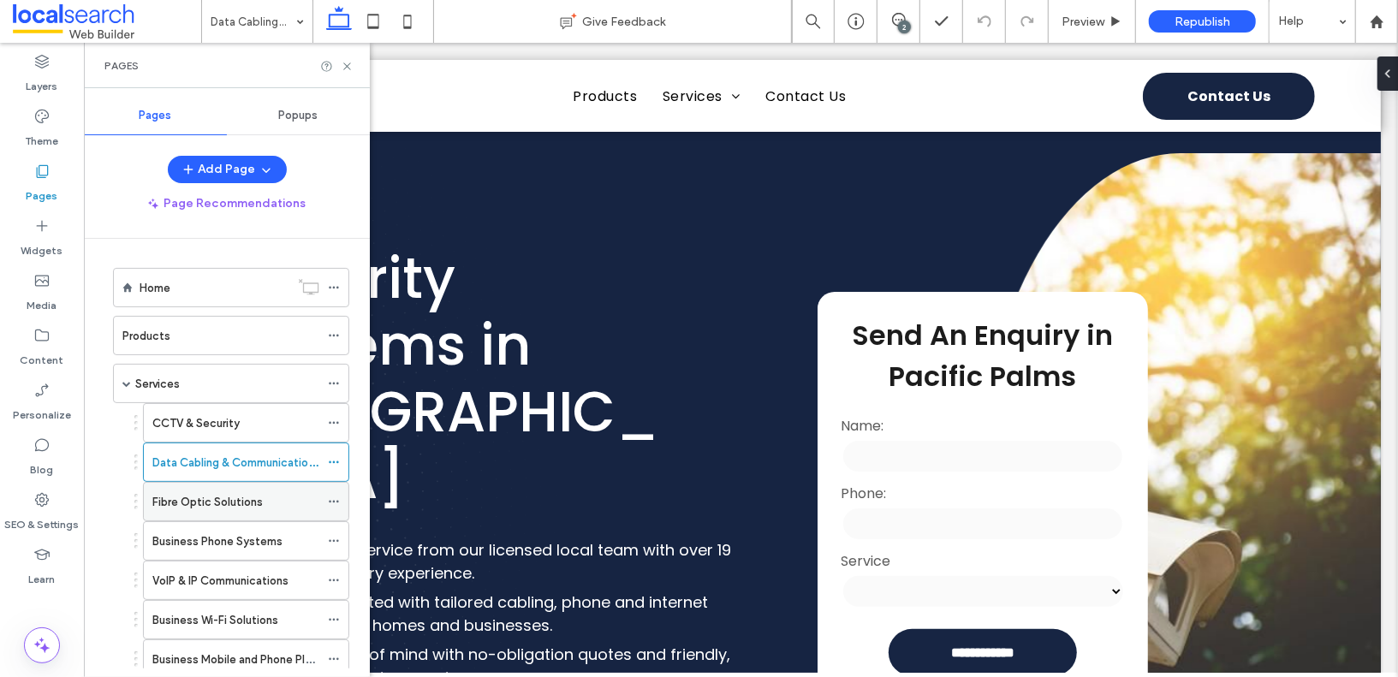
click at [211, 495] on label "Fibre Optic Solutions" at bounding box center [207, 502] width 110 height 30
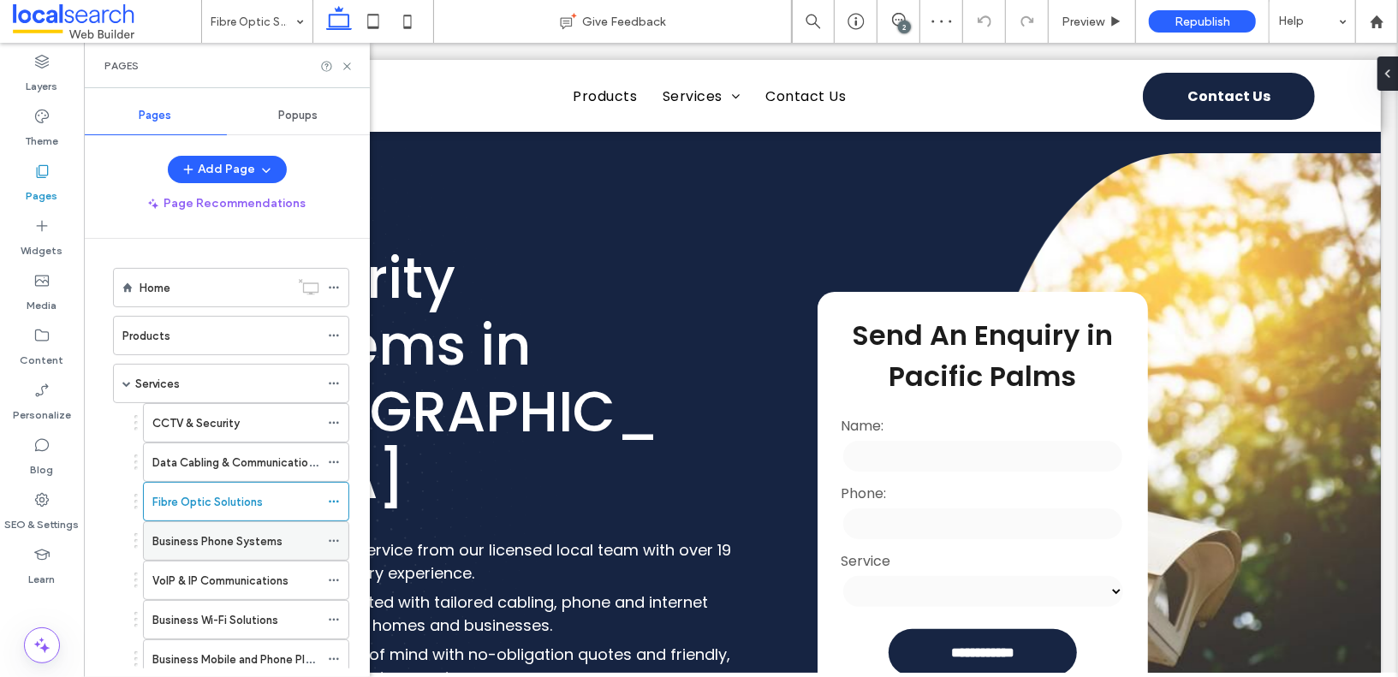
click at [204, 545] on div "Business Phone Systems" at bounding box center [235, 541] width 167 height 38
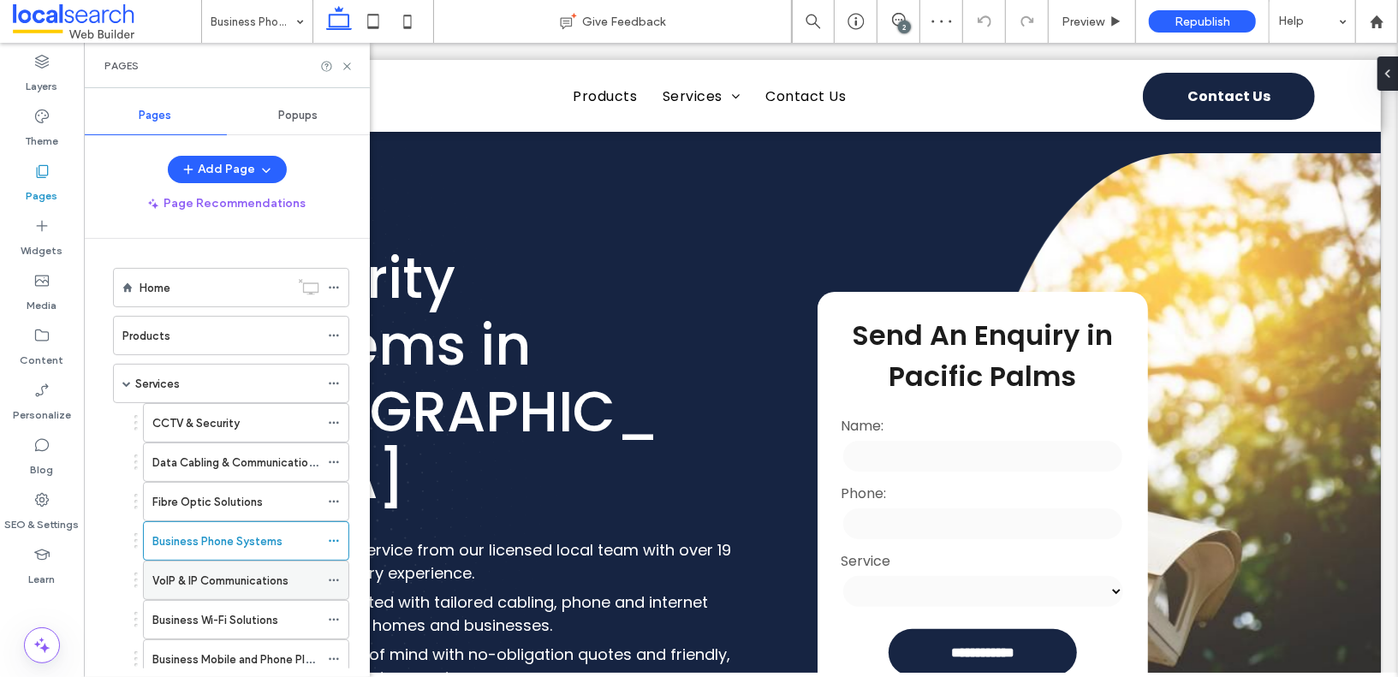
click at [200, 587] on div "VoIP & IP Communications" at bounding box center [235, 581] width 167 height 38
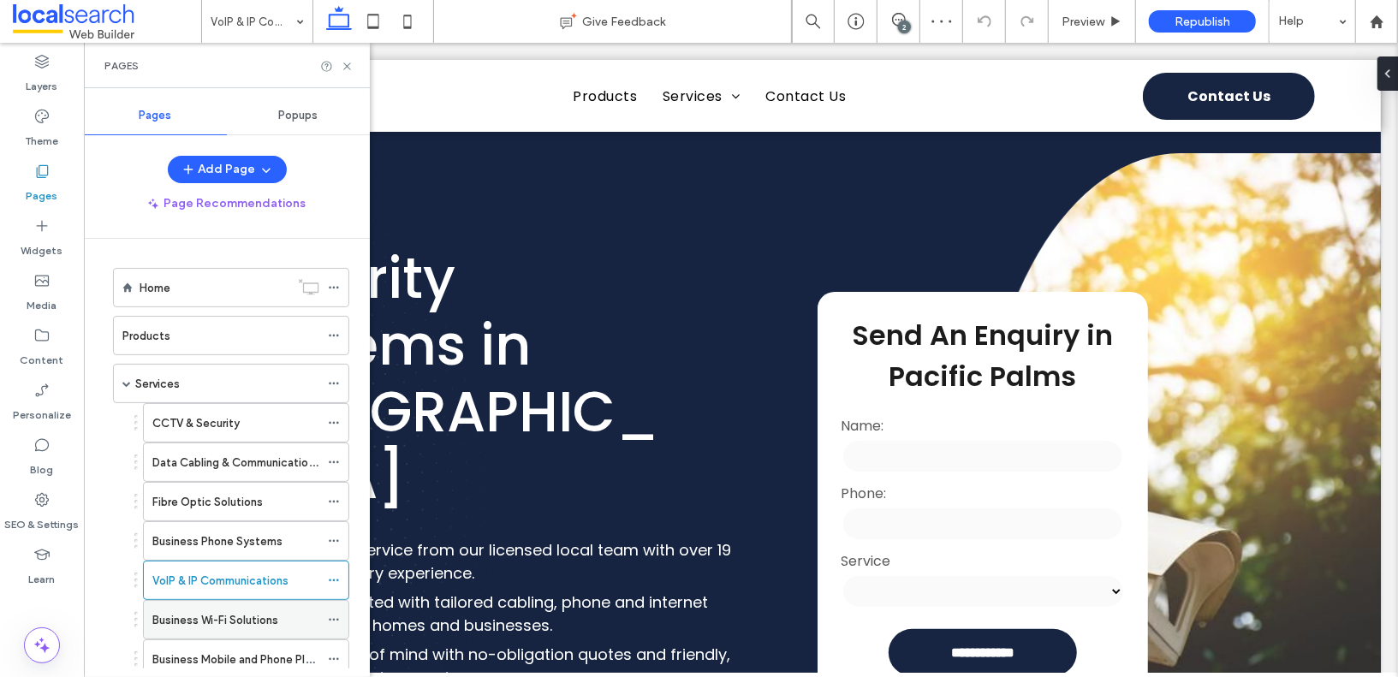
click at [204, 609] on label "Business Wi-Fi Solutions" at bounding box center [215, 620] width 126 height 30
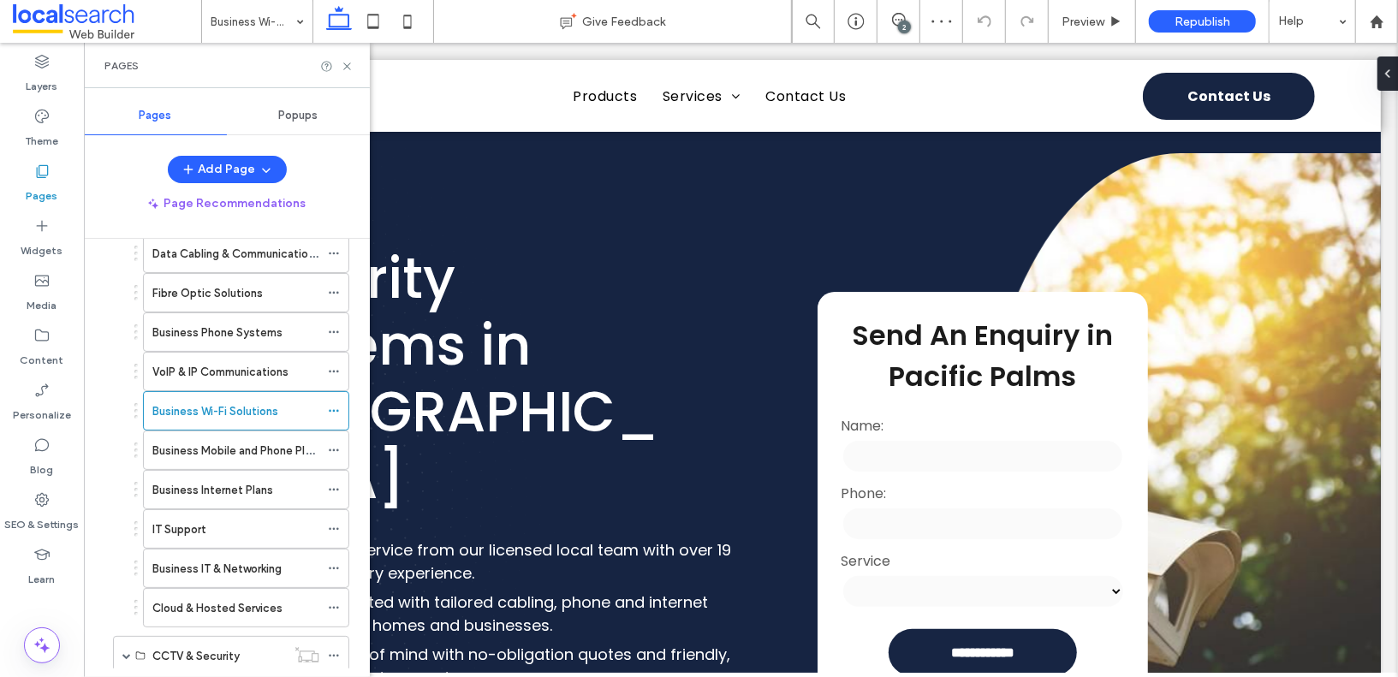
scroll to position [220, 0]
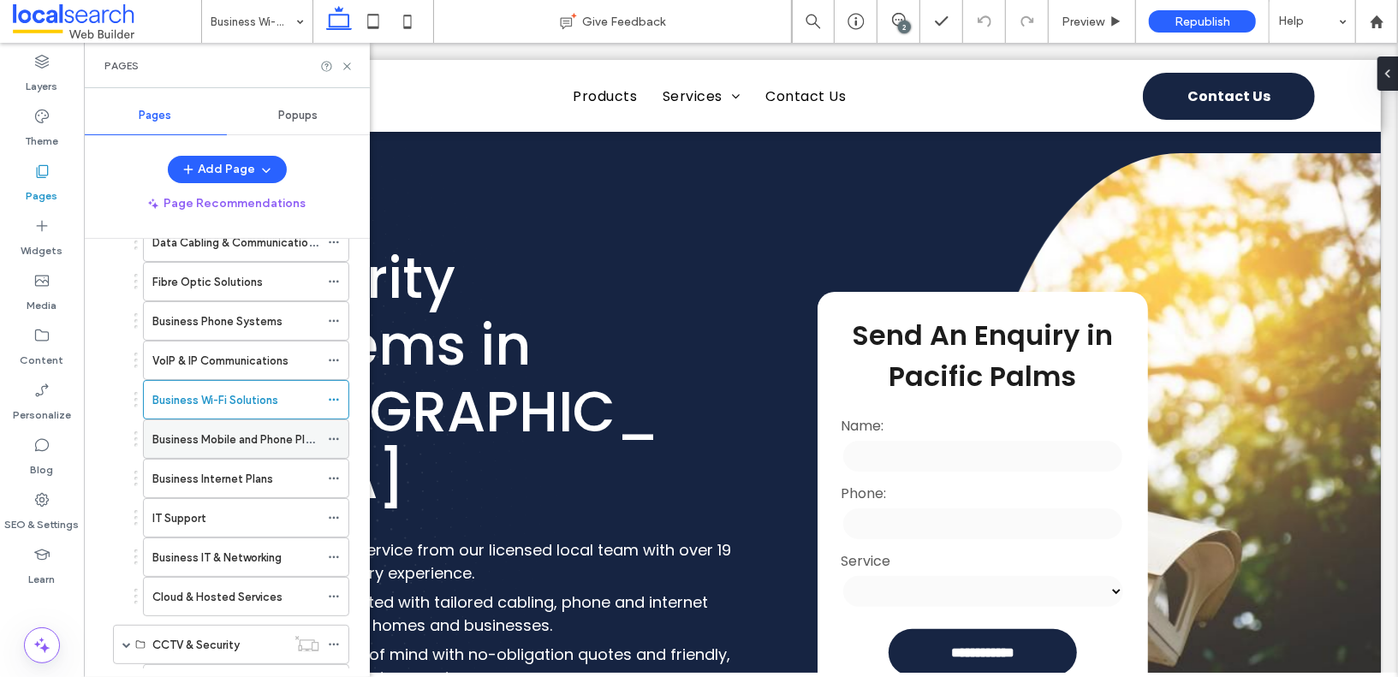
click at [243, 434] on label "Business Mobile and Phone Plans" at bounding box center [237, 440] width 170 height 30
click at [238, 465] on label "Business Internet Plans" at bounding box center [212, 479] width 121 height 30
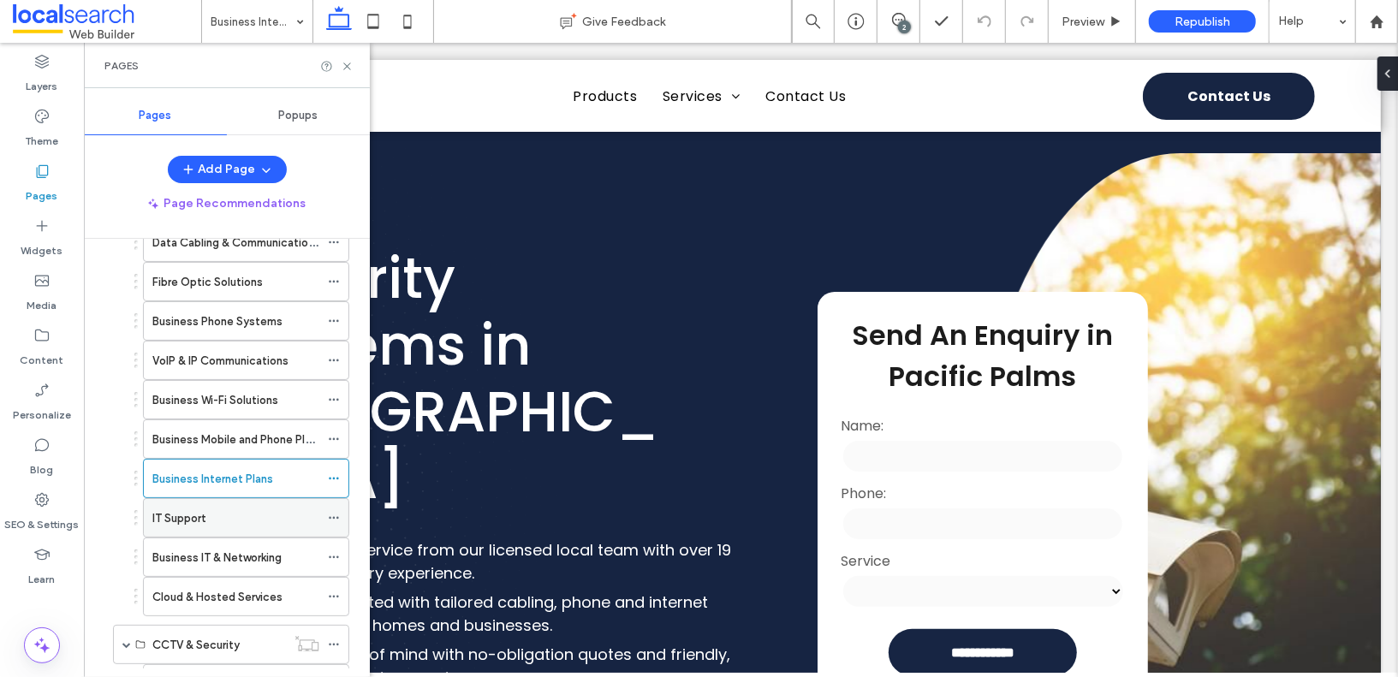
click at [187, 510] on label "IT Support" at bounding box center [178, 518] width 53 height 30
click at [250, 557] on div "Business IT & Networking" at bounding box center [235, 558] width 167 height 38
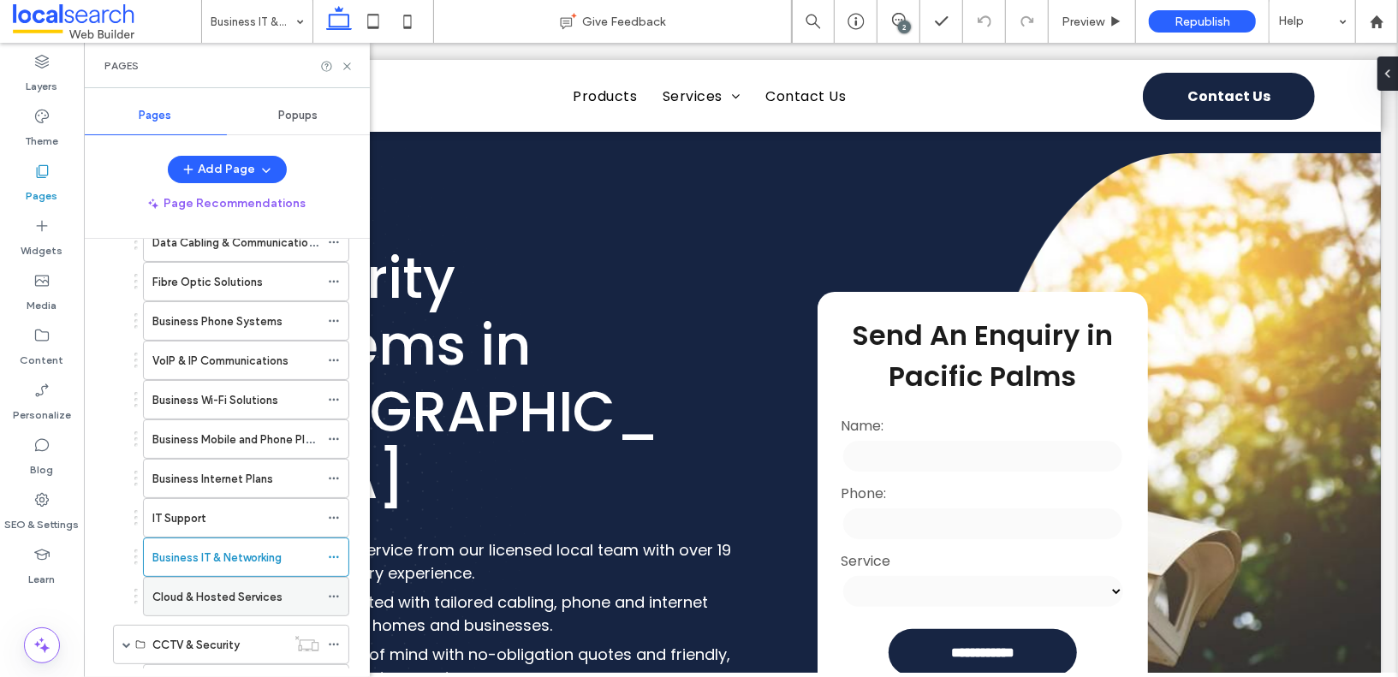
click at [221, 584] on label "Cloud & Hosted Services" at bounding box center [217, 597] width 130 height 30
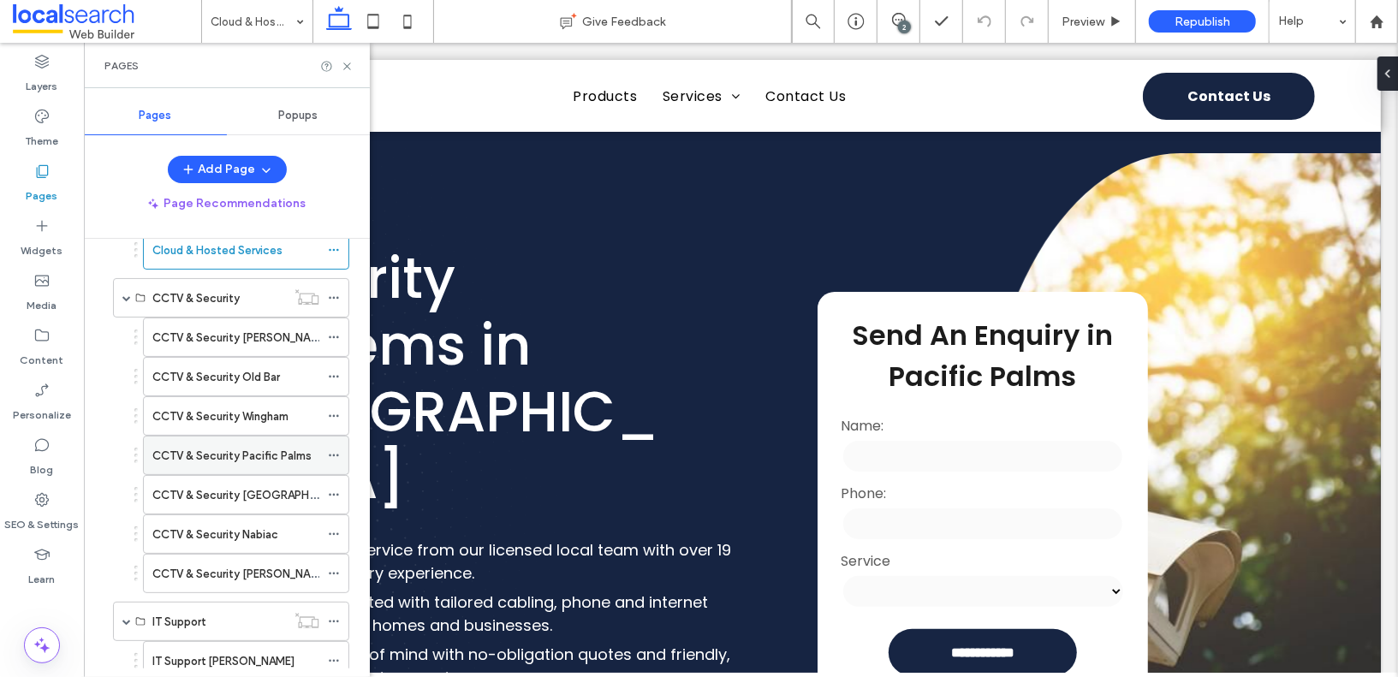
scroll to position [562, 0]
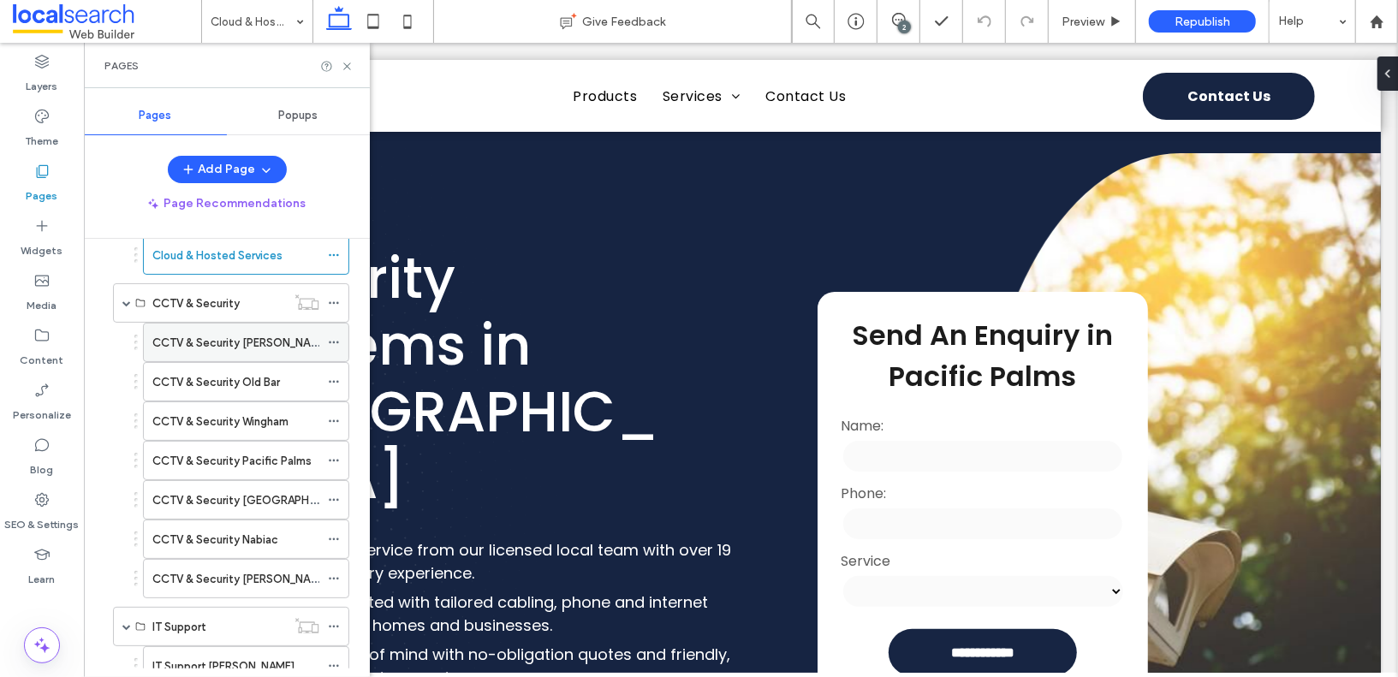
click at [238, 328] on label "CCTV & Security [PERSON_NAME]" at bounding box center [240, 343] width 176 height 30
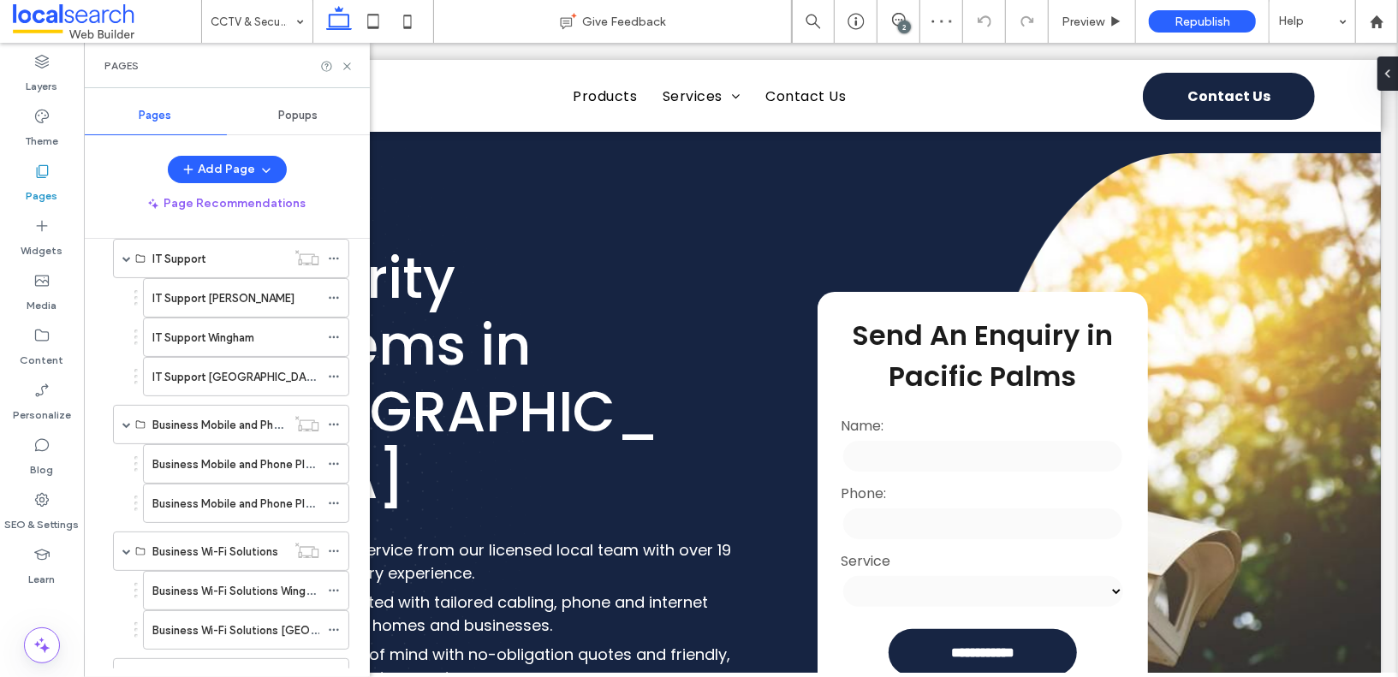
scroll to position [974, 0]
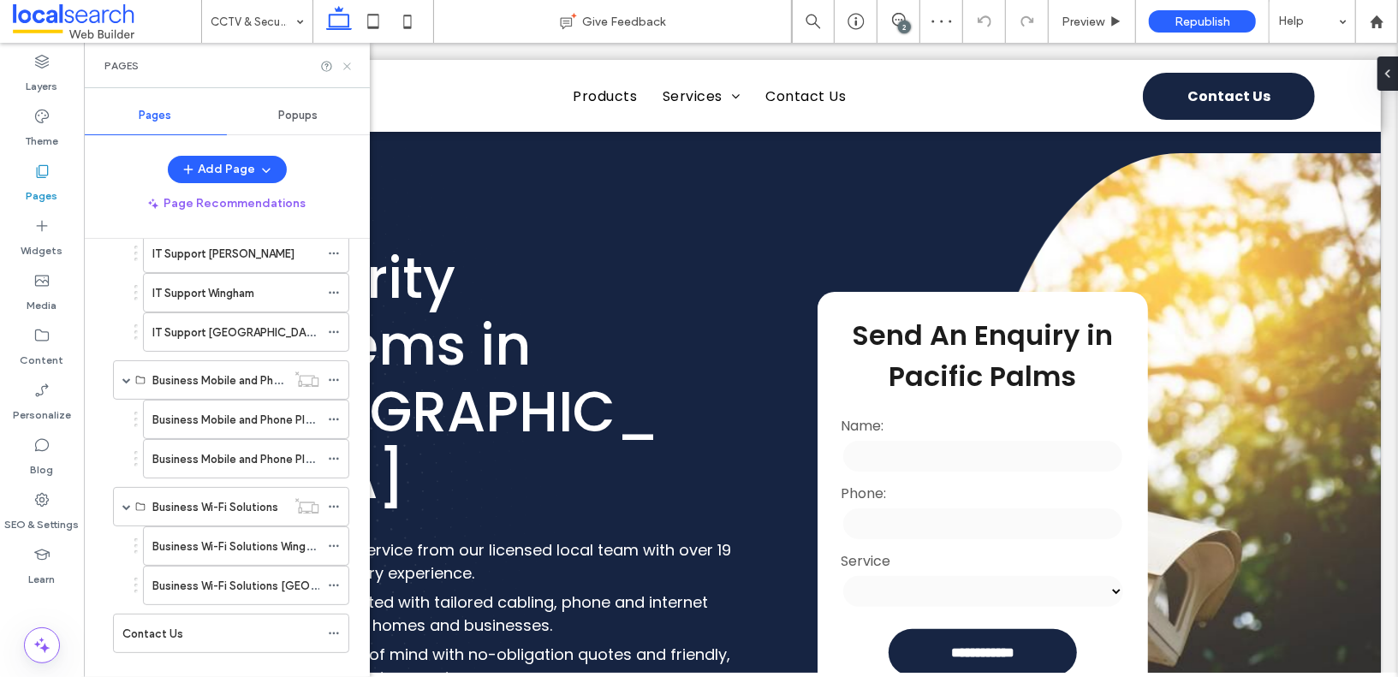
click at [350, 69] on icon at bounding box center [347, 66] width 13 height 13
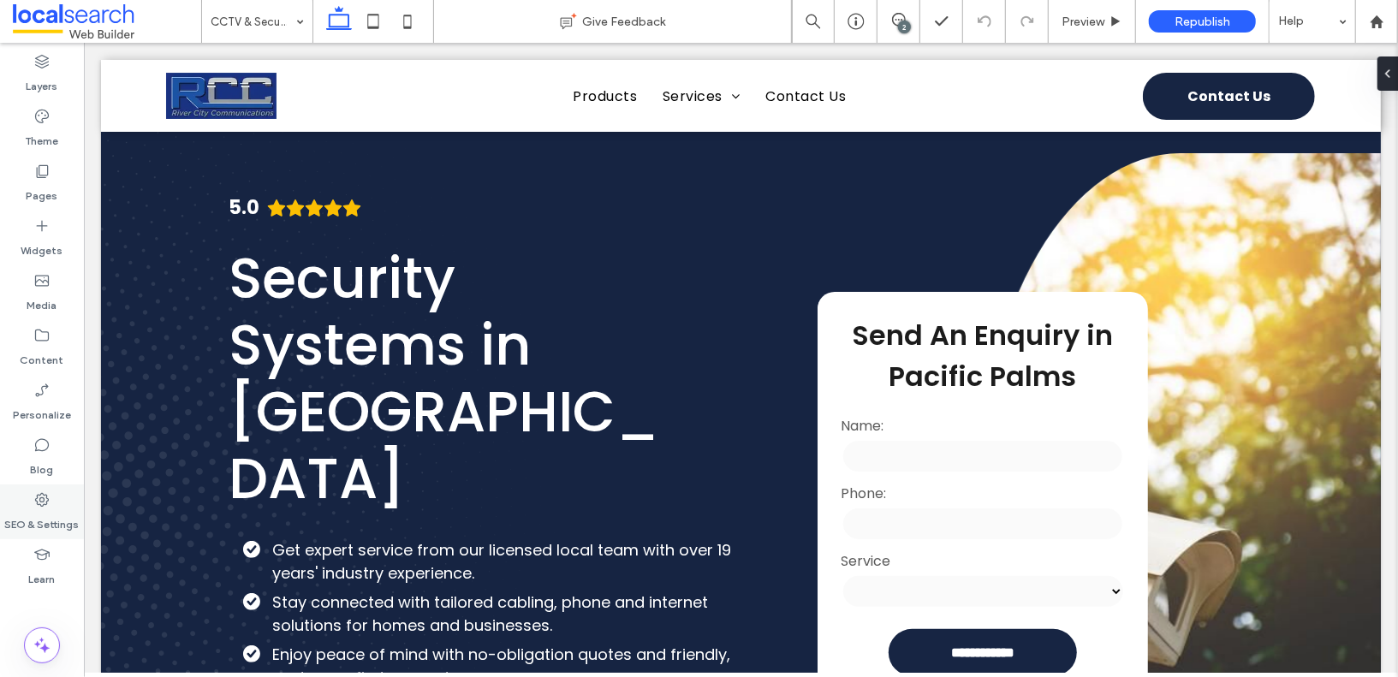
click at [28, 504] on div "SEO & Settings" at bounding box center [42, 512] width 84 height 55
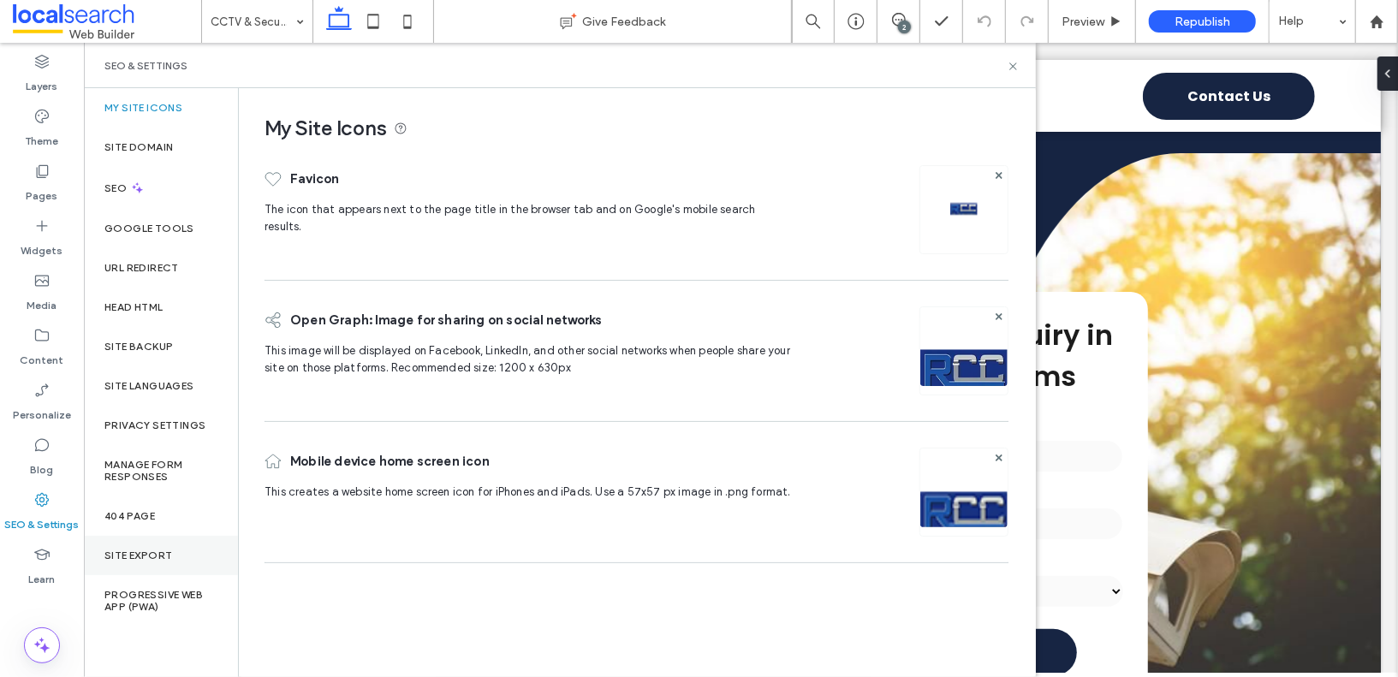
click at [158, 546] on div "Site Export" at bounding box center [161, 555] width 154 height 39
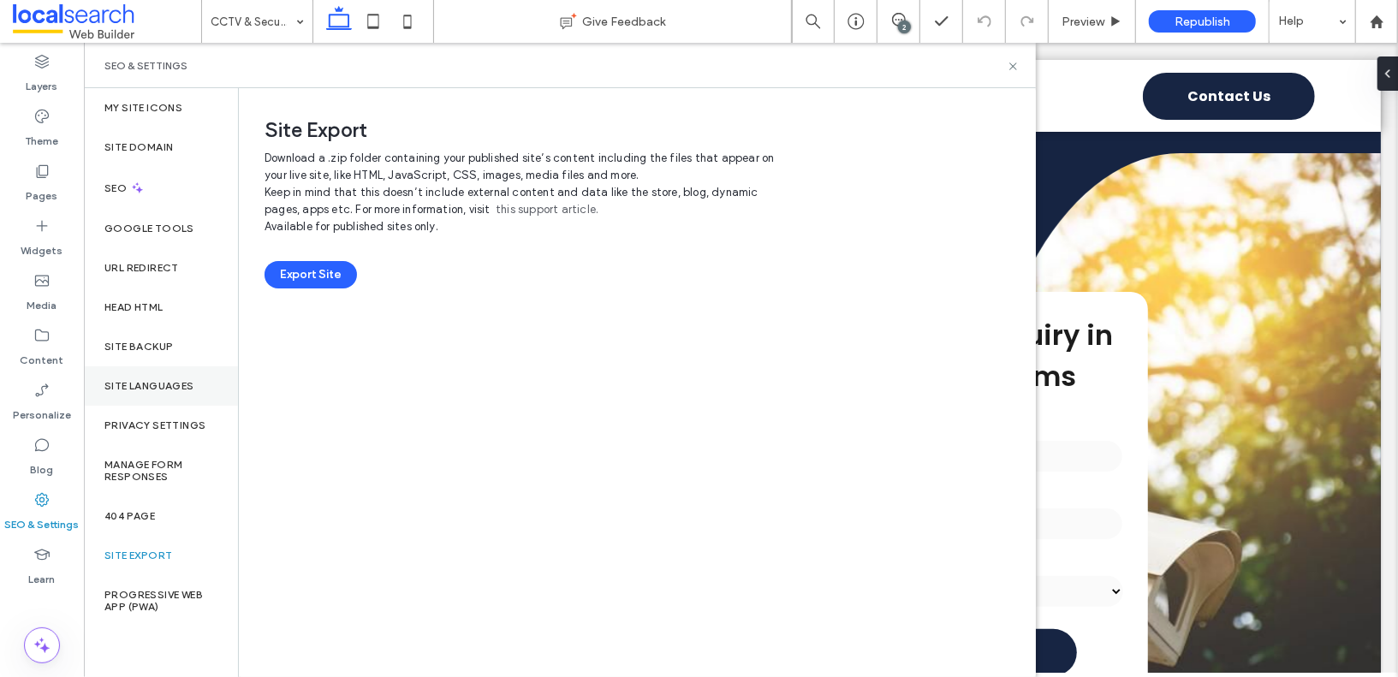
click at [173, 370] on div "Site Languages" at bounding box center [161, 385] width 154 height 39
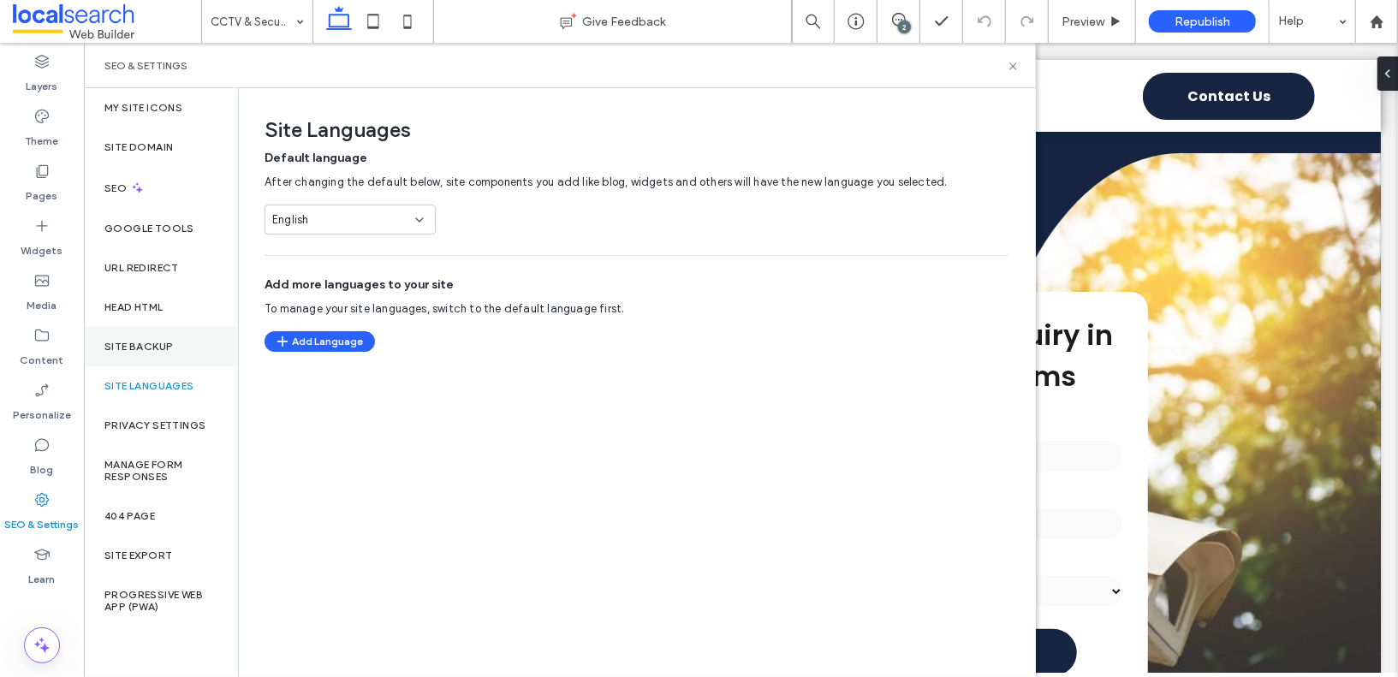
click at [177, 356] on div "Site Backup" at bounding box center [161, 346] width 154 height 39
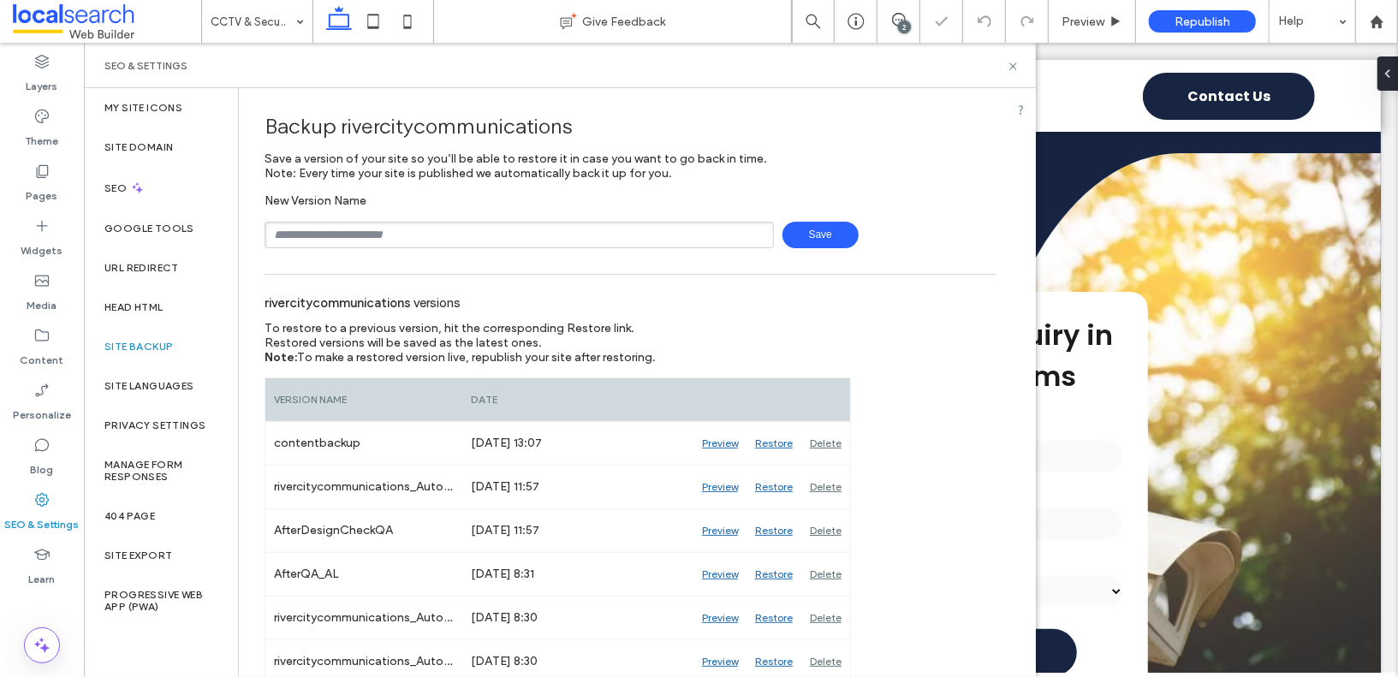
click at [383, 229] on input "text" at bounding box center [519, 235] width 509 height 27
type input "**********"
click at [798, 230] on span "Save" at bounding box center [821, 235] width 76 height 27
